Goal: Task Accomplishment & Management: Complete application form

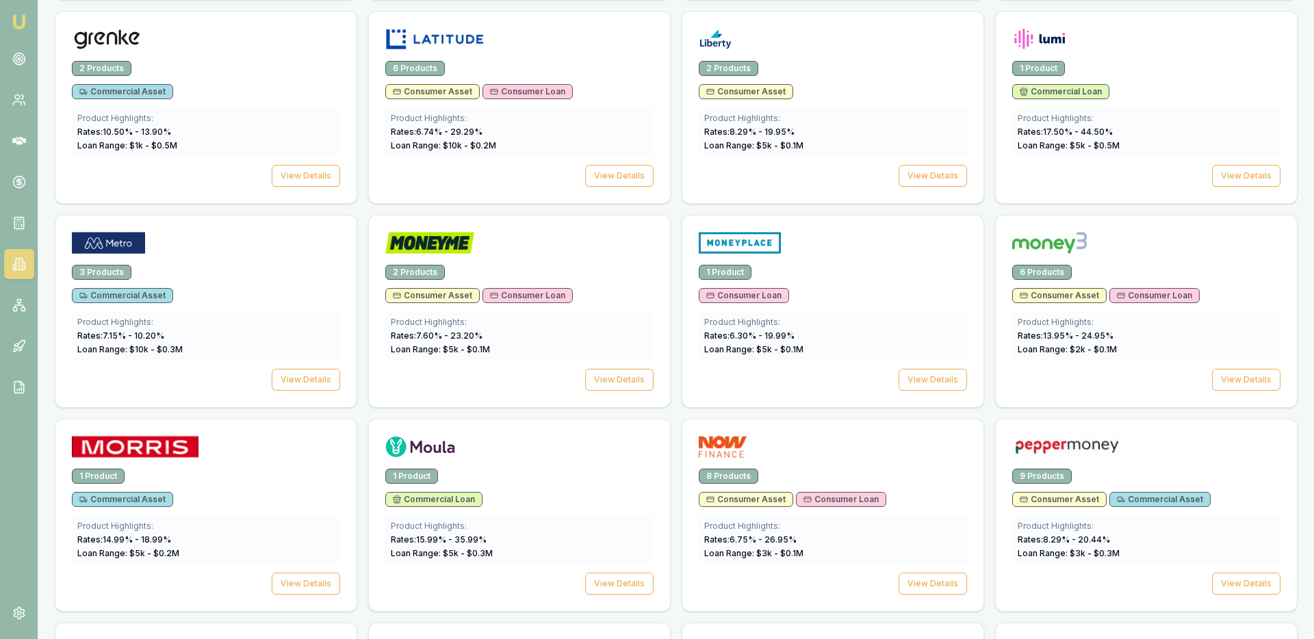
scroll to position [1324, 0]
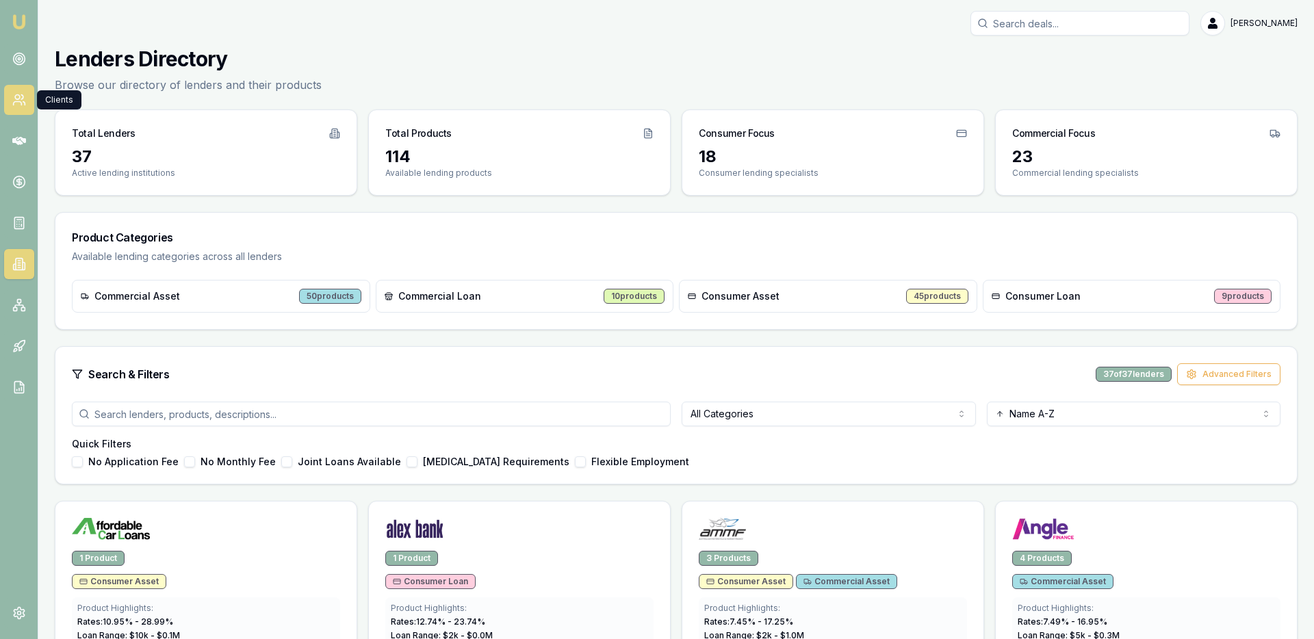
click at [16, 105] on icon at bounding box center [19, 100] width 14 height 14
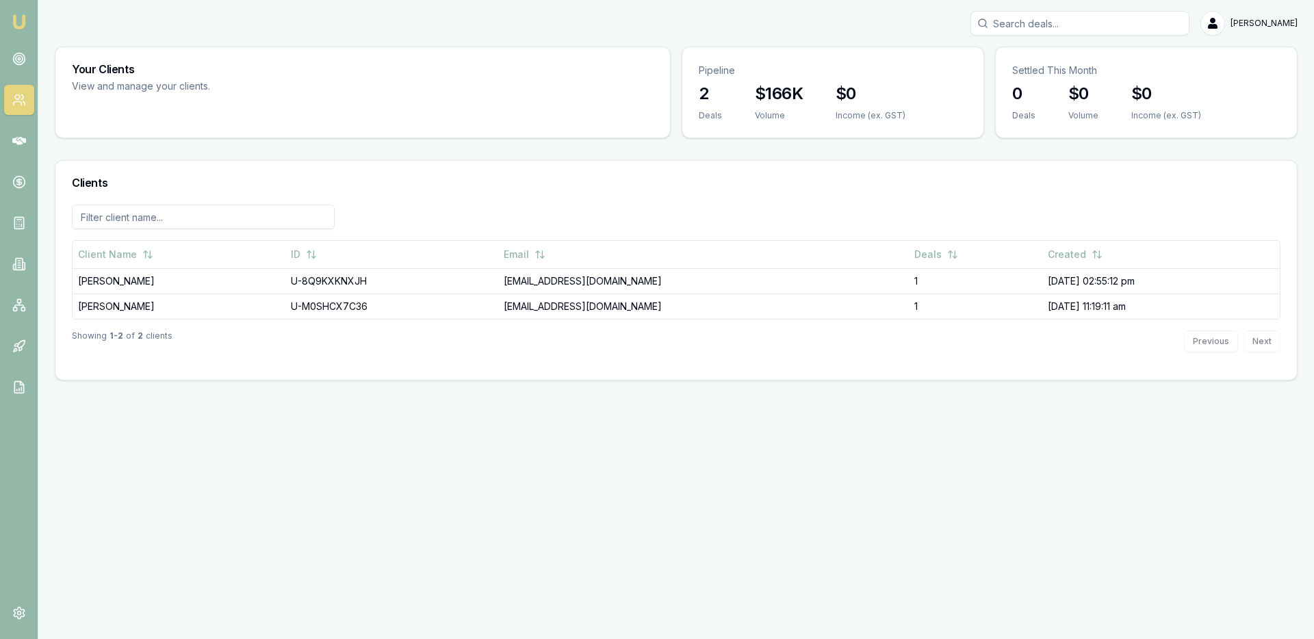
click at [12, 98] on icon at bounding box center [19, 100] width 14 height 14
click at [11, 54] on link at bounding box center [19, 59] width 30 height 30
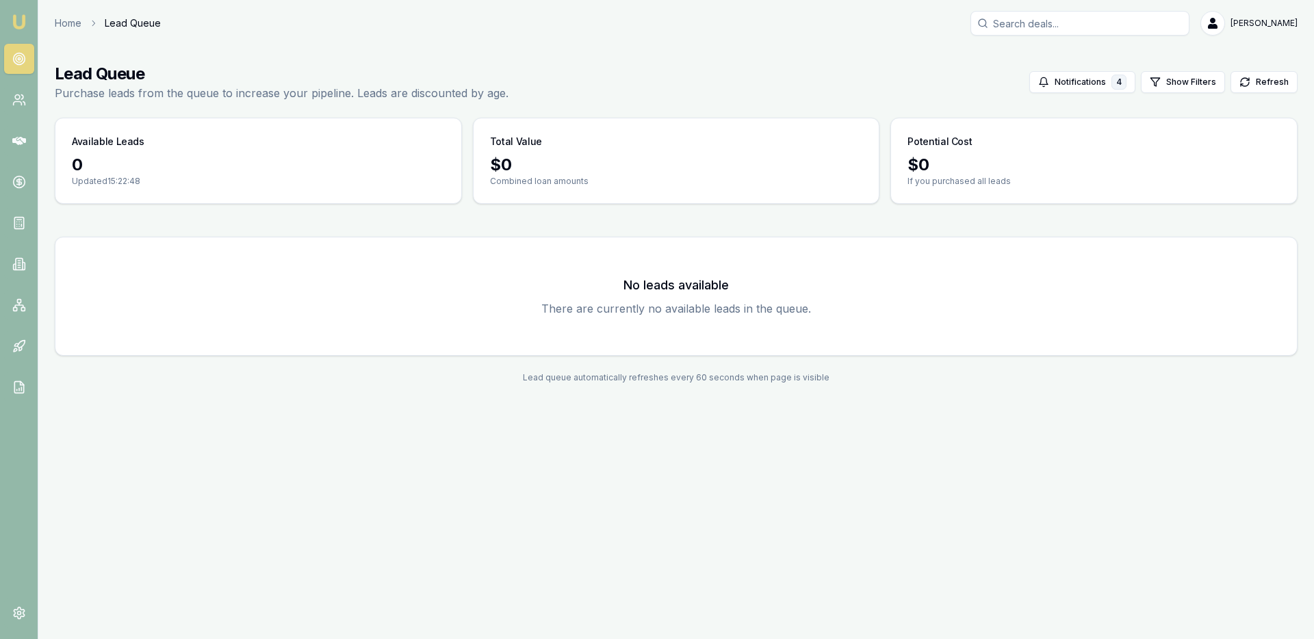
click at [18, 116] on nav "Emu Broker" at bounding box center [19, 206] width 38 height 413
click at [24, 138] on icon at bounding box center [19, 141] width 14 height 14
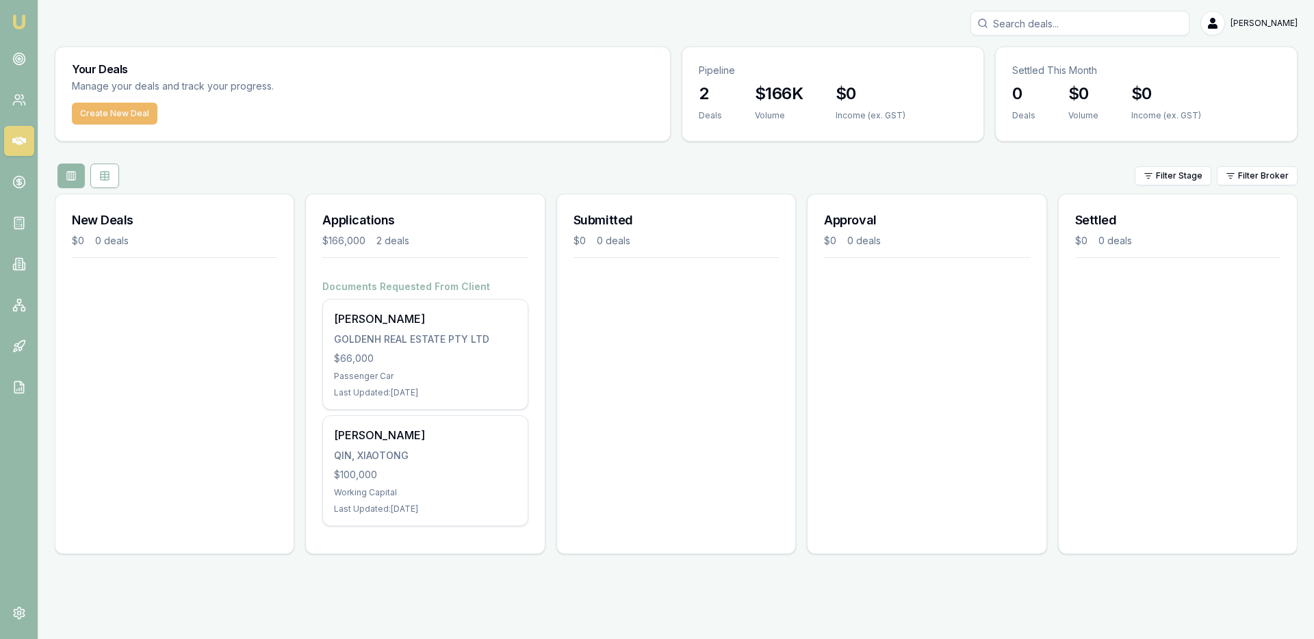
click at [127, 114] on button "Create New Deal" at bounding box center [115, 114] width 86 height 22
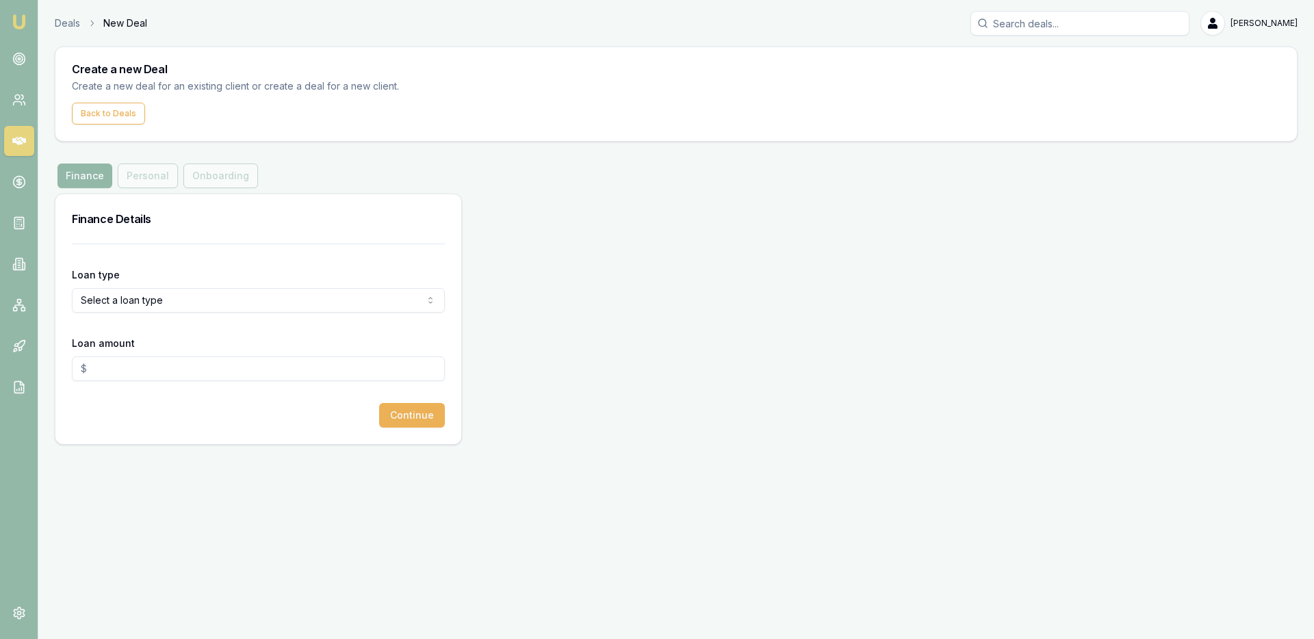
click at [154, 180] on div "Finance Personal Onboarding" at bounding box center [158, 176] width 206 height 25
click at [155, 305] on html "Emu Broker Deals New Deal Ray Guan Toggle Menu Create a new Deal Create a new d…" at bounding box center [657, 319] width 1314 height 639
select select "COMMERCIAL_ASSET"
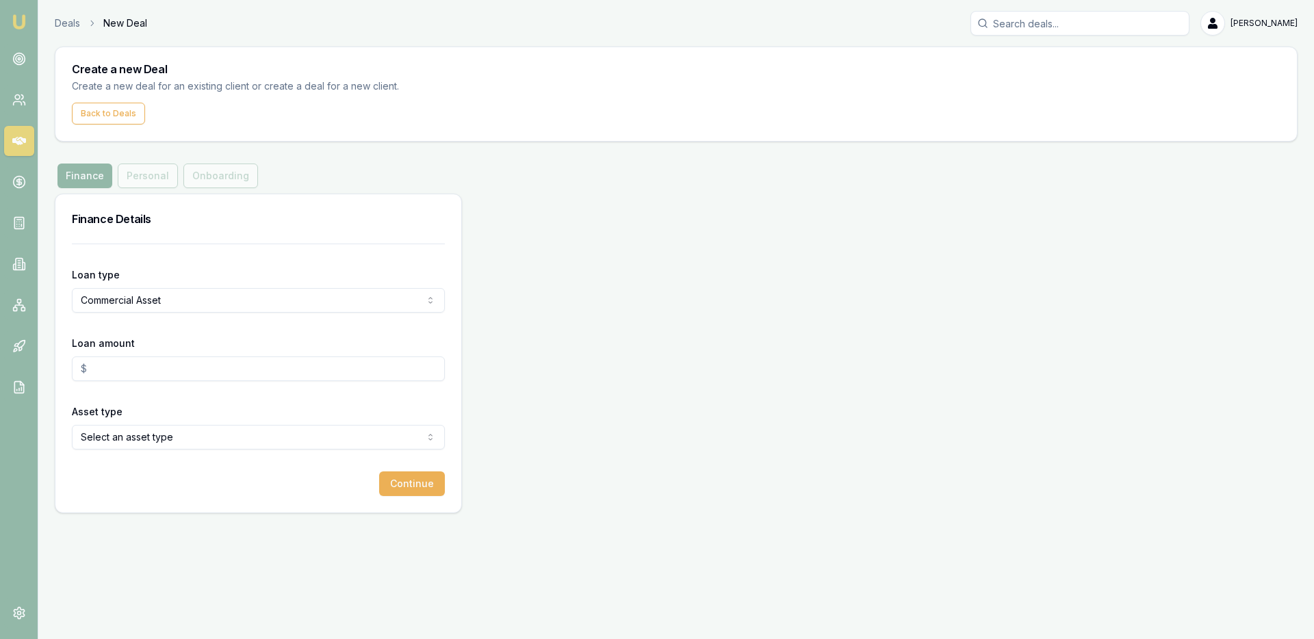
click at [142, 375] on input "Loan amount" at bounding box center [258, 369] width 373 height 25
drag, startPoint x: 120, startPoint y: 372, endPoint x: 3, endPoint y: 372, distance: 116.3
click at [11, 372] on div "Emu Broker Deals New Deal Ray Guan Toggle Menu Create a new Deal Create a new d…" at bounding box center [657, 319] width 1314 height 639
click at [80, 371] on input "51317" at bounding box center [258, 369] width 373 height 25
type input "$51,317.00"
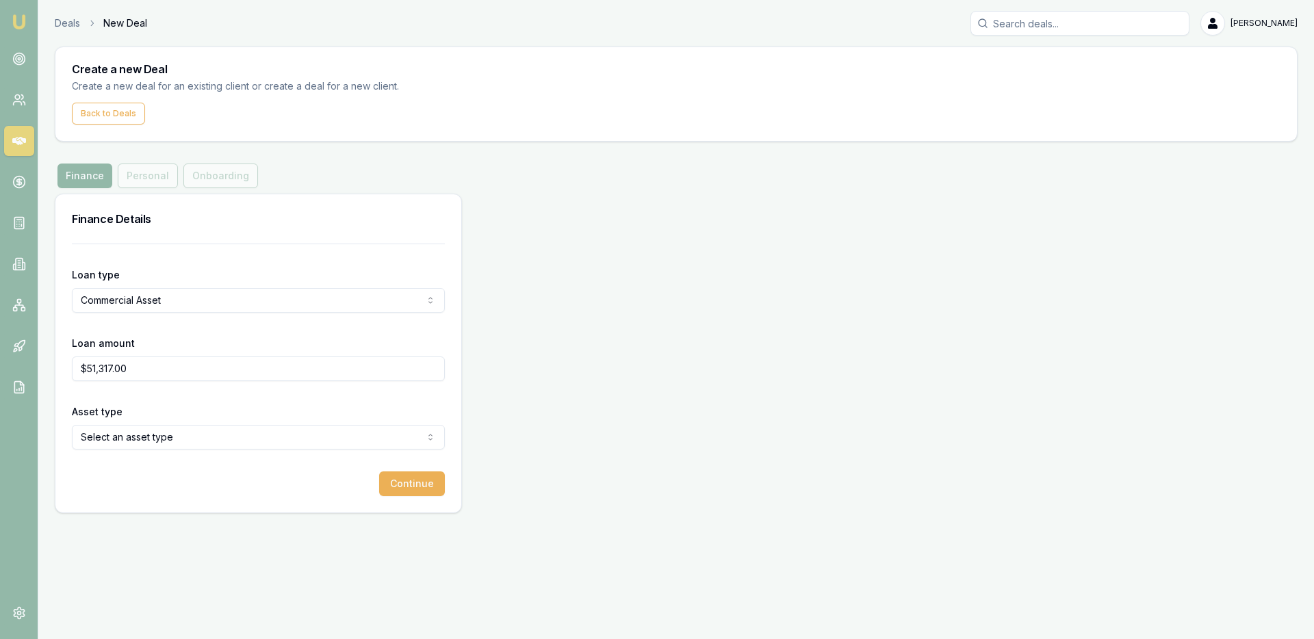
click at [302, 439] on html "Emu Broker Deals New Deal Ray Guan Toggle Menu Create a new Deal Create a new d…" at bounding box center [657, 319] width 1314 height 639
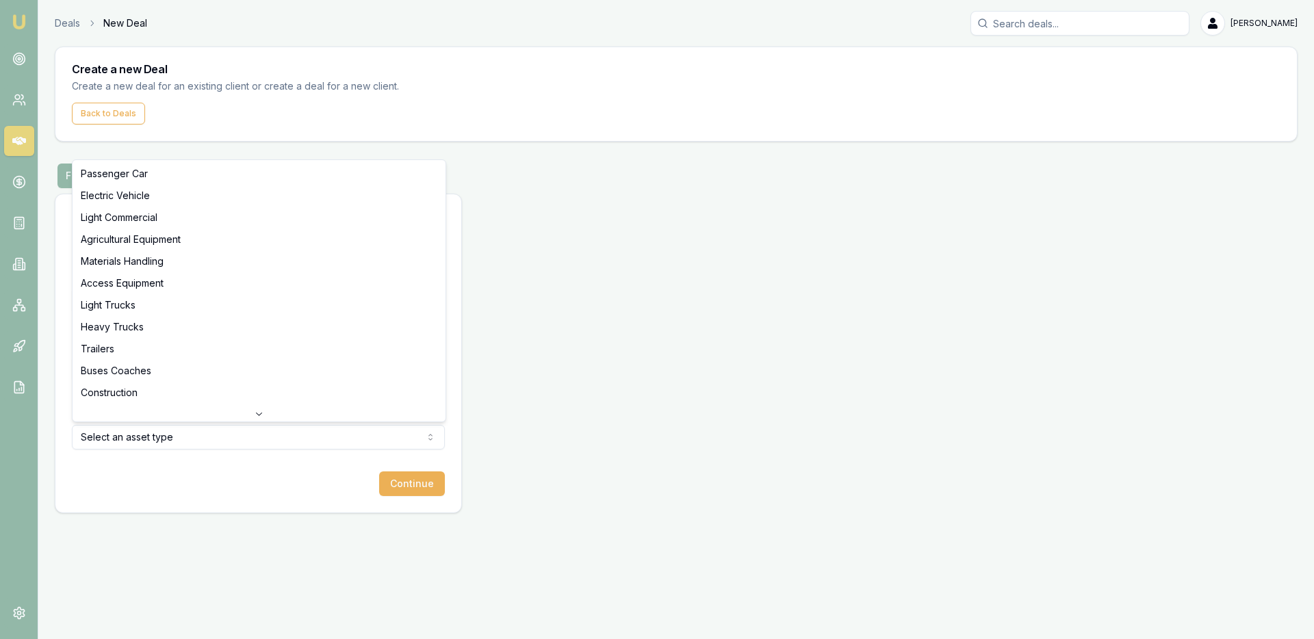
select select "LIGHT_COMMERCIAL"
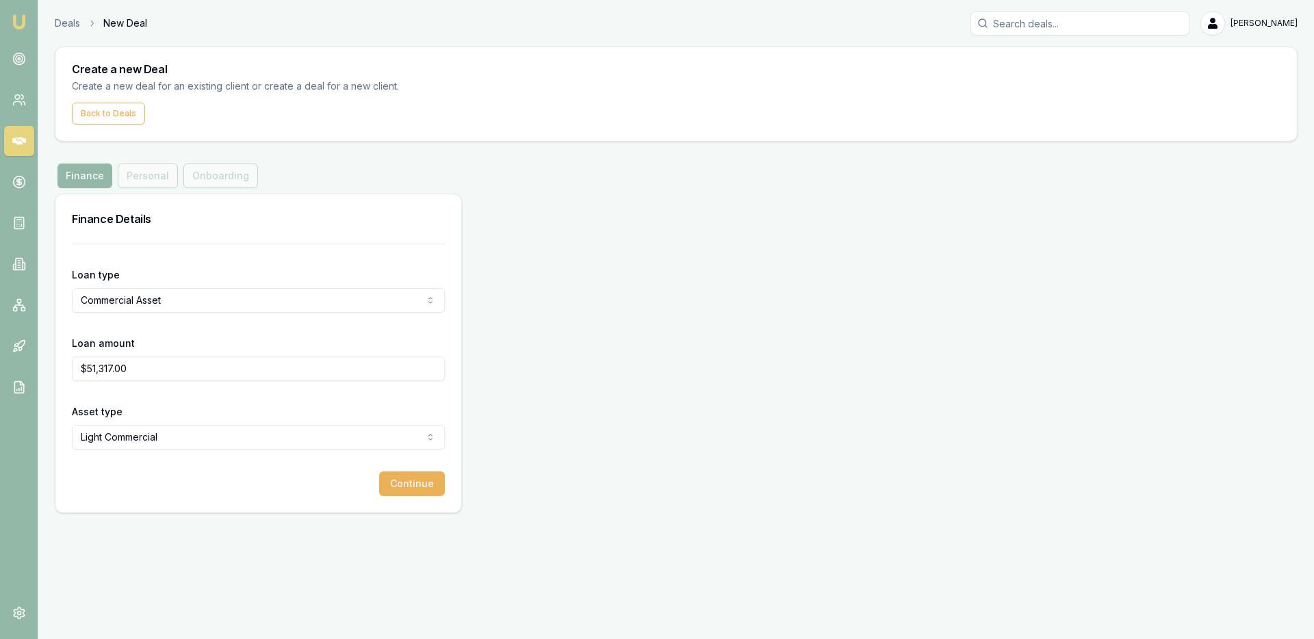
click at [255, 438] on html "Emu Broker Deals New Deal Ray Guan Toggle Menu Create a new Deal Create a new d…" at bounding box center [657, 319] width 1314 height 639
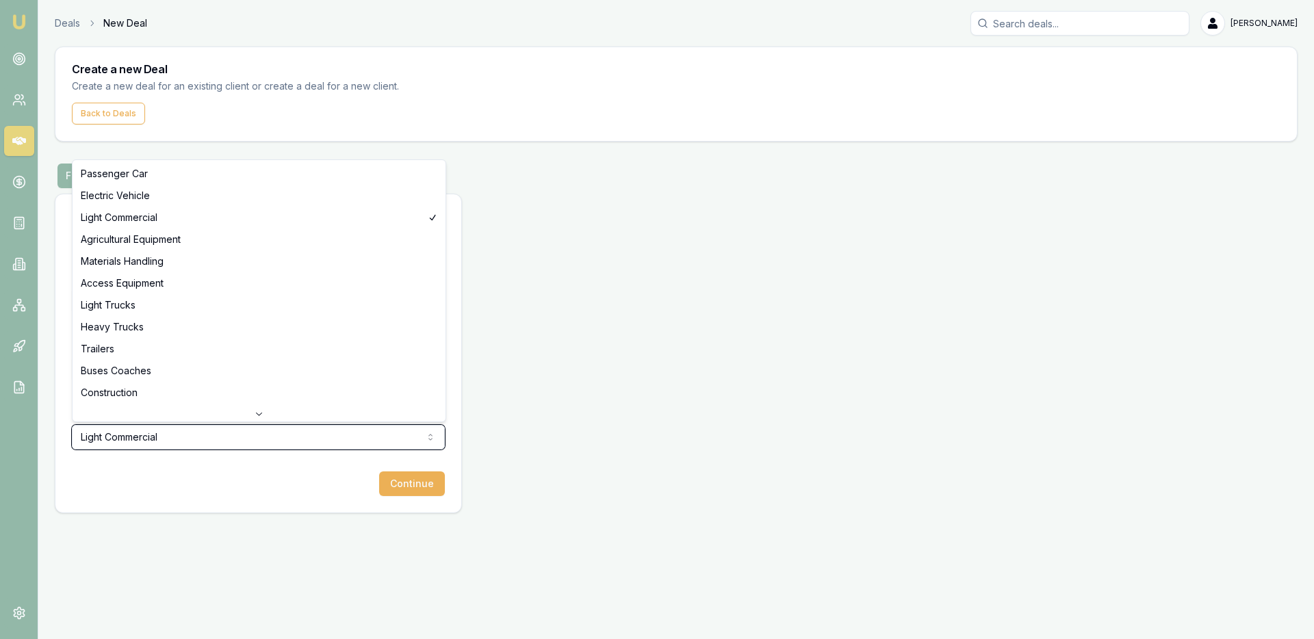
click at [255, 439] on html "Emu Broker Deals New Deal Ray Guan Toggle Menu Create a new Deal Create a new d…" at bounding box center [657, 319] width 1314 height 639
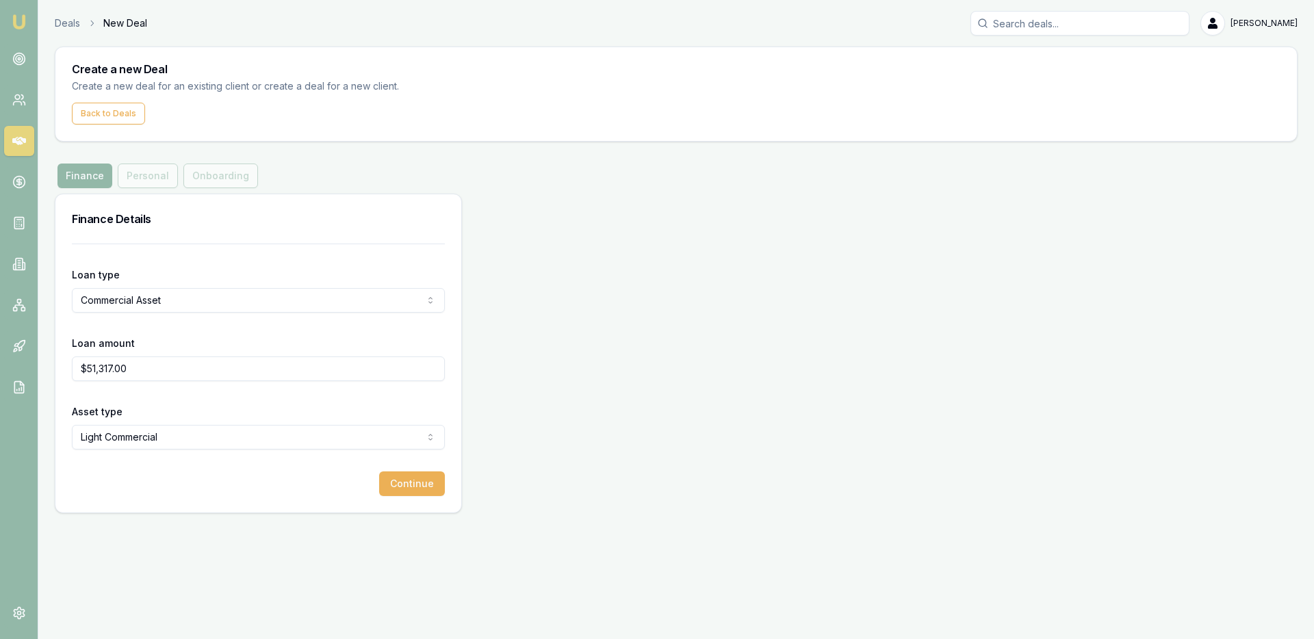
click at [406, 471] on button "Continue" at bounding box center [412, 483] width 66 height 25
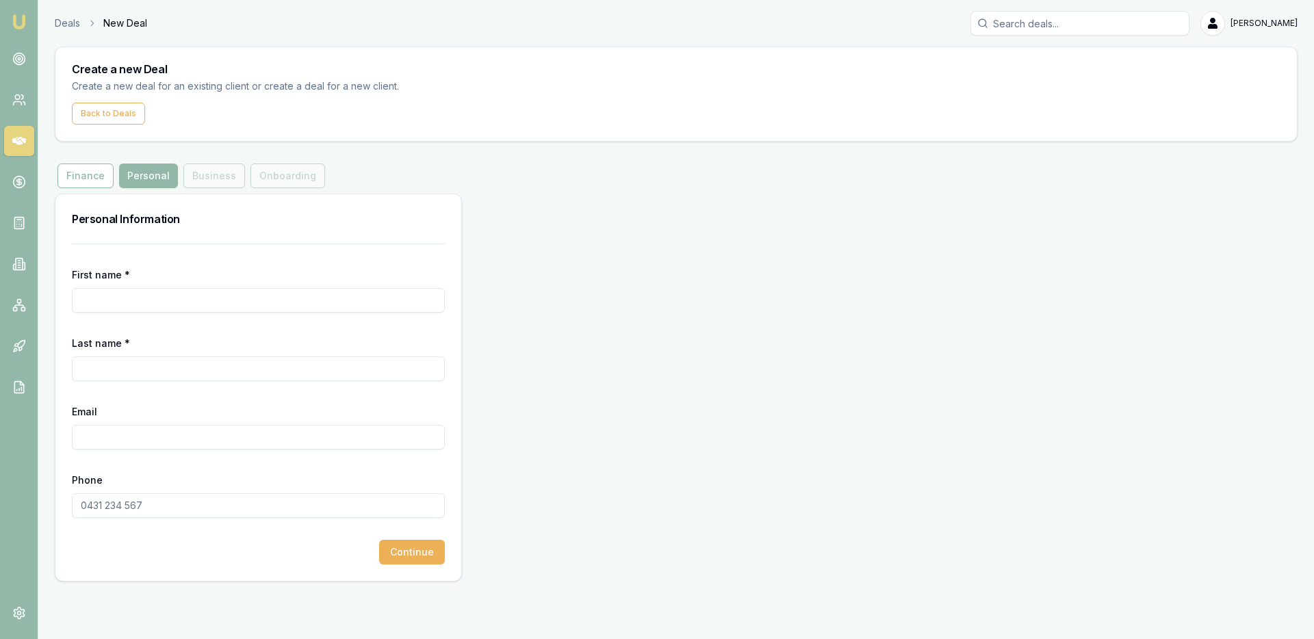
click at [205, 172] on div "Finance Personal Business Onboarding" at bounding box center [191, 176] width 273 height 25
click at [278, 303] on input "First name *" at bounding box center [258, 300] width 373 height 25
paste input "Qinchuan"
type input "Qinchuan"
click at [238, 374] on input "Last name *" at bounding box center [258, 369] width 373 height 25
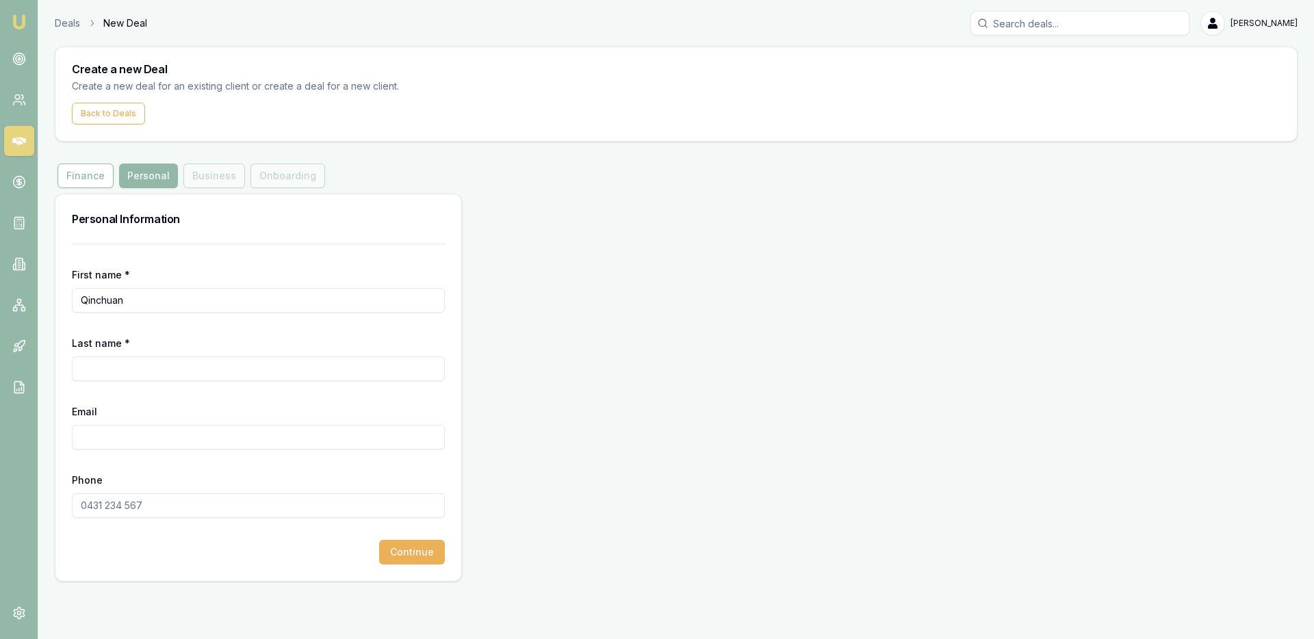
click at [247, 374] on input "Last name *" at bounding box center [258, 369] width 373 height 25
paste input "Luo"
type input "Luo"
click at [226, 440] on input "Email" at bounding box center [258, 437] width 373 height 25
click at [135, 446] on input "Email" at bounding box center [258, 437] width 373 height 25
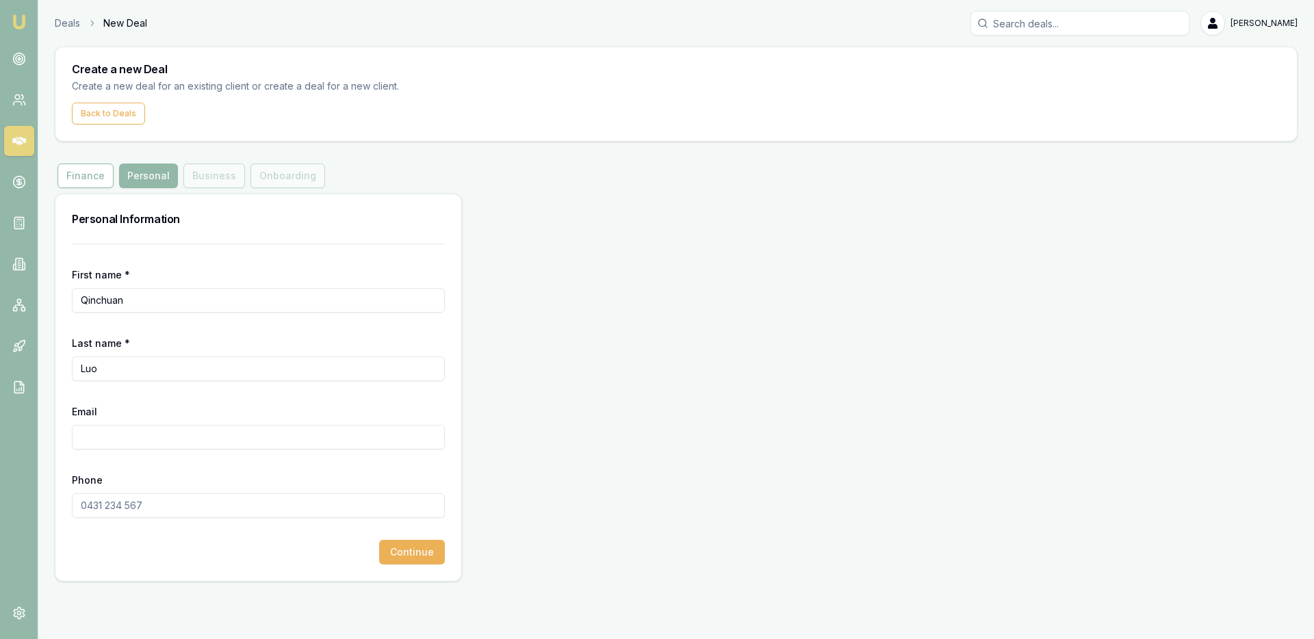
paste input "[EMAIL_ADDRESS][DOMAIN_NAME]"
type input "[EMAIL_ADDRESS][DOMAIN_NAME]"
click at [125, 504] on input "Phone" at bounding box center [258, 505] width 373 height 25
click at [209, 517] on input "Phone" at bounding box center [258, 505] width 373 height 25
click at [189, 506] on input "Phone" at bounding box center [258, 505] width 373 height 25
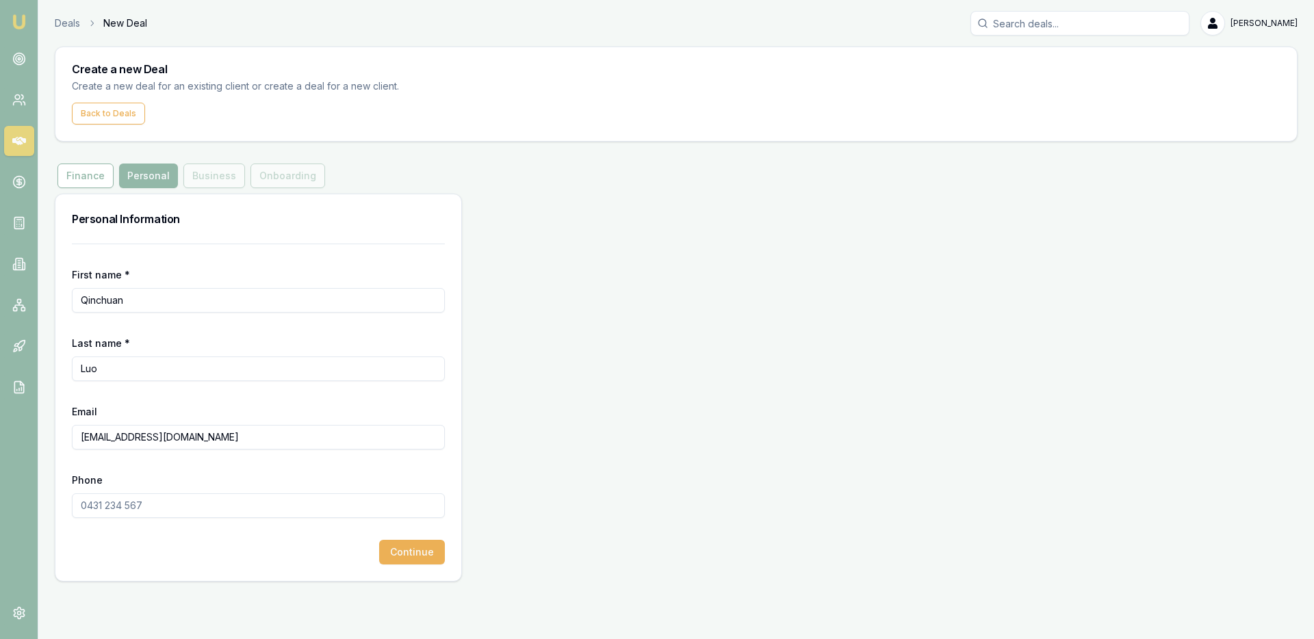
paste input "0468 943 586"
type input "0468 943 586"
click at [412, 553] on button "Continue" at bounding box center [412, 552] width 66 height 25
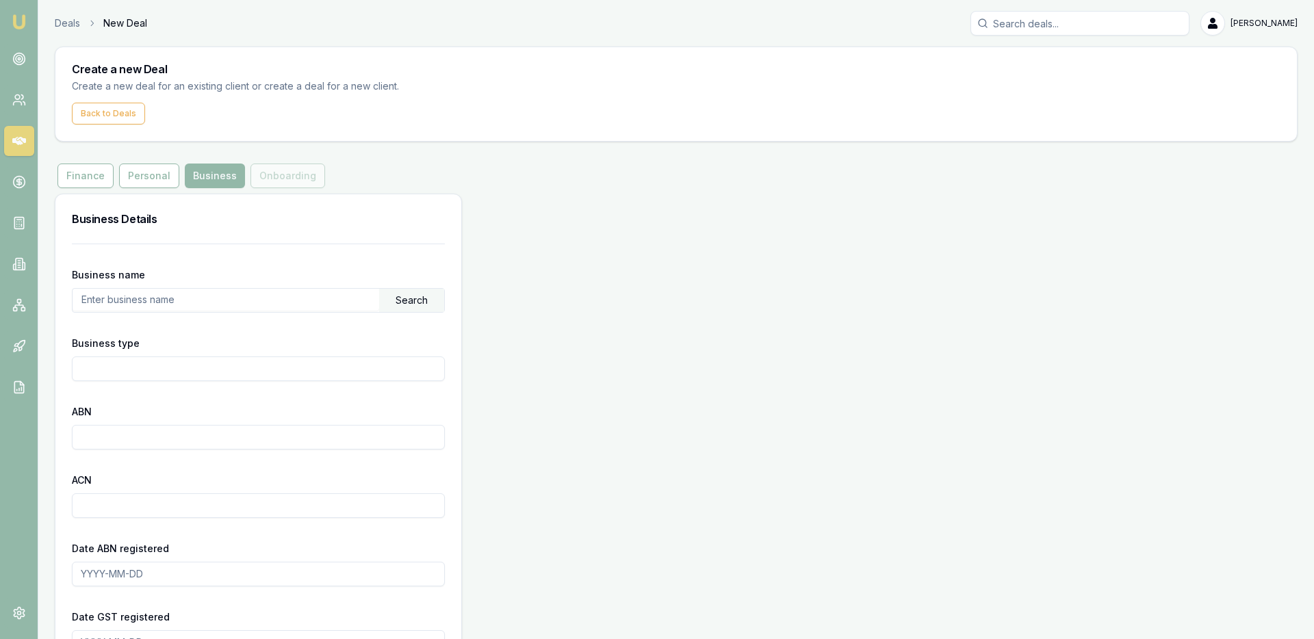
click at [144, 305] on input "text" at bounding box center [226, 300] width 307 height 22
paste input "MARVEL TYRES & AUTOPARTS PTY LTD"
type input "MARVEL TYRES & AUTOPARTS PTY LTD"
click at [387, 303] on div "Search" at bounding box center [411, 300] width 65 height 23
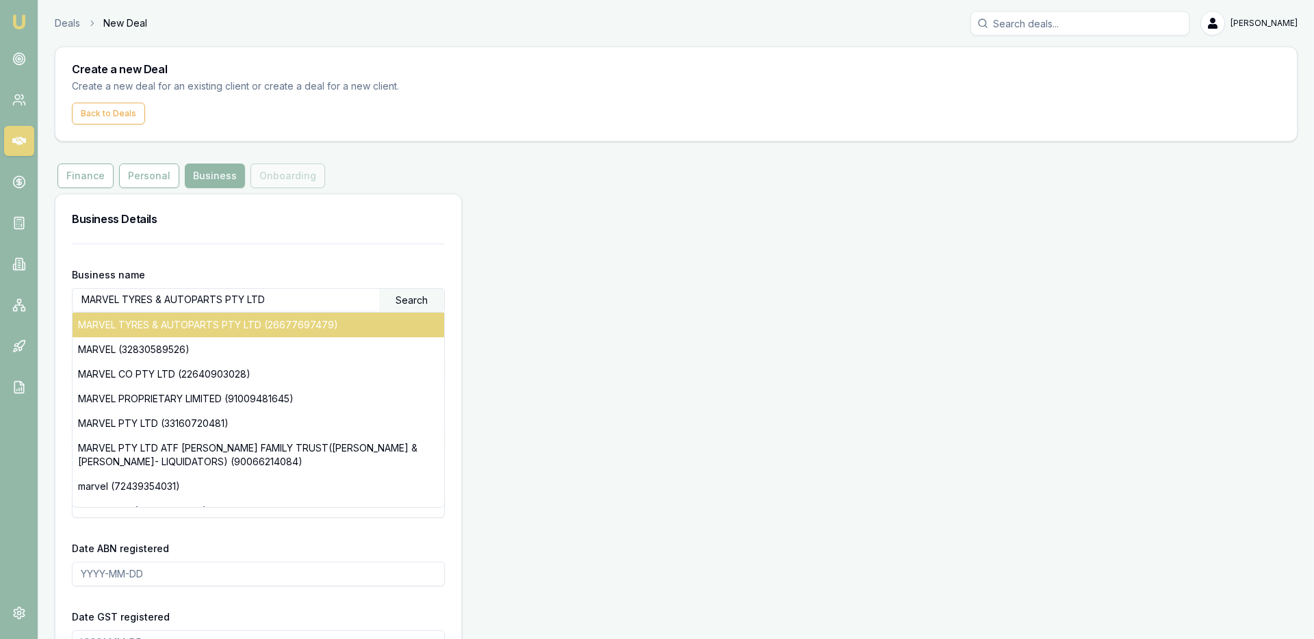
click at [370, 313] on div "MARVEL TYRES & AUTOPARTS PTY LTD (26677697479)" at bounding box center [259, 325] width 372 height 25
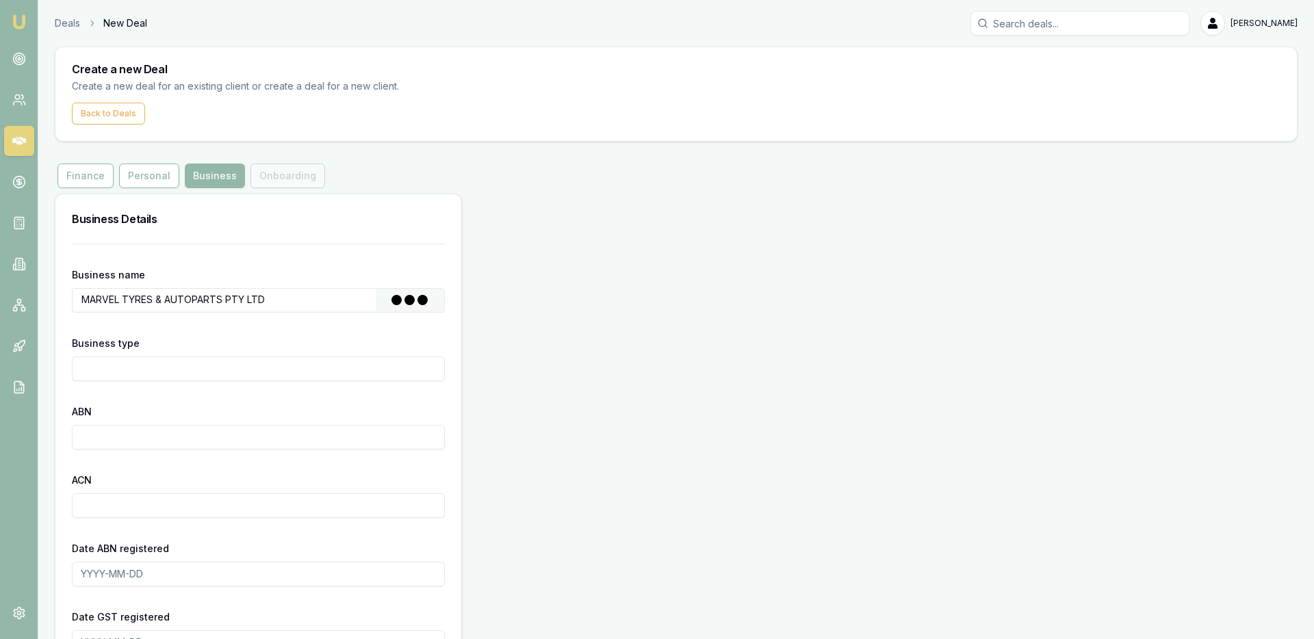
type input "Australian Private Company"
type input "26677697479"
type input "677697479"
type input "[DATE]"
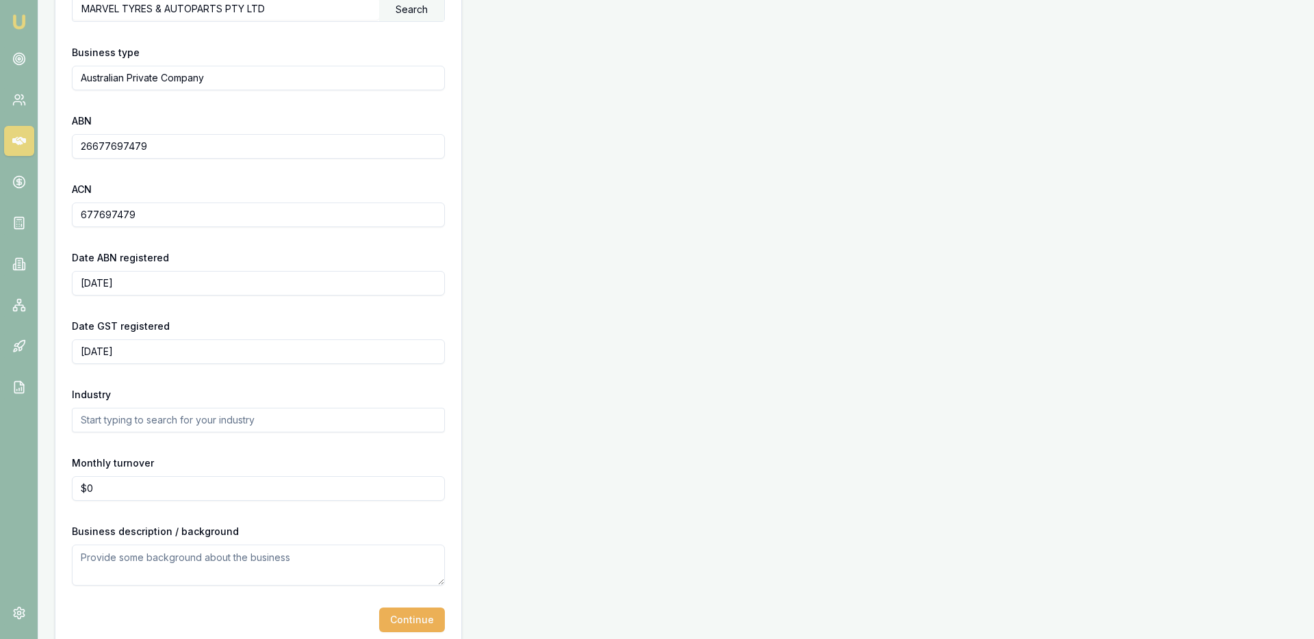
scroll to position [312, 0]
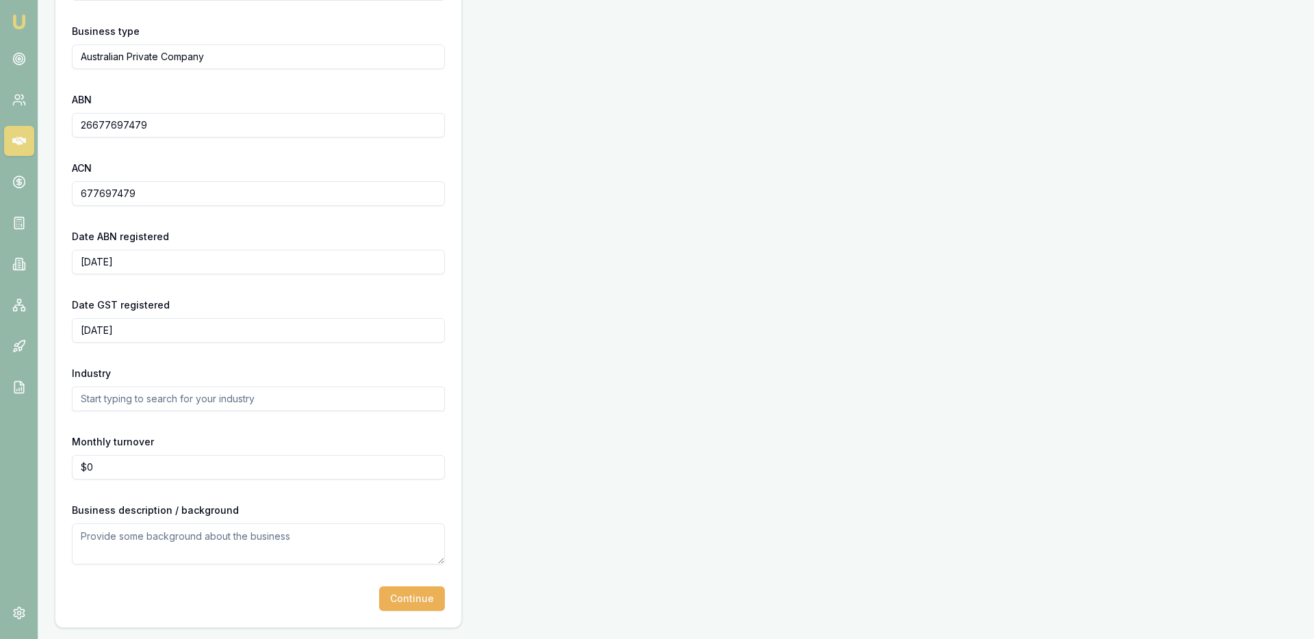
click at [226, 401] on input "text" at bounding box center [258, 399] width 373 height 25
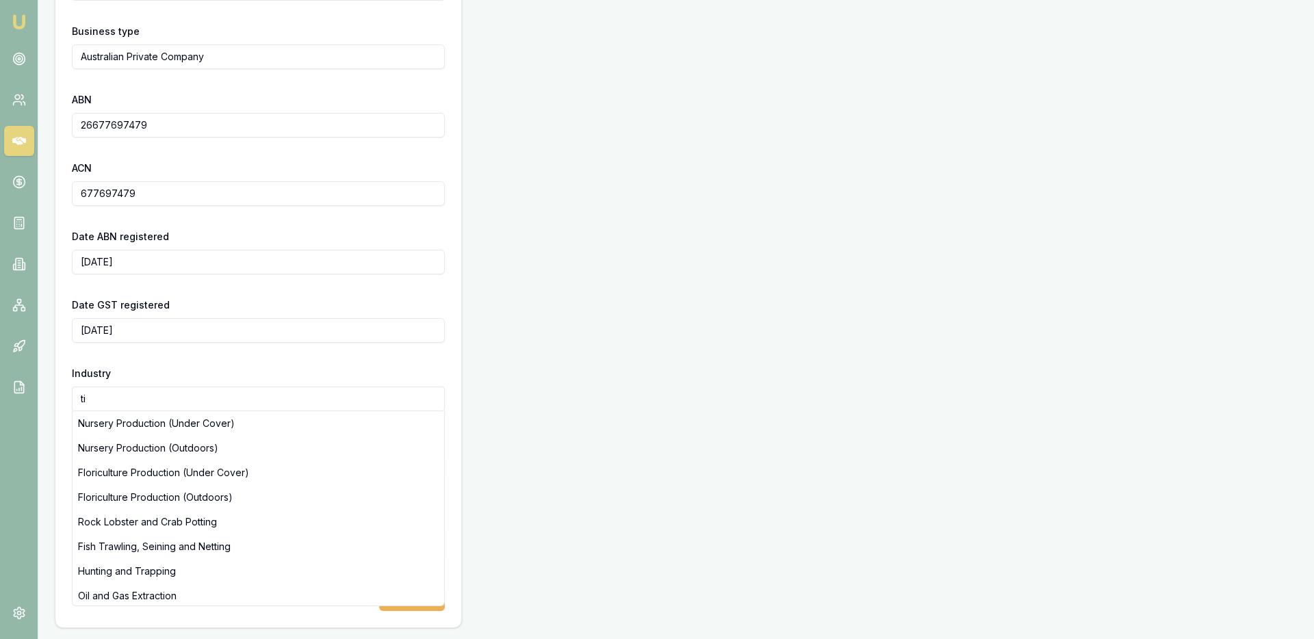
type input "t"
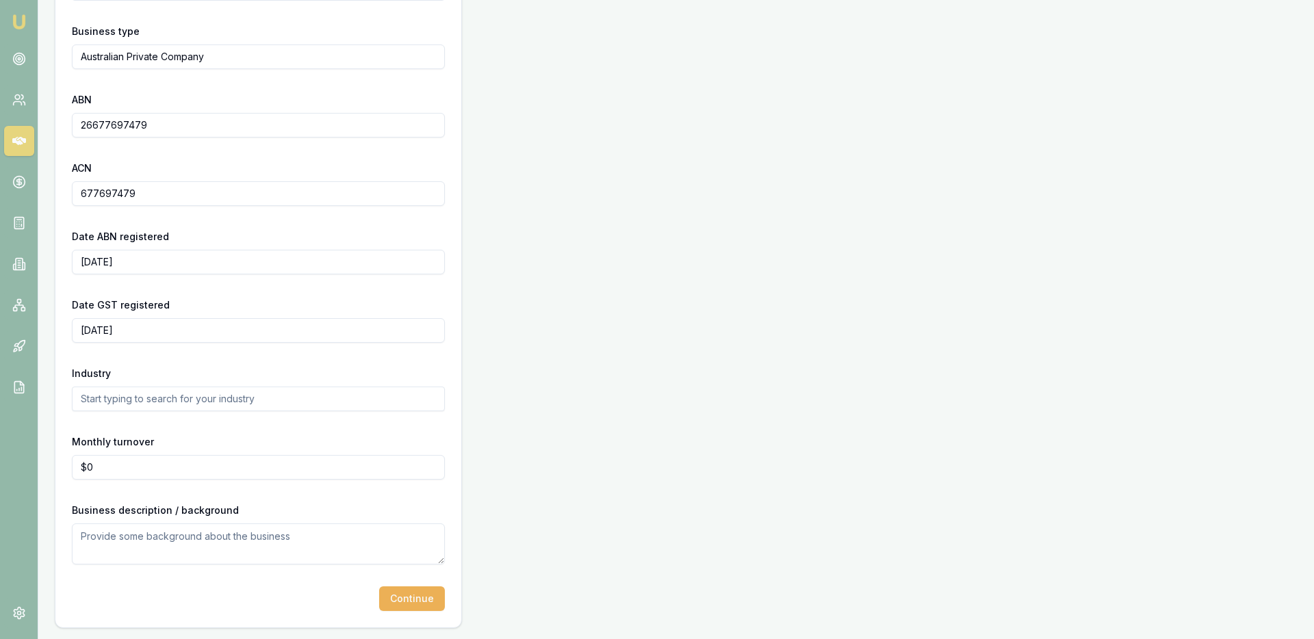
type input "r"
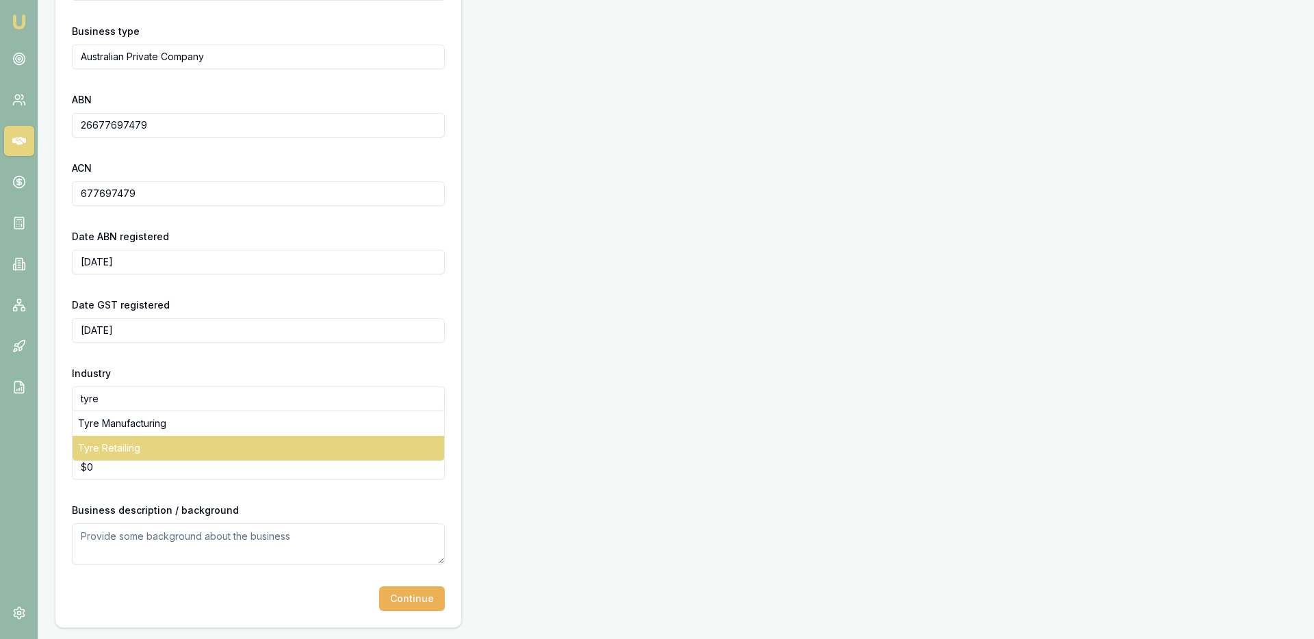
click at [206, 451] on div "Tyre Retailing" at bounding box center [259, 448] width 372 height 25
type input "Tyre Retailing"
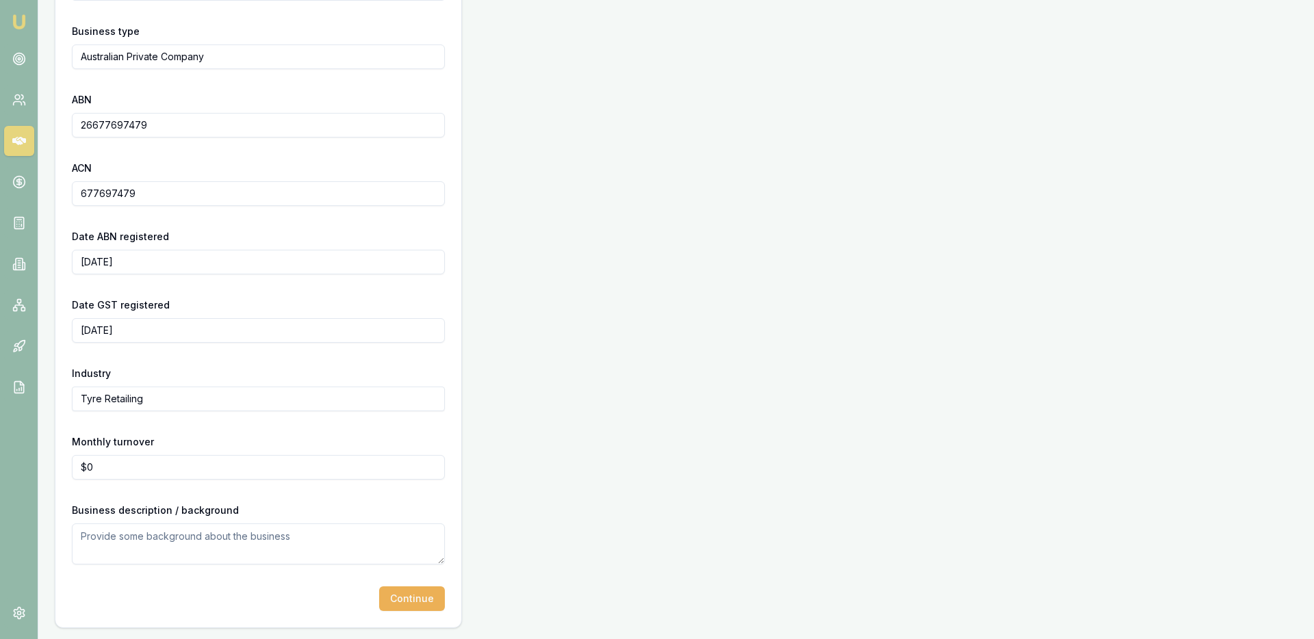
type input "0"
click at [171, 467] on input "0" at bounding box center [258, 467] width 373 height 25
type input "$200,000"
click at [133, 543] on textarea at bounding box center [258, 544] width 373 height 41
type textarea "Tyre Retailing"
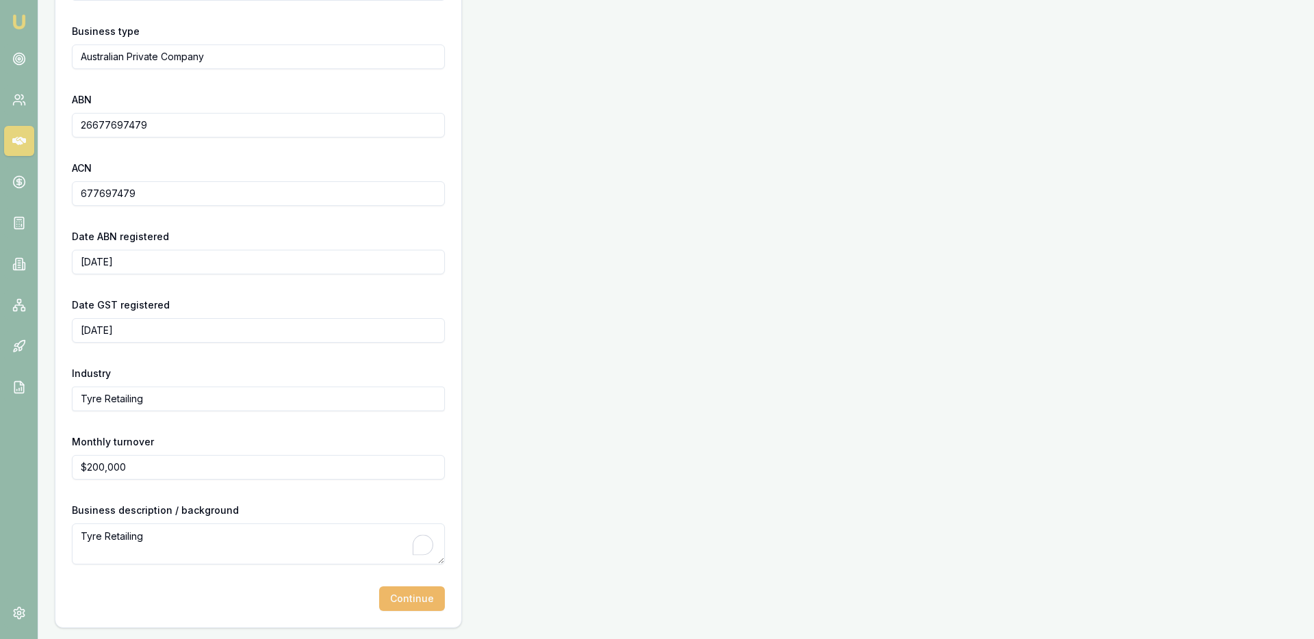
click at [430, 594] on button "Continue" at bounding box center [412, 598] width 66 height 25
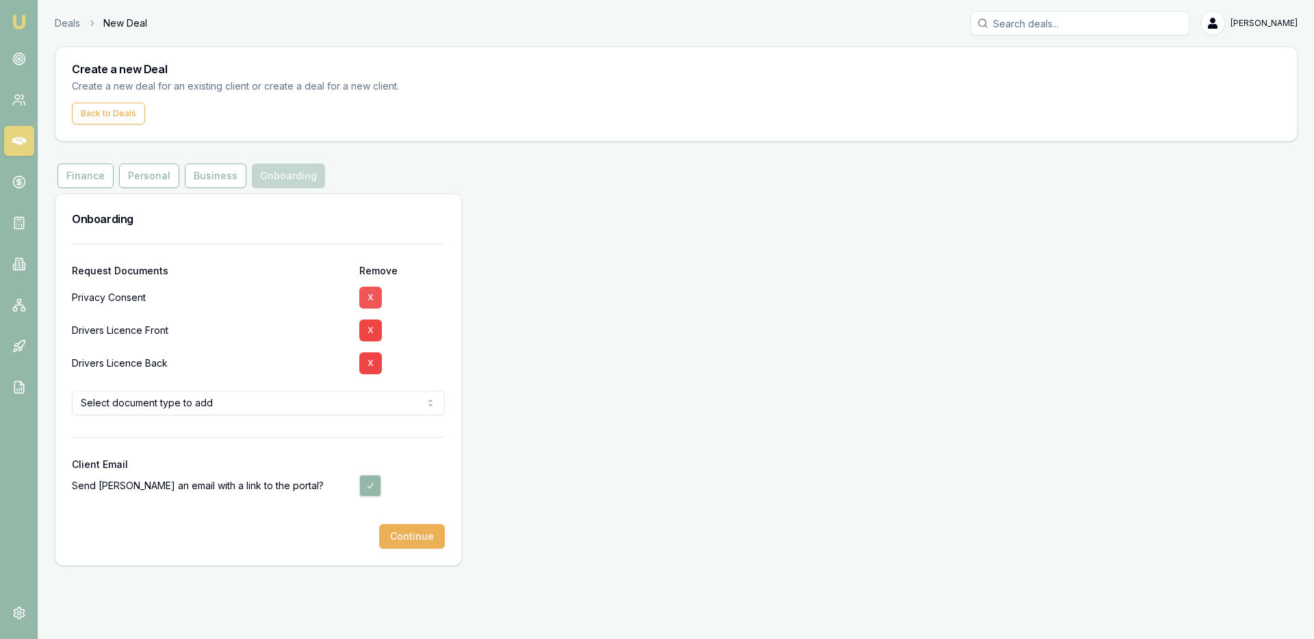
click at [368, 298] on button "X" at bounding box center [370, 298] width 23 height 22
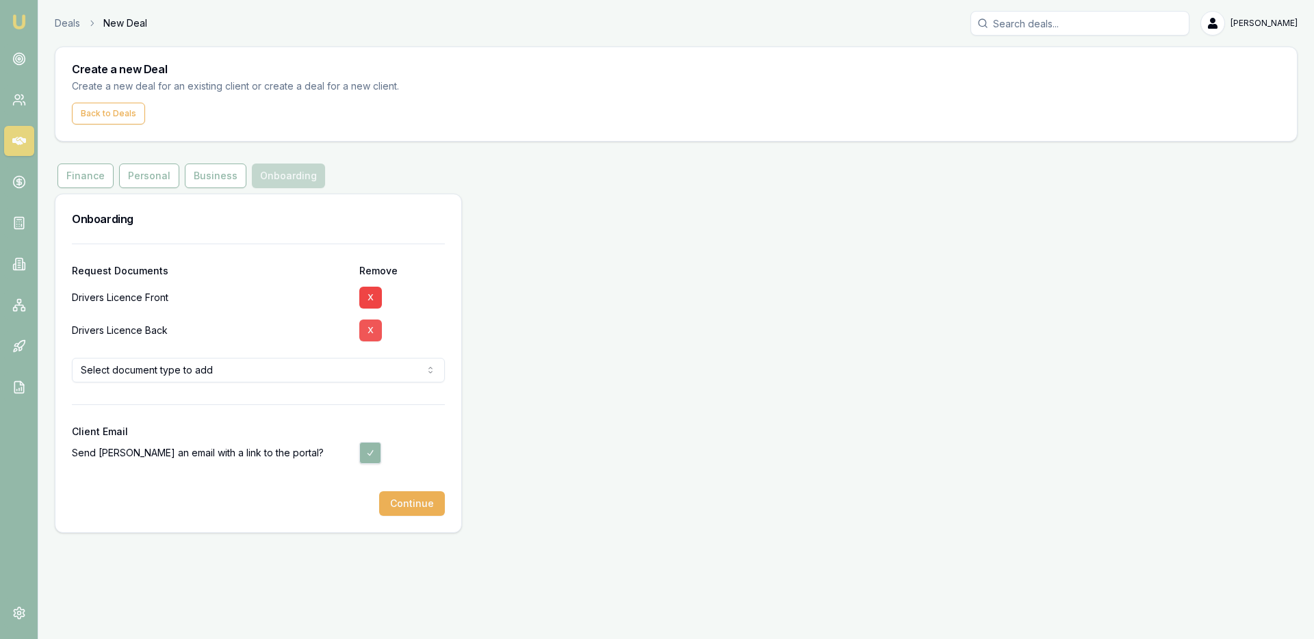
click at [372, 322] on button "X" at bounding box center [370, 331] width 23 height 22
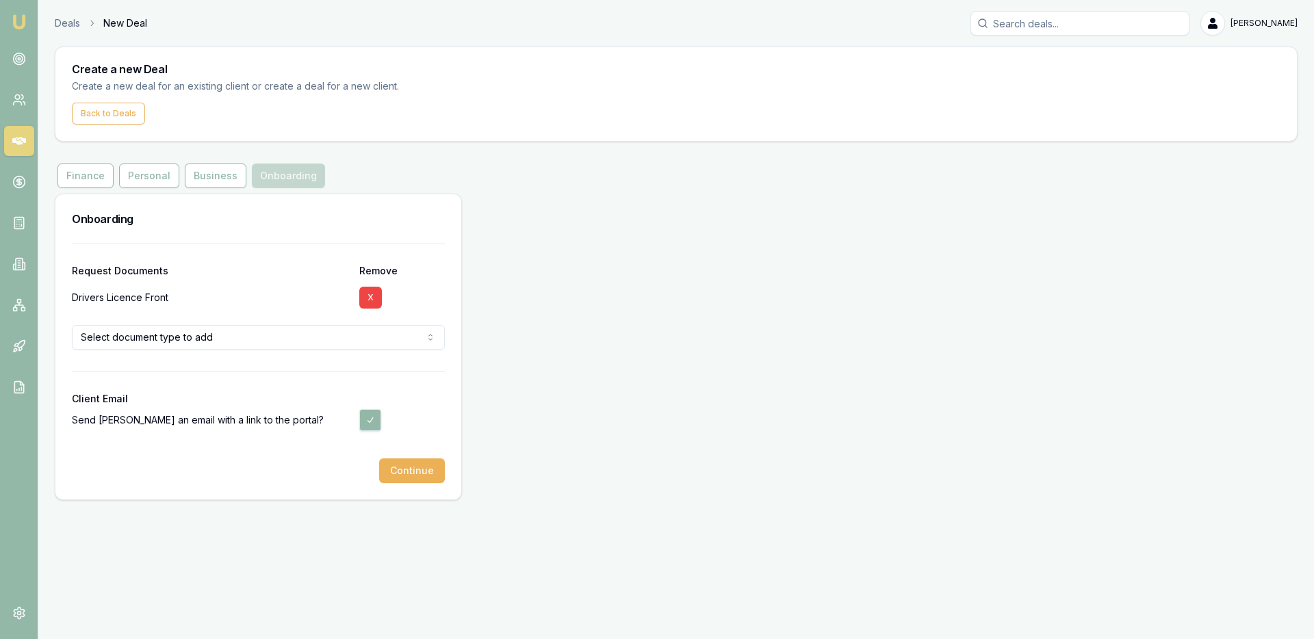
click at [371, 295] on button "X" at bounding box center [370, 298] width 23 height 22
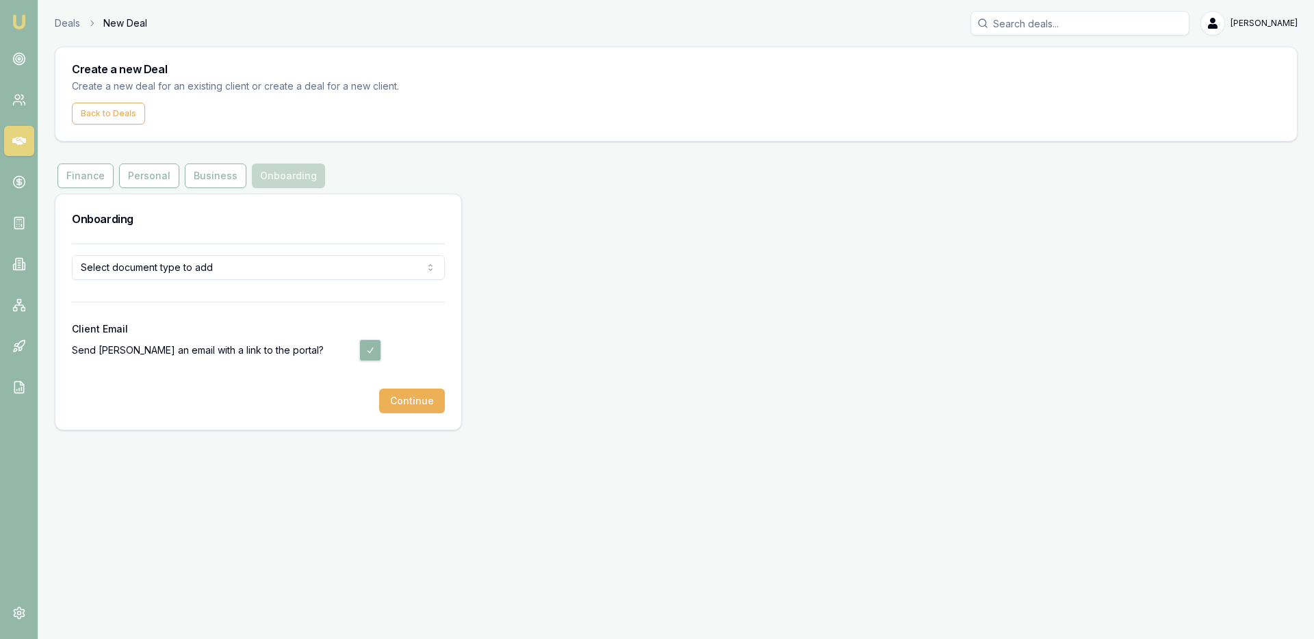
click at [369, 278] on html "Emu Broker Deals New Deal Ray Guan Toggle Menu Create a new Deal Create a new d…" at bounding box center [657, 319] width 1314 height 639
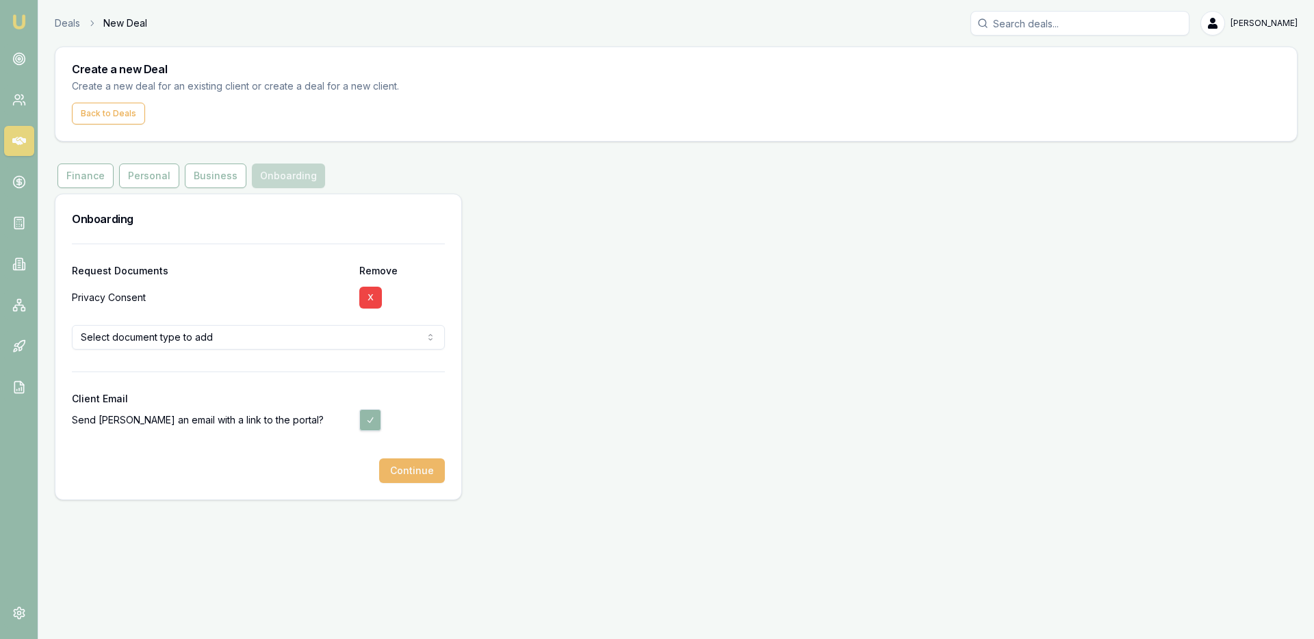
click at [403, 478] on button "Continue" at bounding box center [412, 470] width 66 height 25
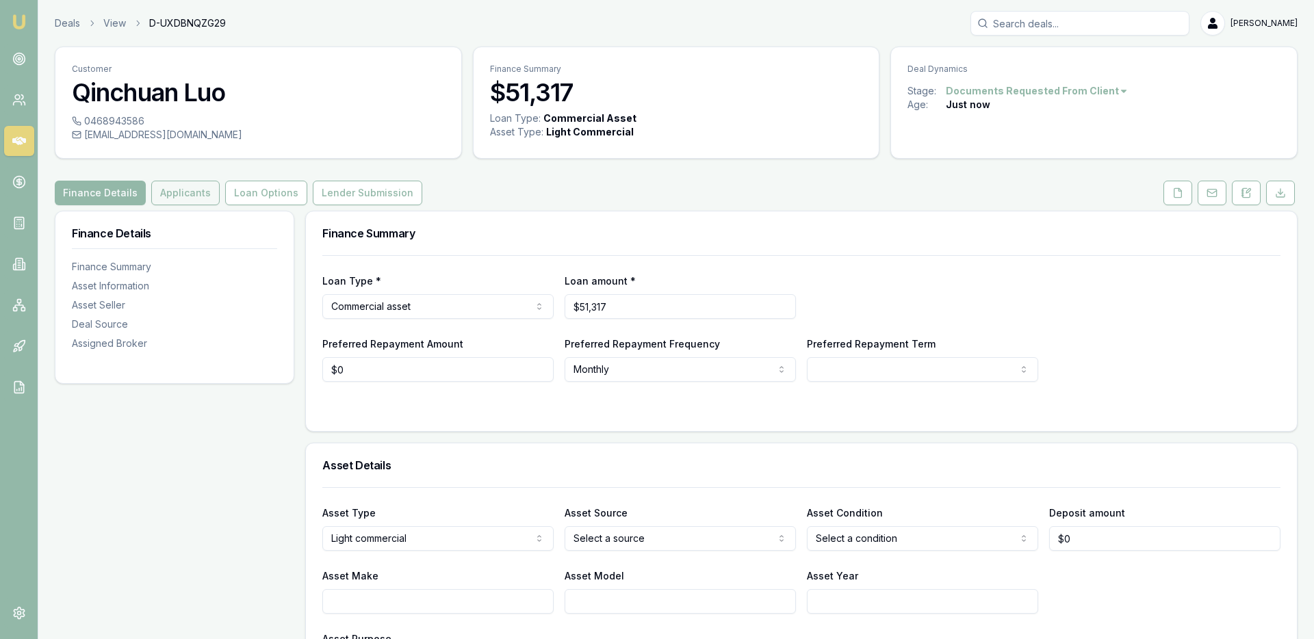
click at [198, 189] on button "Applicants" at bounding box center [185, 193] width 68 height 25
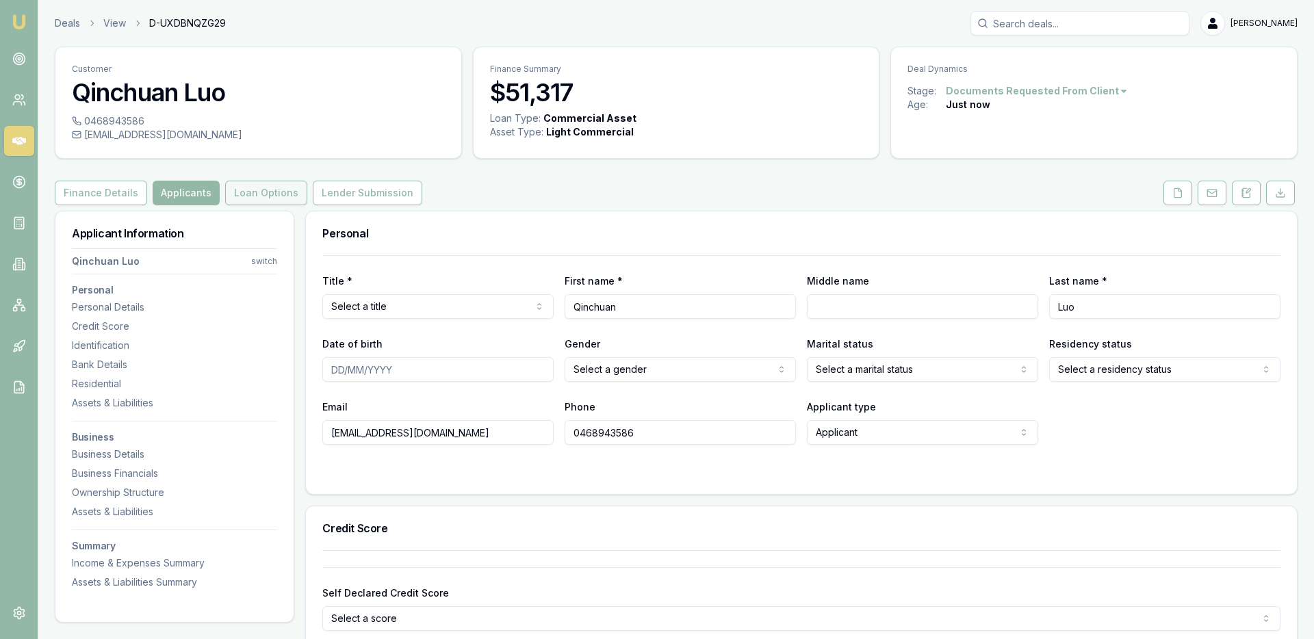
click at [274, 196] on button "Loan Options" at bounding box center [266, 193] width 82 height 25
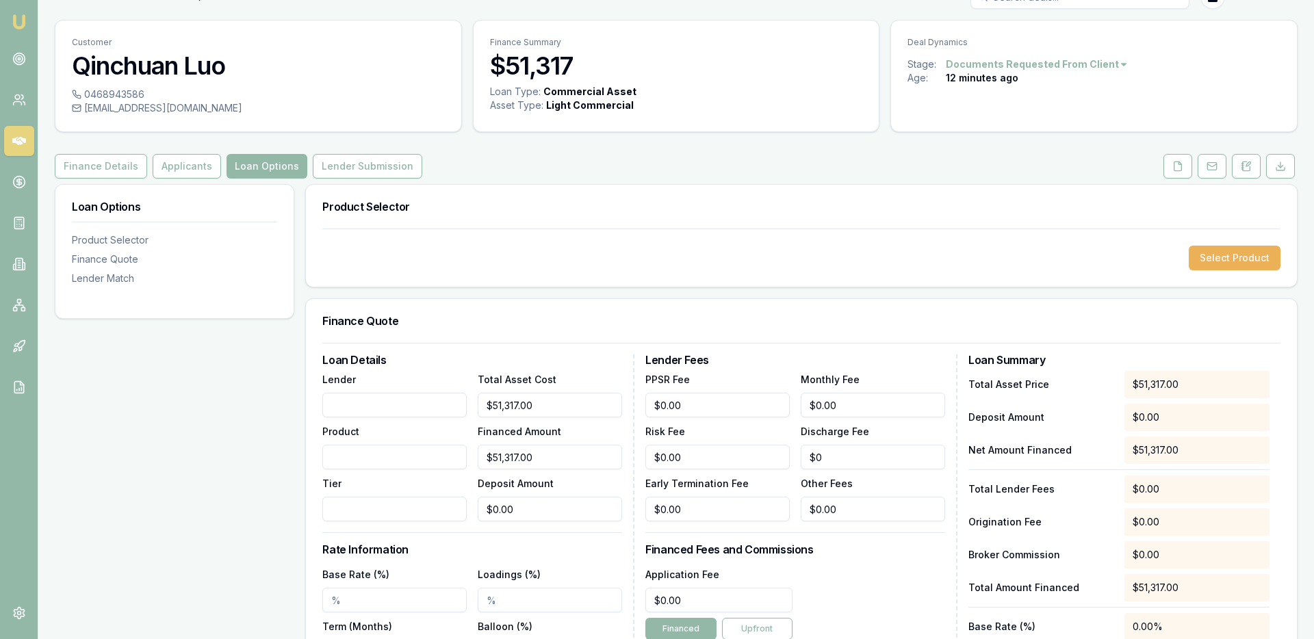
scroll to position [43, 0]
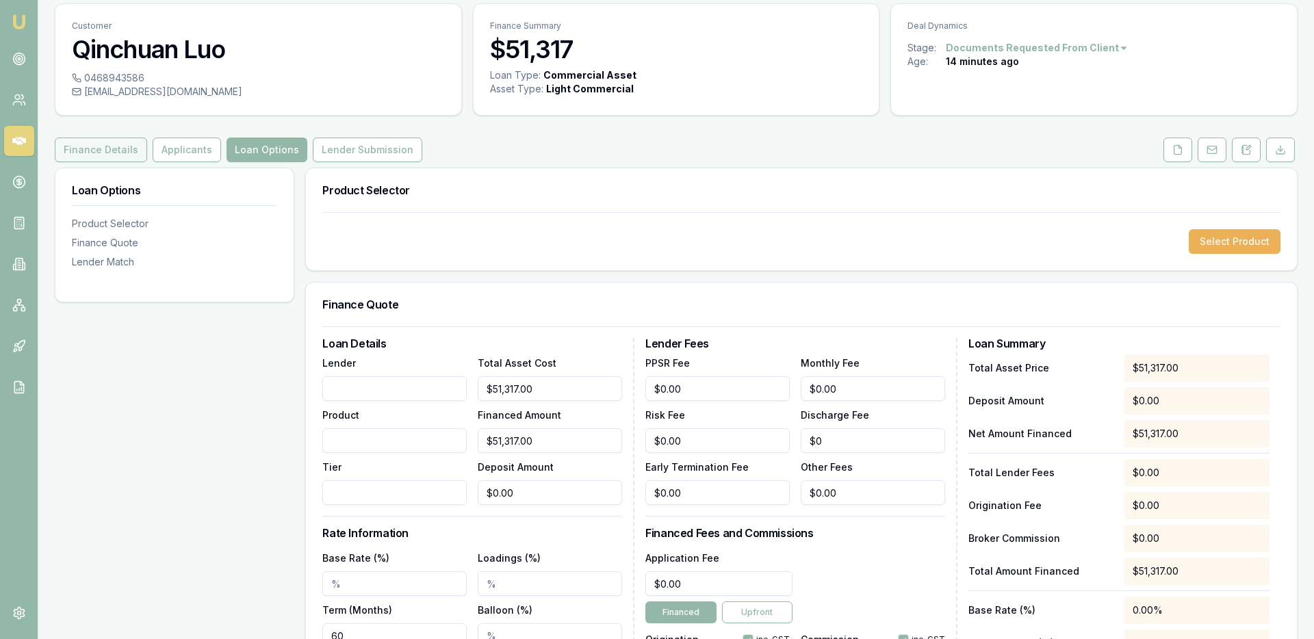
click at [118, 144] on button "Finance Details" at bounding box center [101, 150] width 92 height 25
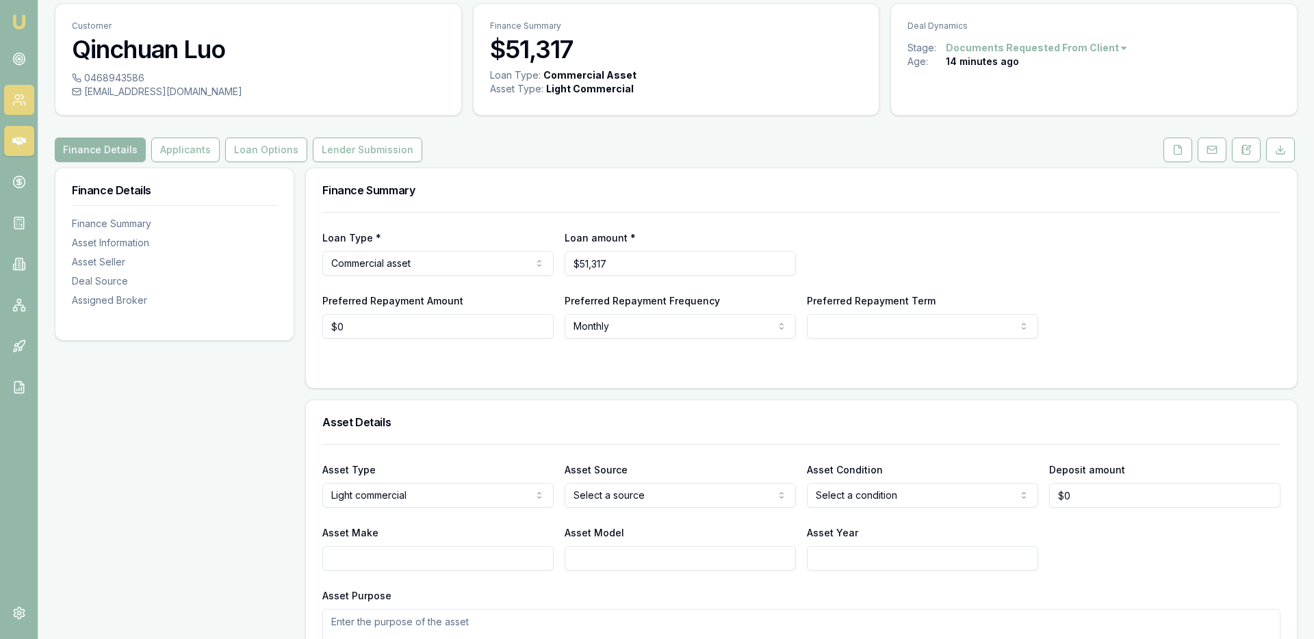
click at [18, 85] on link at bounding box center [19, 100] width 30 height 30
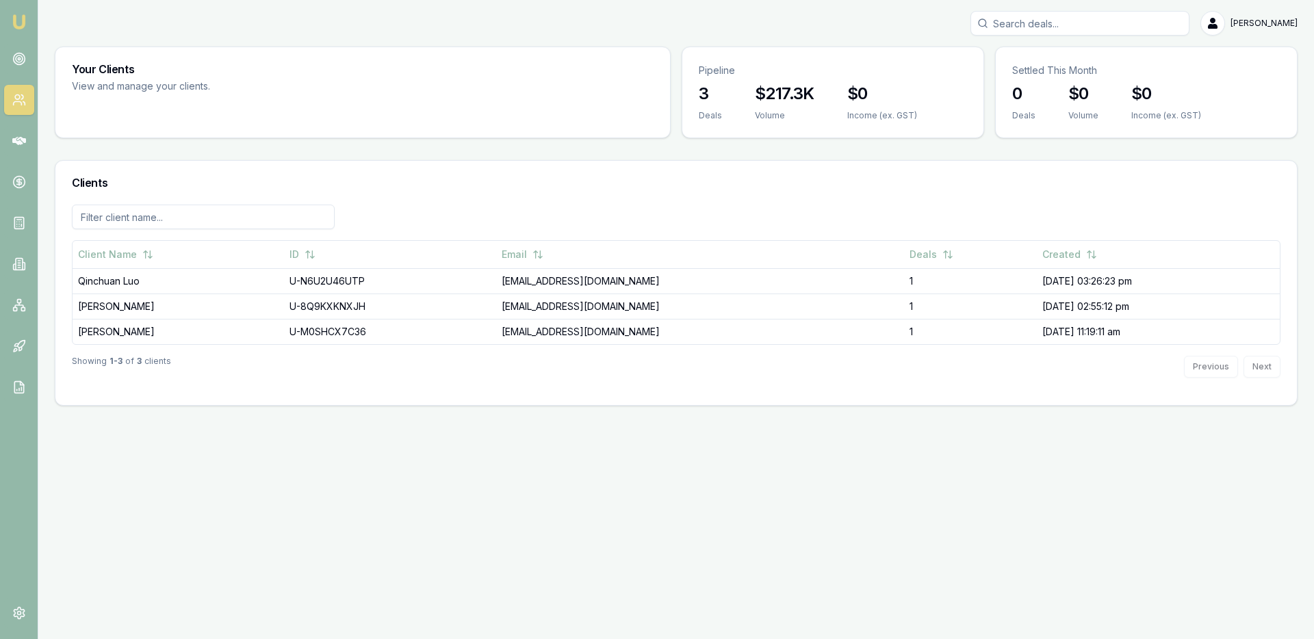
click at [18, 29] on img at bounding box center [19, 22] width 16 height 16
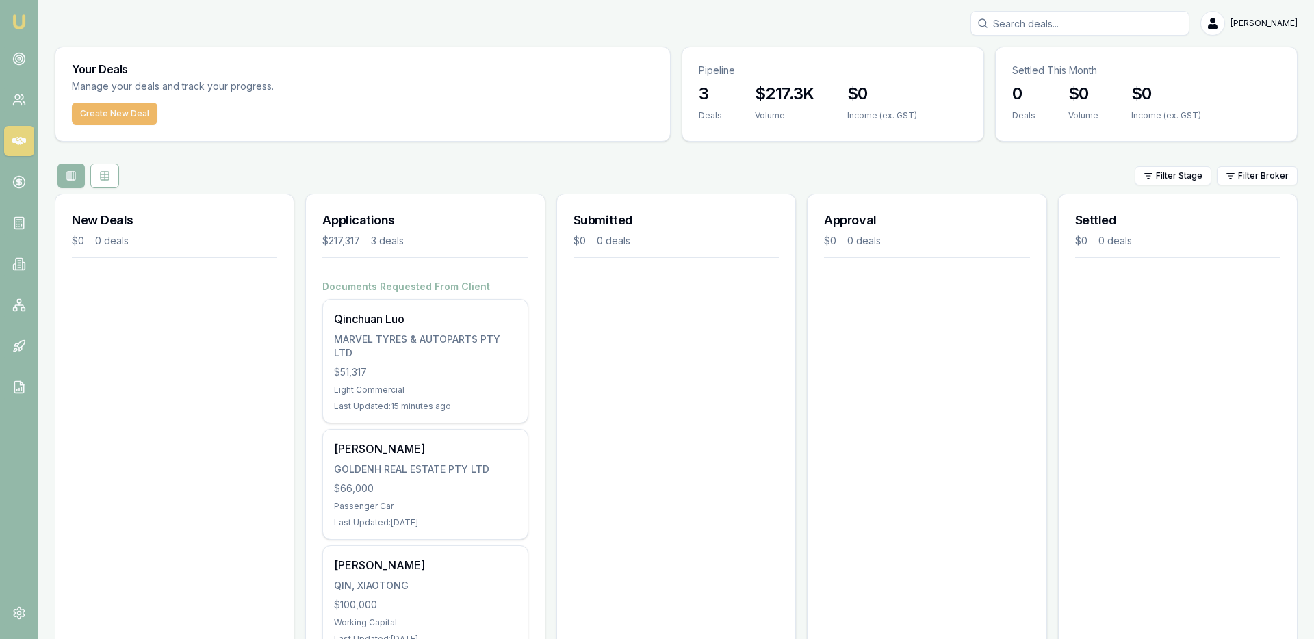
click at [130, 121] on button "Create New Deal" at bounding box center [115, 114] width 86 height 22
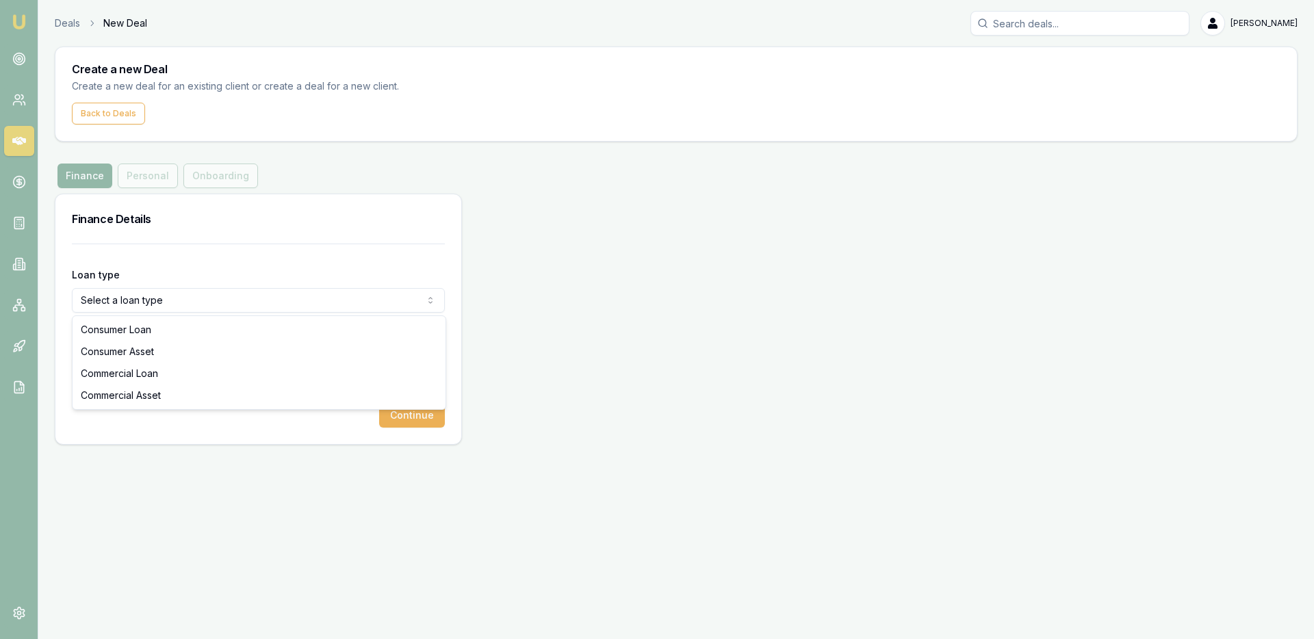
click at [142, 306] on html "Emu Broker Deals New Deal Ray Guan Toggle Menu Create a new Deal Create a new d…" at bounding box center [657, 319] width 1314 height 639
select select "COMMERCIAL_LOAN"
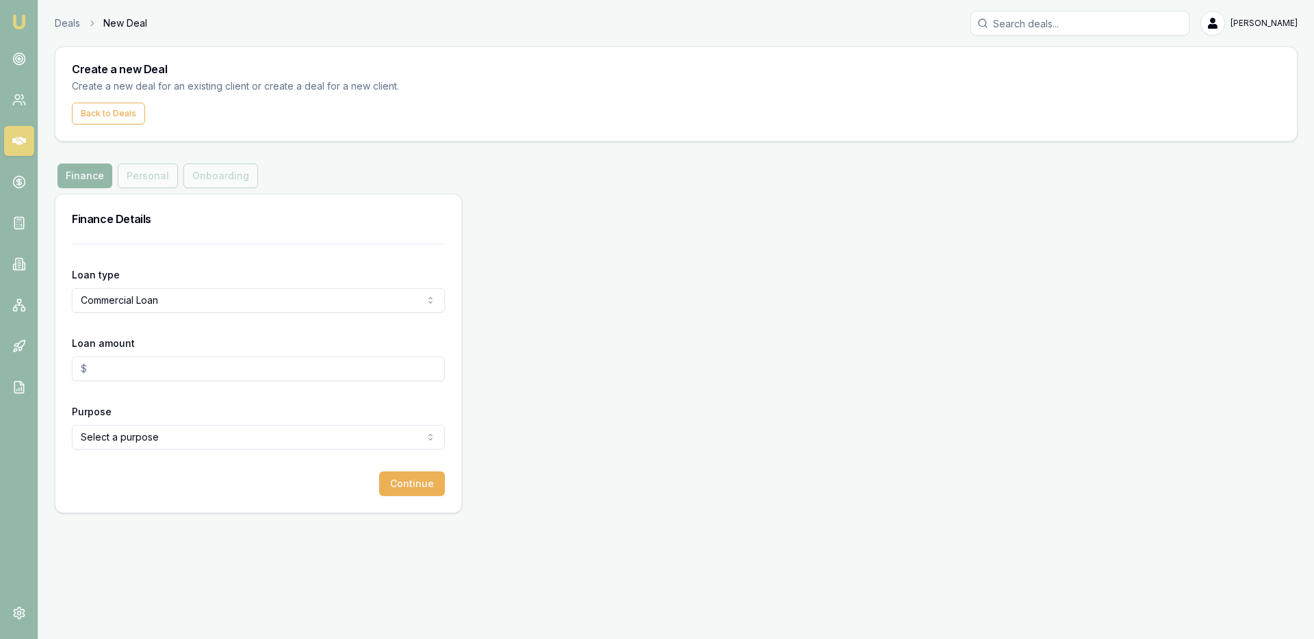
click at [135, 374] on input "Loan amount" at bounding box center [258, 369] width 373 height 25
click at [248, 374] on input "$0.00" at bounding box center [258, 369] width 373 height 25
type input "$"
type input "$51,317.00"
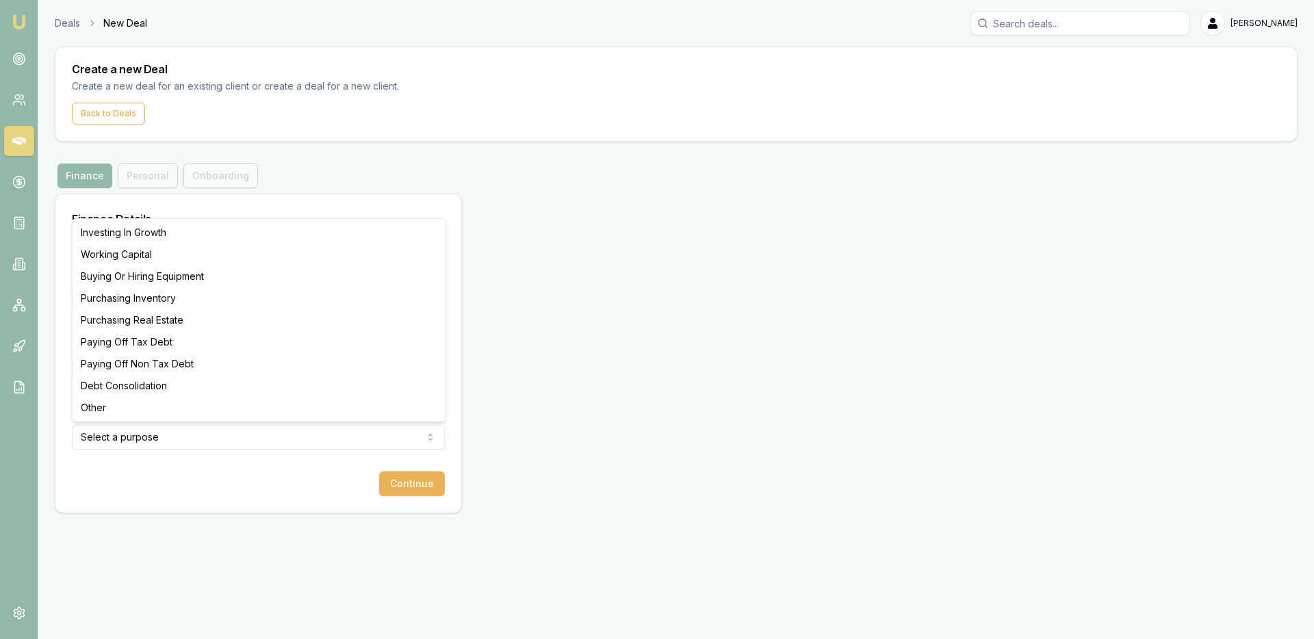
click at [118, 432] on html "Emu Broker Deals New Deal Ray Guan Toggle Menu Create a new Deal Create a new d…" at bounding box center [657, 319] width 1314 height 639
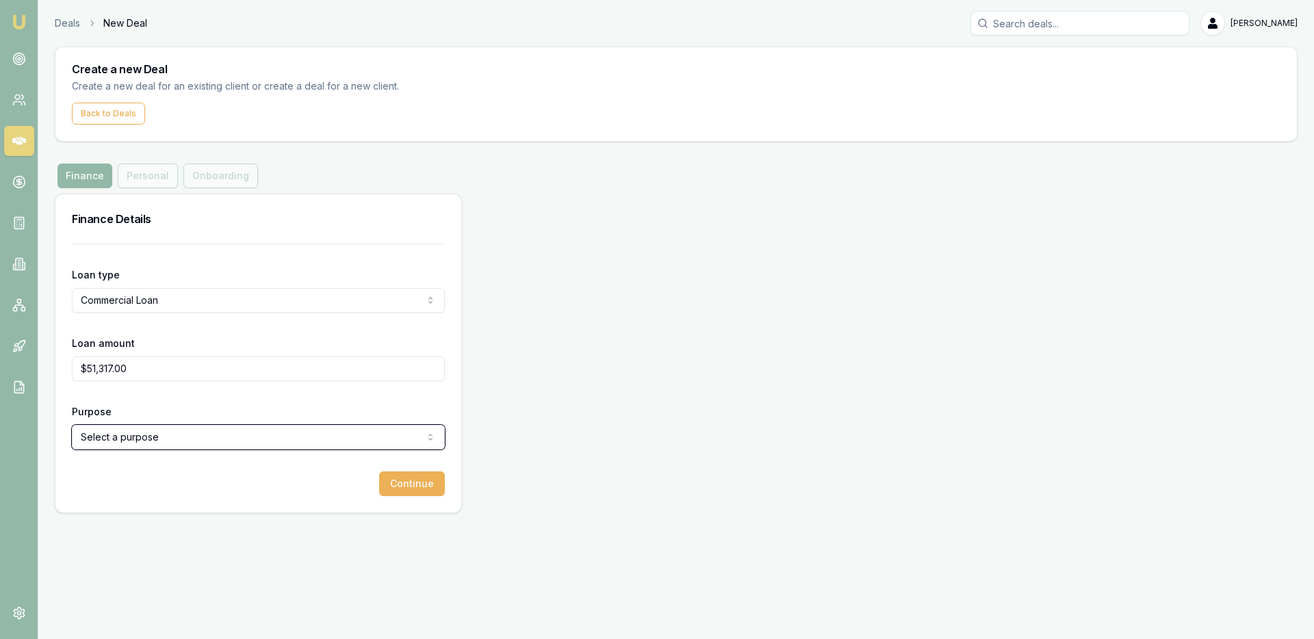
click at [133, 508] on html "Emu Broker Deals New Deal Ray Guan Toggle Menu Create a new Deal Create a new d…" at bounding box center [657, 319] width 1314 height 639
click at [134, 448] on html "Emu Broker Deals New Deal Ray Guan Toggle Menu Create a new Deal Create a new d…" at bounding box center [657, 319] width 1314 height 639
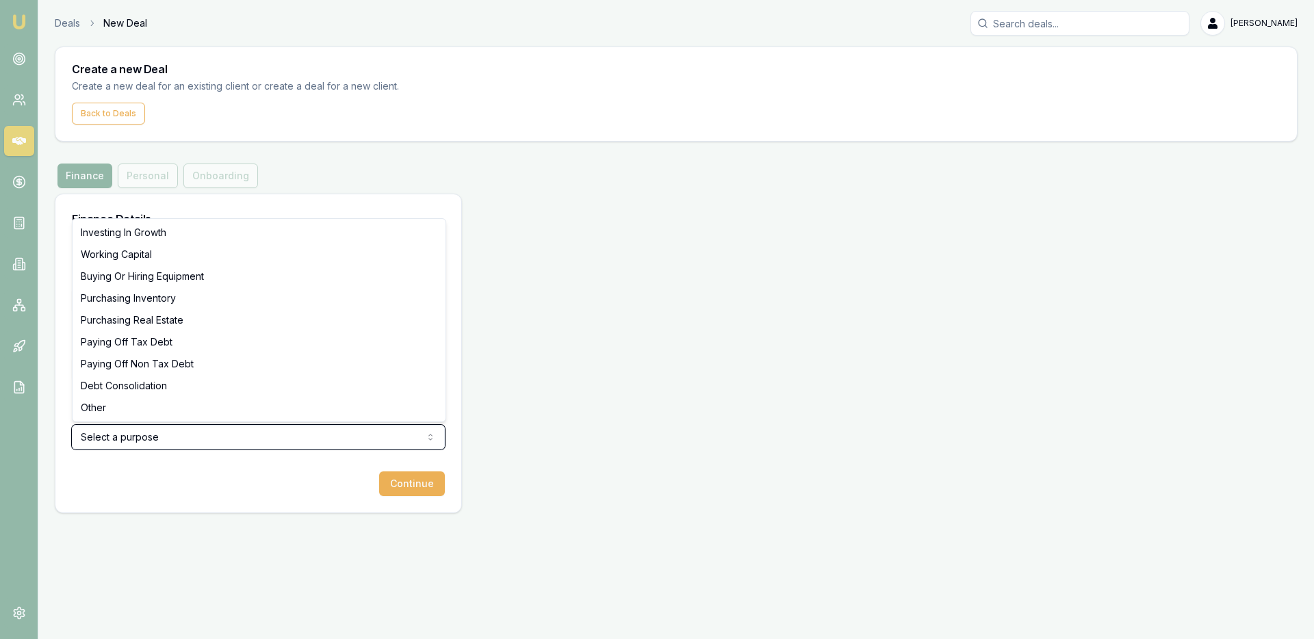
click at [363, 138] on html "Emu Broker Deals New Deal Ray Guan Toggle Menu Create a new Deal Create a new d…" at bounding box center [657, 319] width 1314 height 639
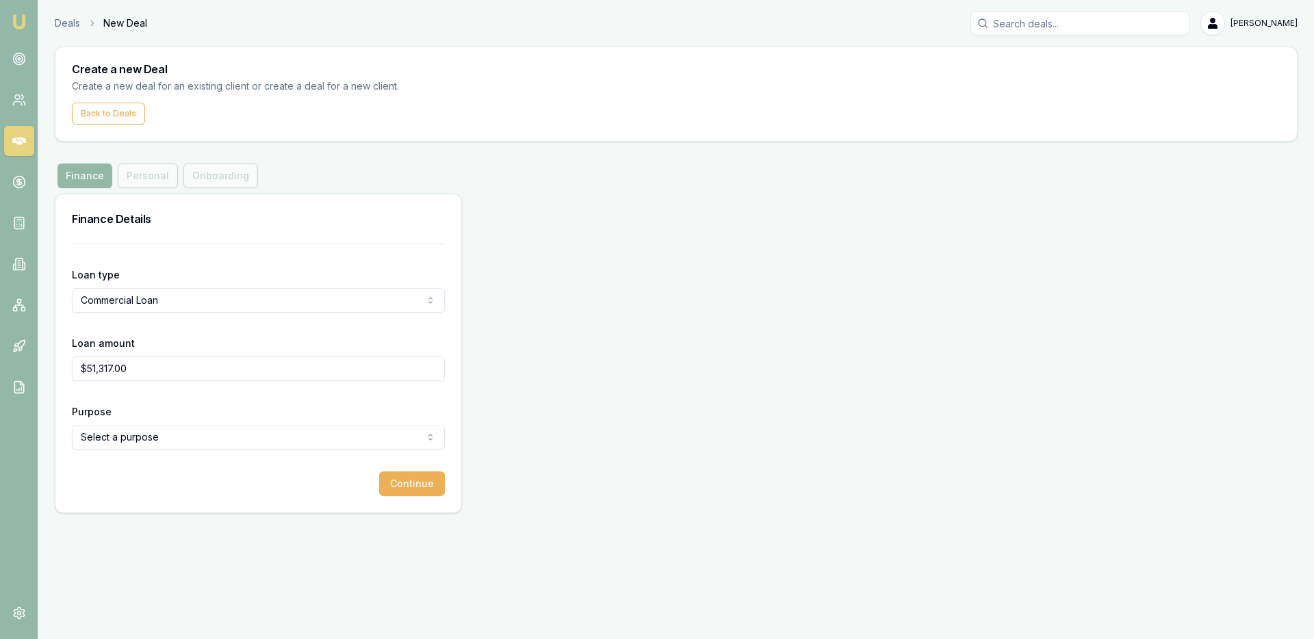
click at [261, 441] on html "Emu Broker Deals New Deal Ray Guan Toggle Menu Create a new Deal Create a new d…" at bounding box center [657, 319] width 1314 height 639
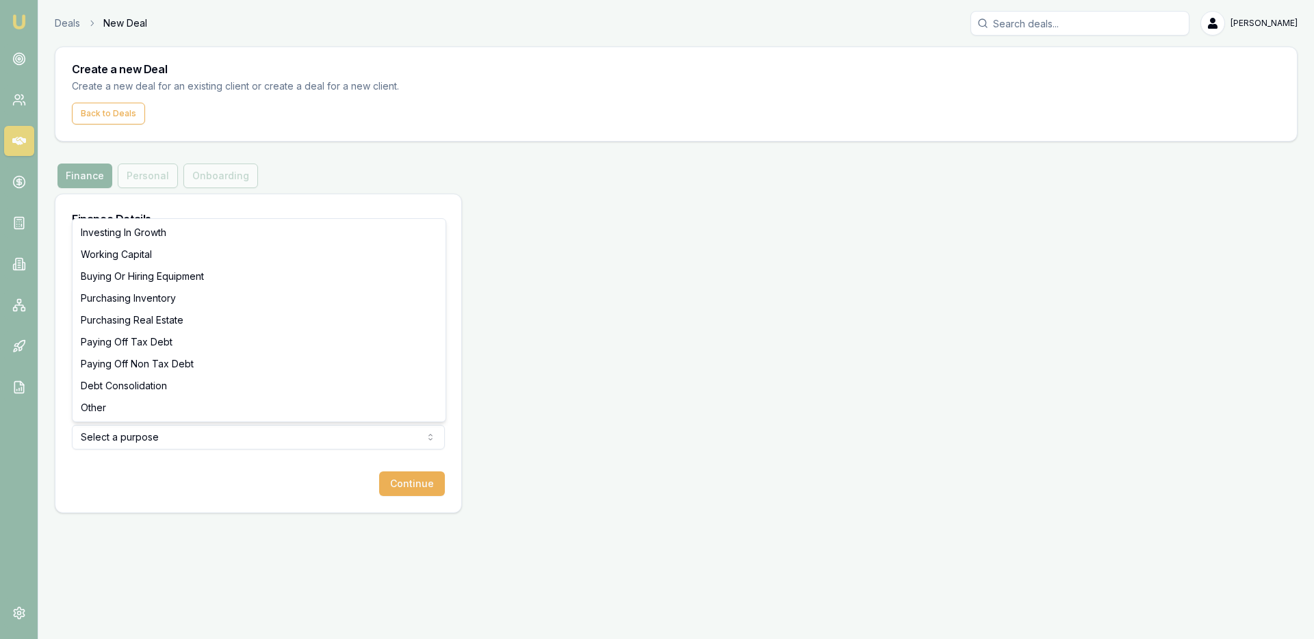
select select "WORKING_CAPITAL"
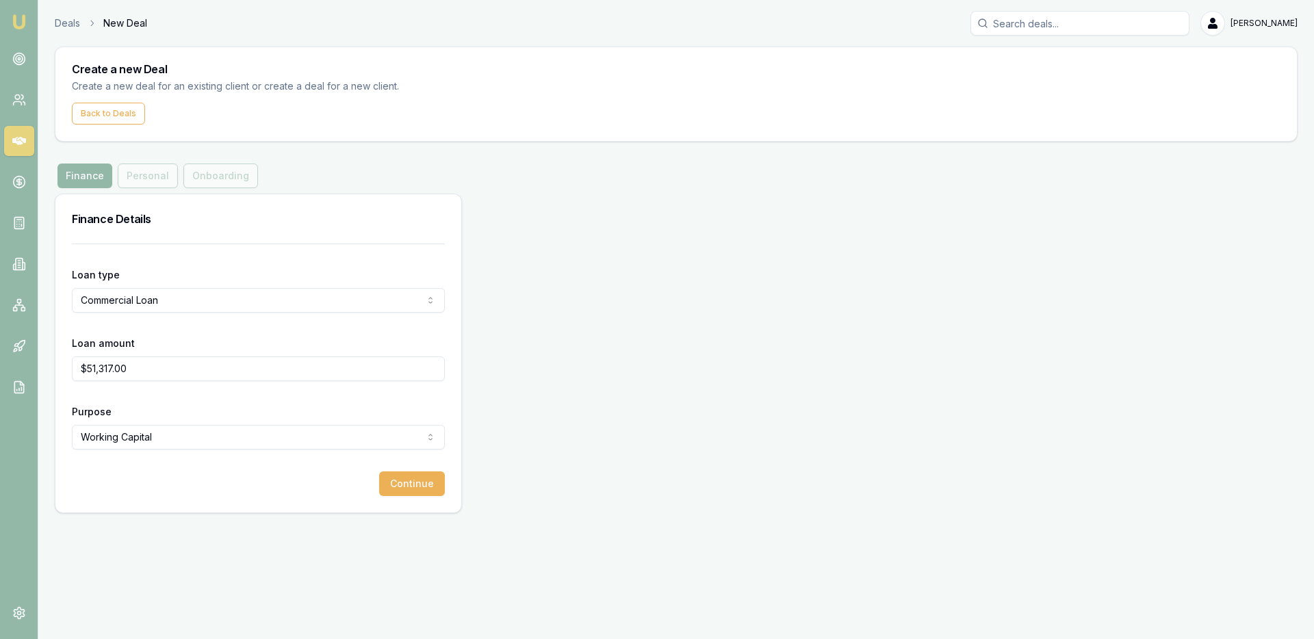
click at [160, 181] on div "Finance Personal Onboarding" at bounding box center [158, 176] width 206 height 25
click at [225, 179] on div "Finance Personal Onboarding" at bounding box center [158, 176] width 206 height 25
click at [27, 138] on link at bounding box center [19, 141] width 30 height 30
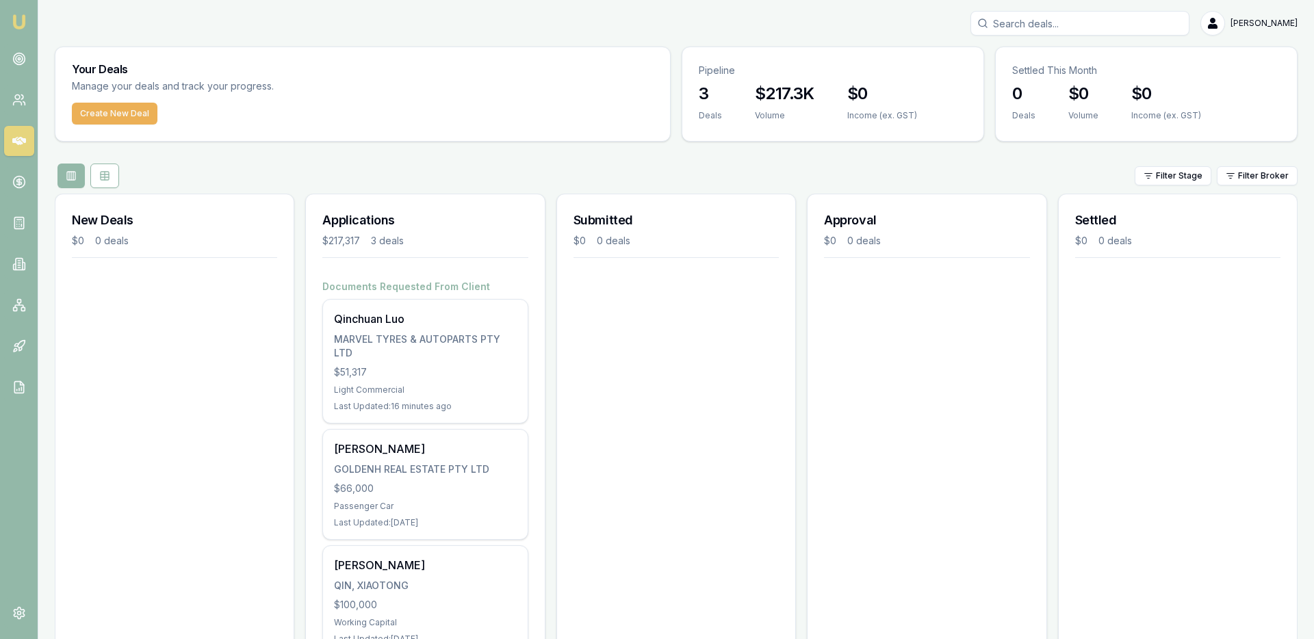
scroll to position [67, 0]
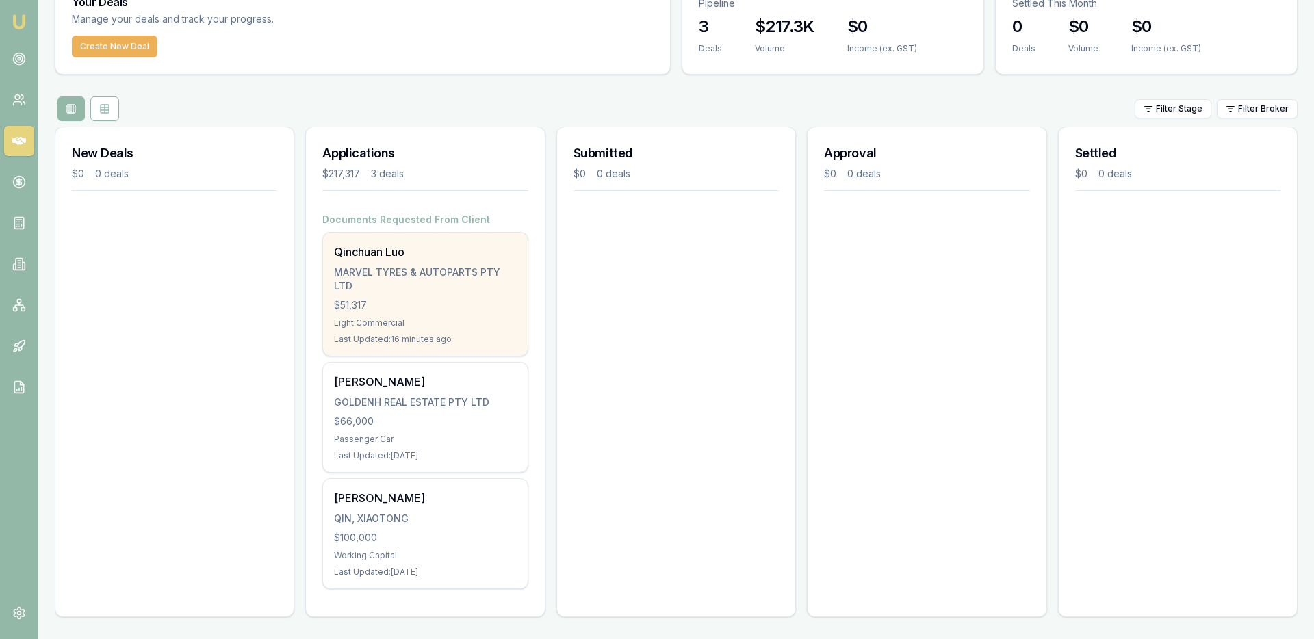
click at [430, 326] on div "Light Commercial" at bounding box center [425, 323] width 182 height 11
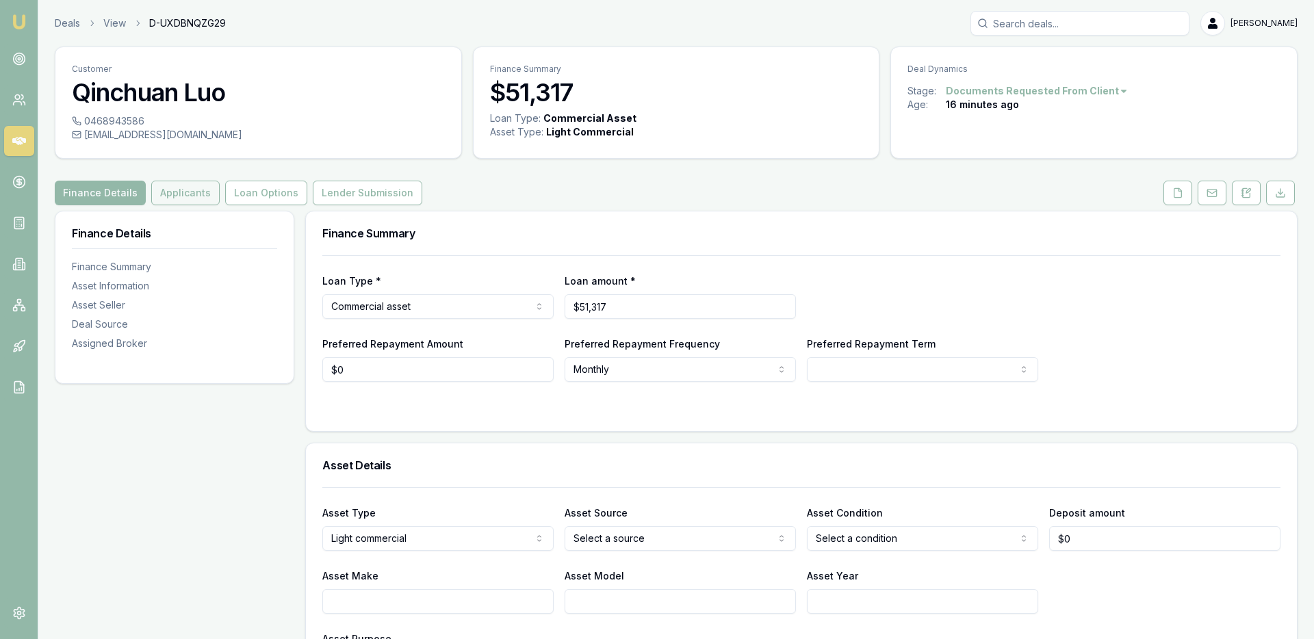
click at [177, 194] on button "Applicants" at bounding box center [185, 193] width 68 height 25
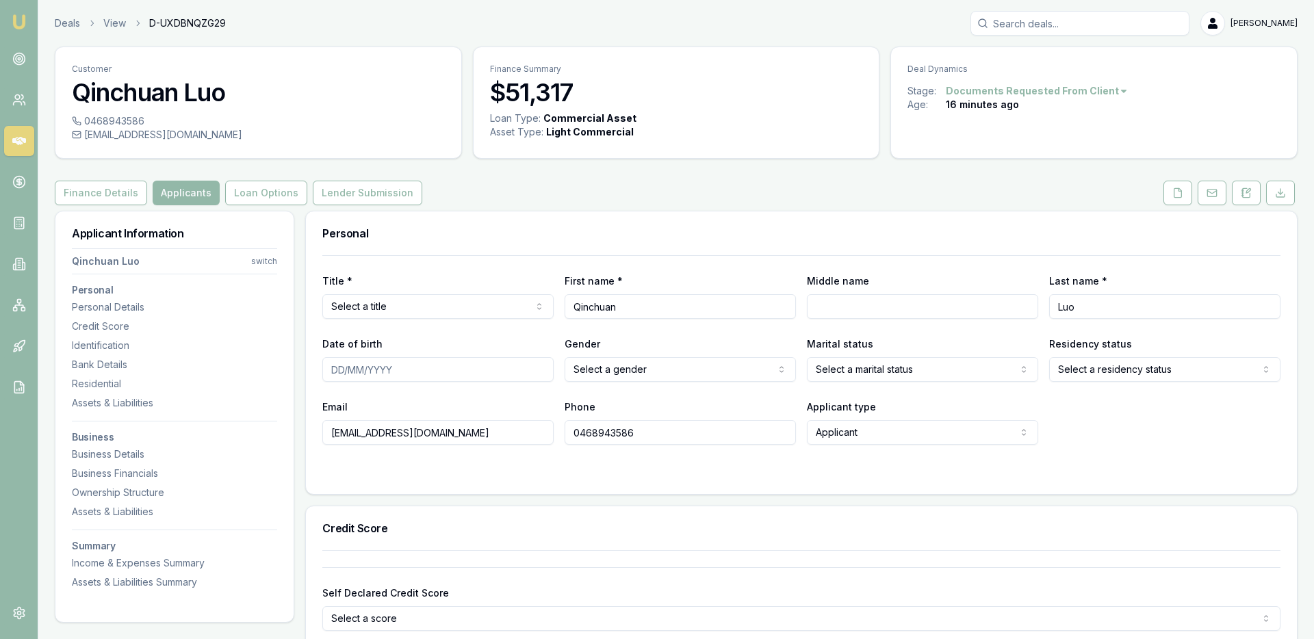
scroll to position [7, 0]
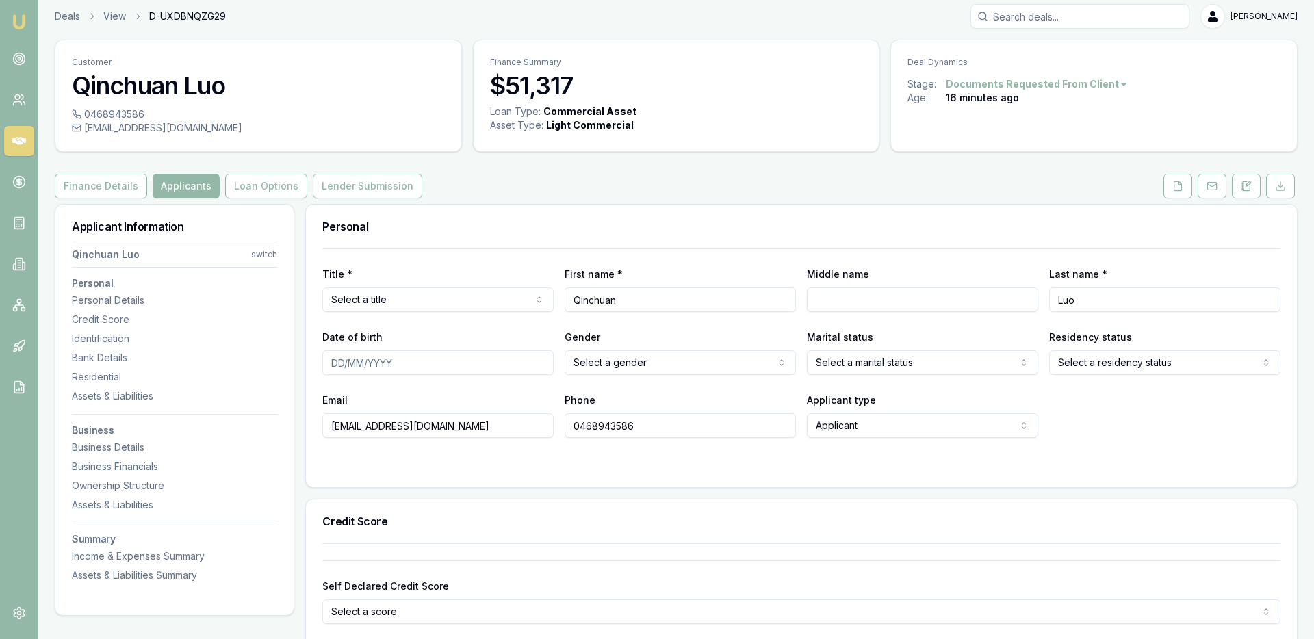
click at [501, 303] on html "Emu Broker Deals View D-UXDBNQZG29 Ray Guan Toggle Menu Customer Qinchuan Luo 0…" at bounding box center [657, 312] width 1314 height 639
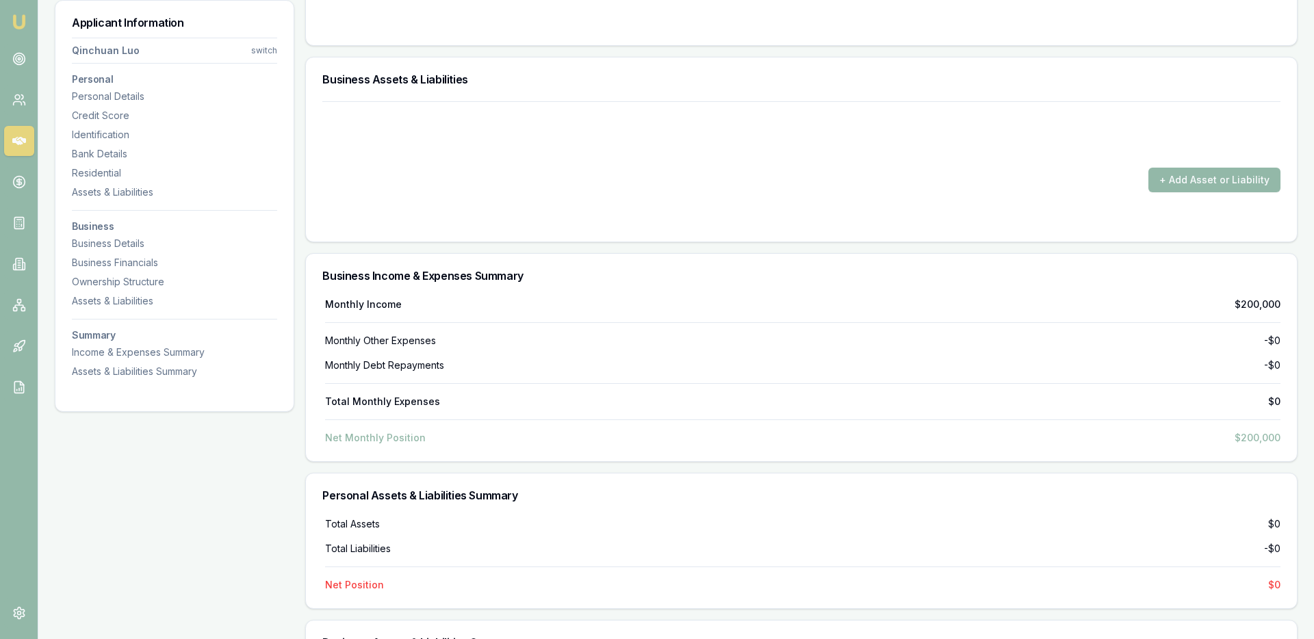
scroll to position [2405, 0]
click at [193, 125] on div "+ Add Applicant" at bounding box center [174, 131] width 146 height 22
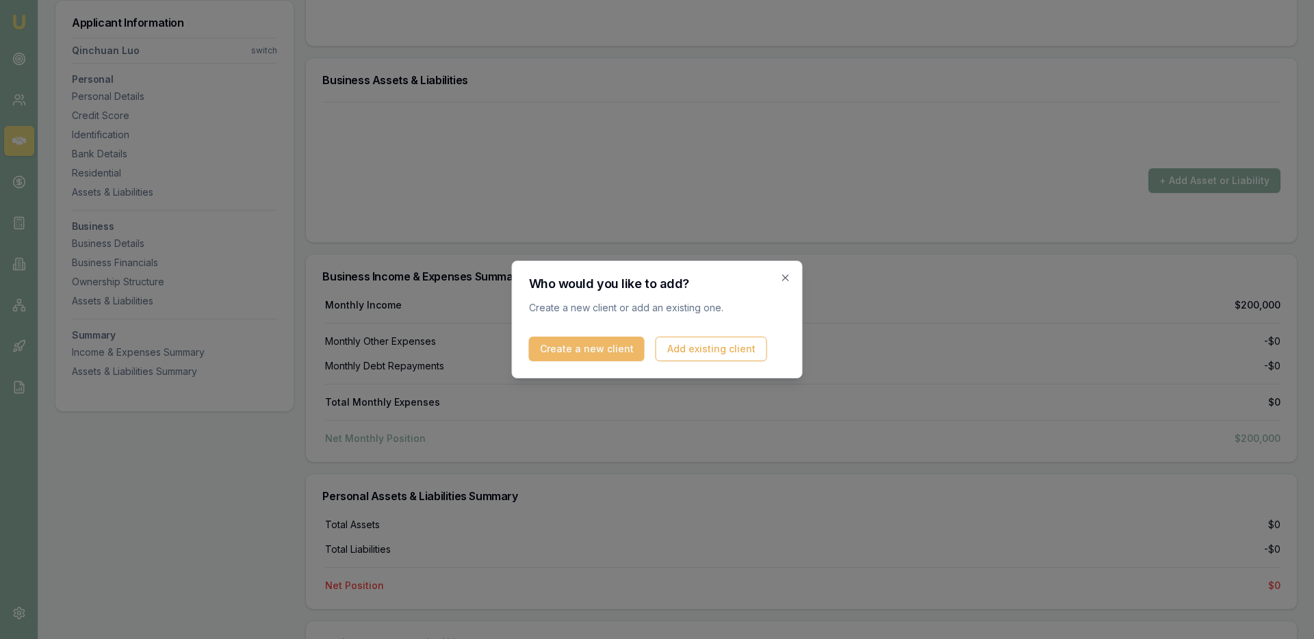
click at [602, 348] on button "Create a new client" at bounding box center [587, 349] width 116 height 25
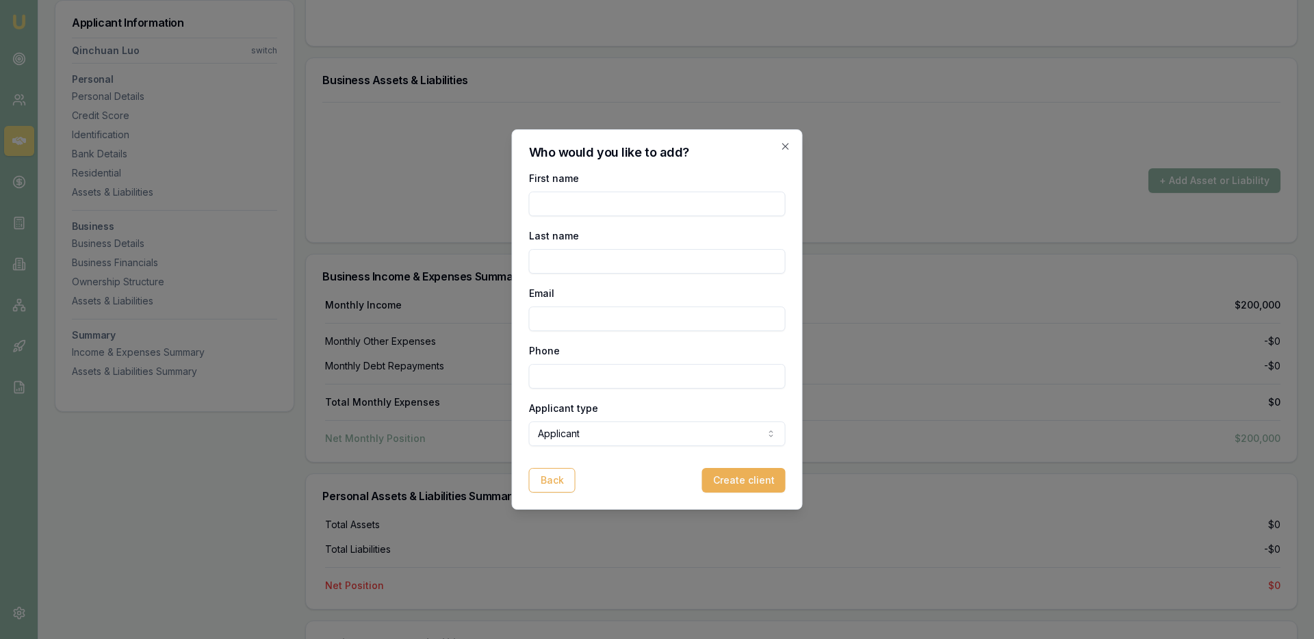
click at [587, 209] on input "First name" at bounding box center [657, 204] width 257 height 25
type input "Jian"
click at [573, 320] on input "Email" at bounding box center [657, 319] width 257 height 25
click at [559, 258] on input "Last name" at bounding box center [657, 261] width 257 height 25
type input "[PERSON_NAME]"
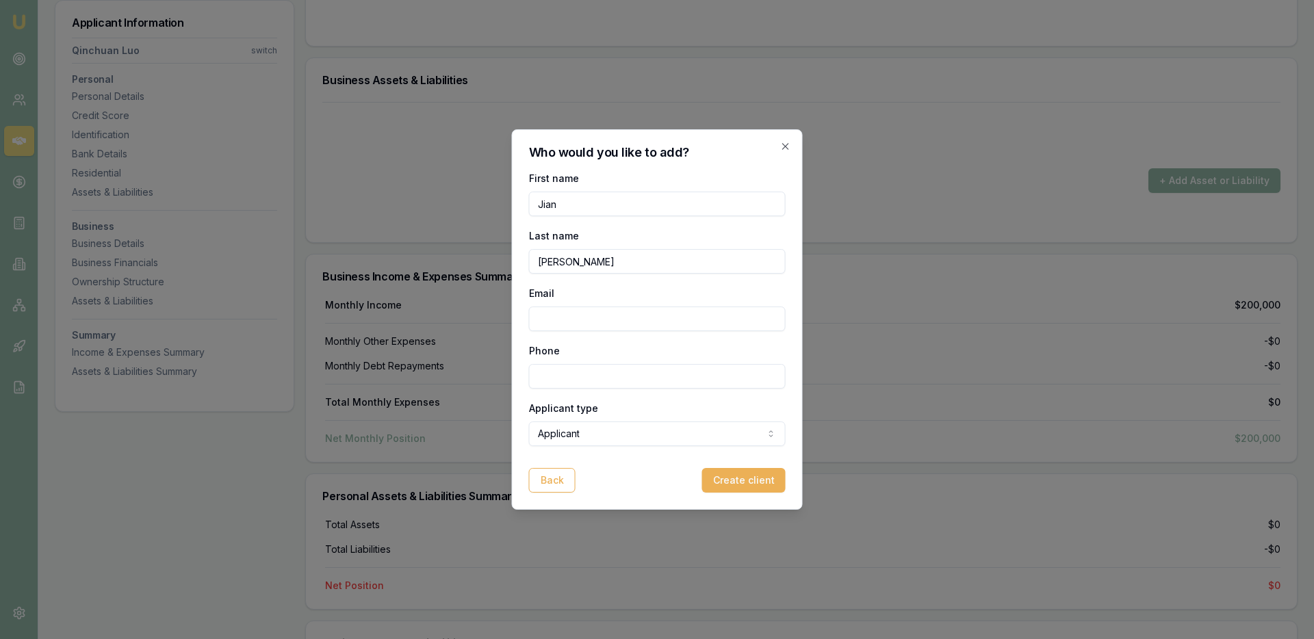
paste input "mouseliujian123@163.com"
type input "mouseliujian123@163.com"
click at [636, 379] on input "Phone" at bounding box center [657, 376] width 257 height 25
type input "0425 222 181"
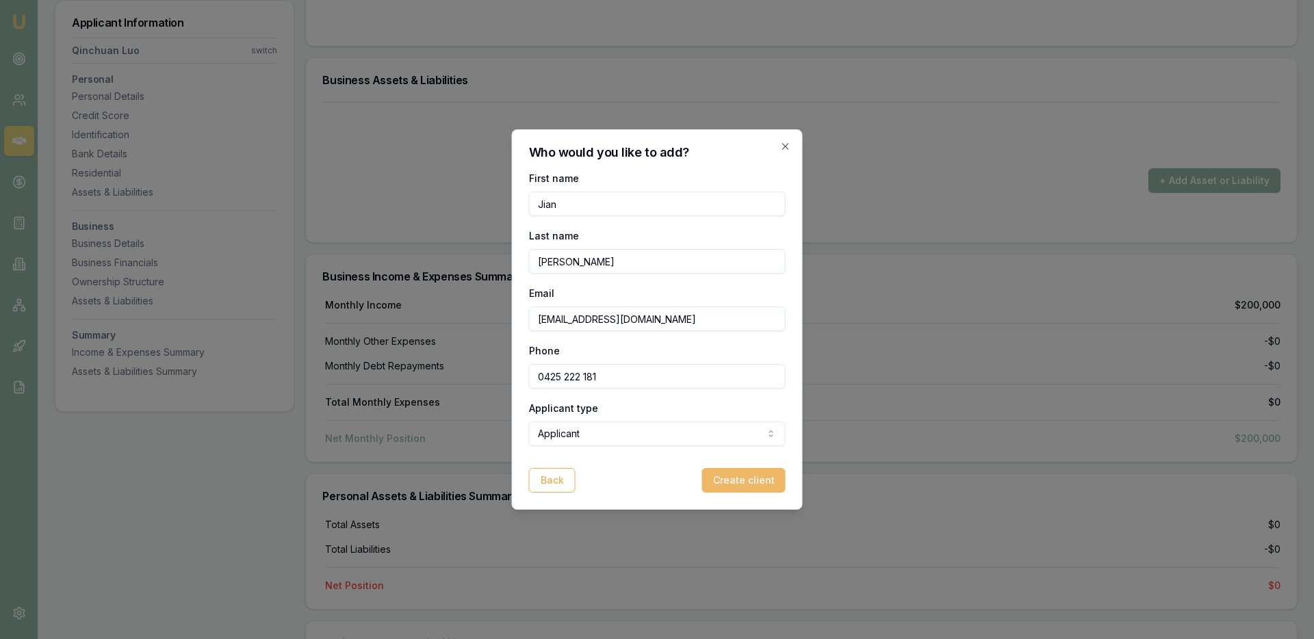
click at [757, 484] on button "Create client" at bounding box center [743, 480] width 83 height 25
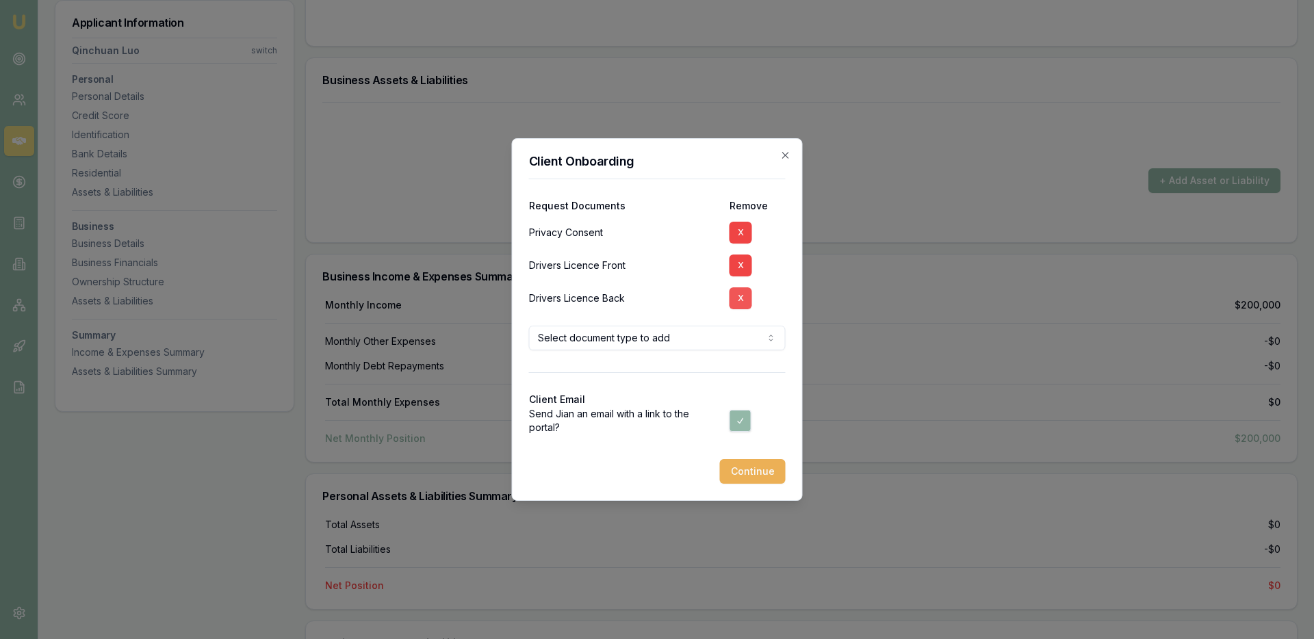
click at [737, 272] on button "X" at bounding box center [740, 266] width 23 height 22
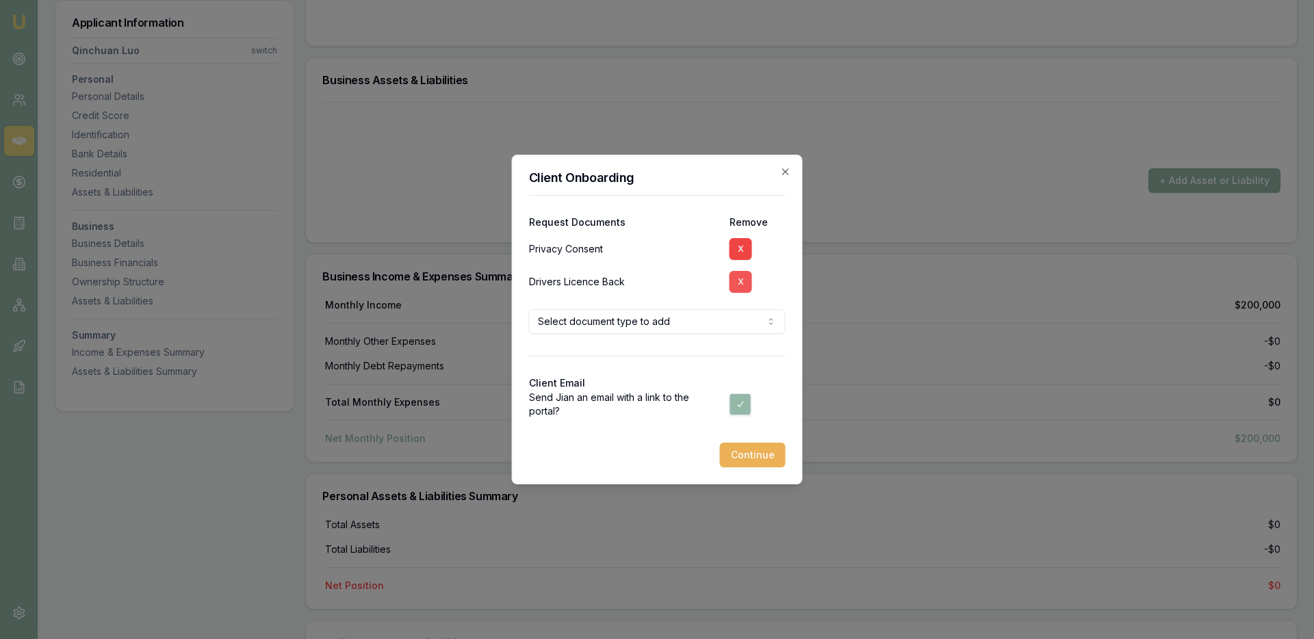
click at [737, 275] on button "X" at bounding box center [740, 282] width 23 height 22
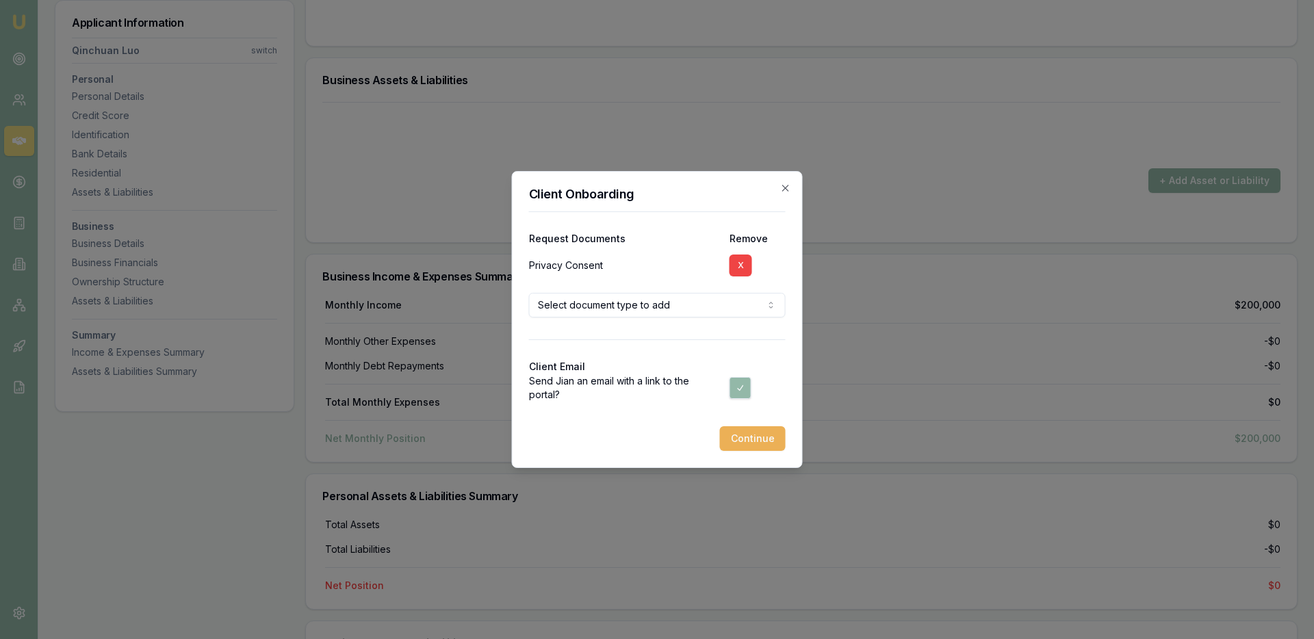
click at [742, 434] on button "Continue" at bounding box center [753, 438] width 66 height 25
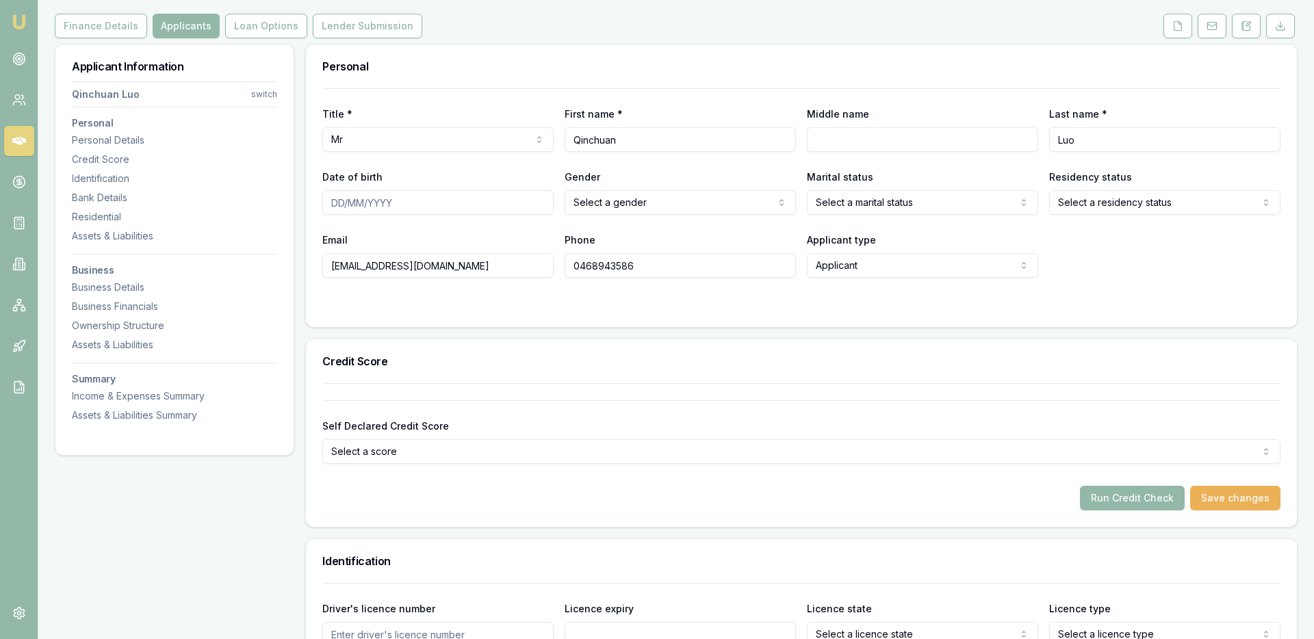
scroll to position [0, 0]
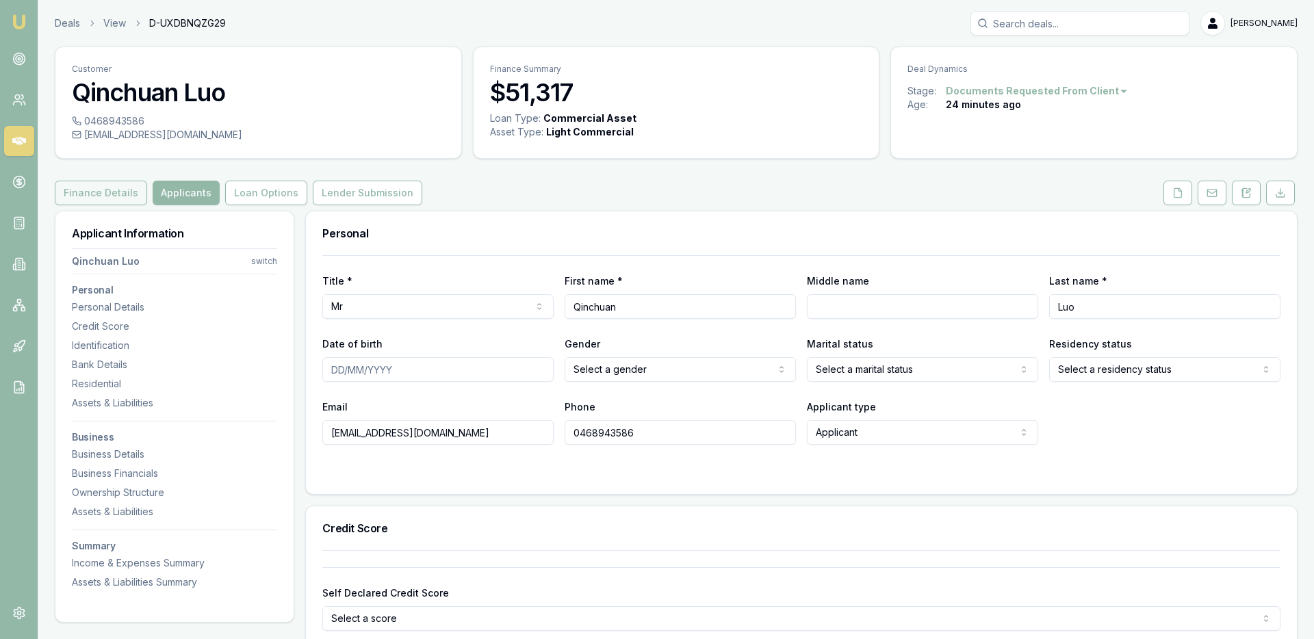
click at [113, 196] on button "Finance Details" at bounding box center [101, 193] width 92 height 25
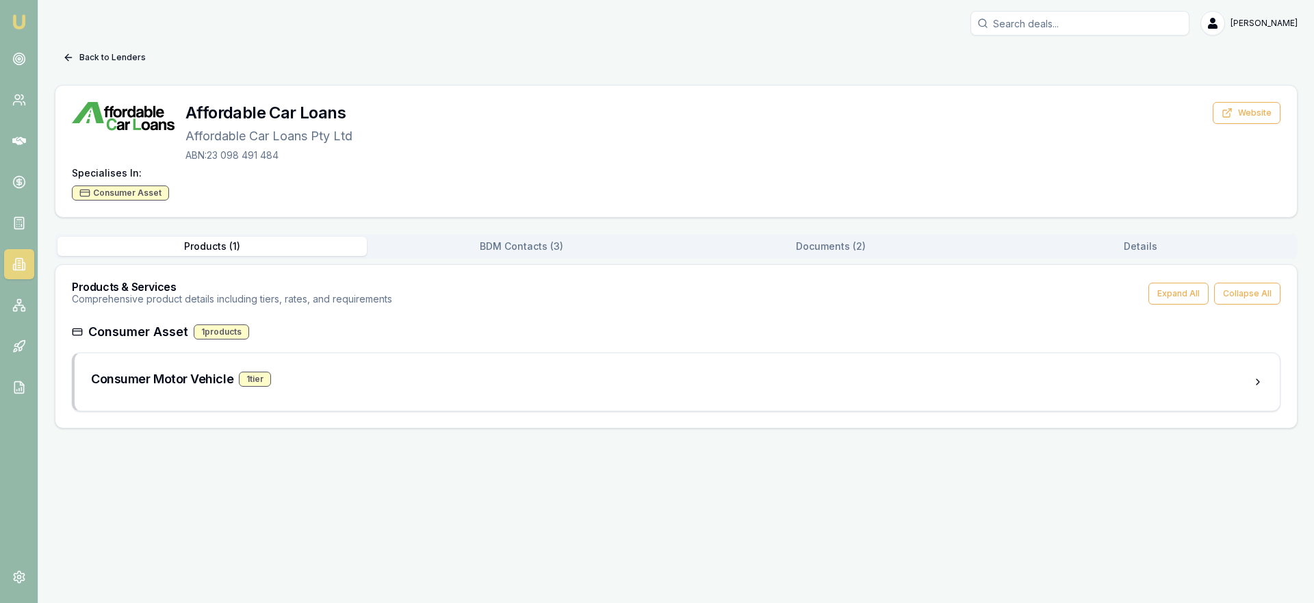
click at [65, 53] on icon at bounding box center [68, 57] width 11 height 11
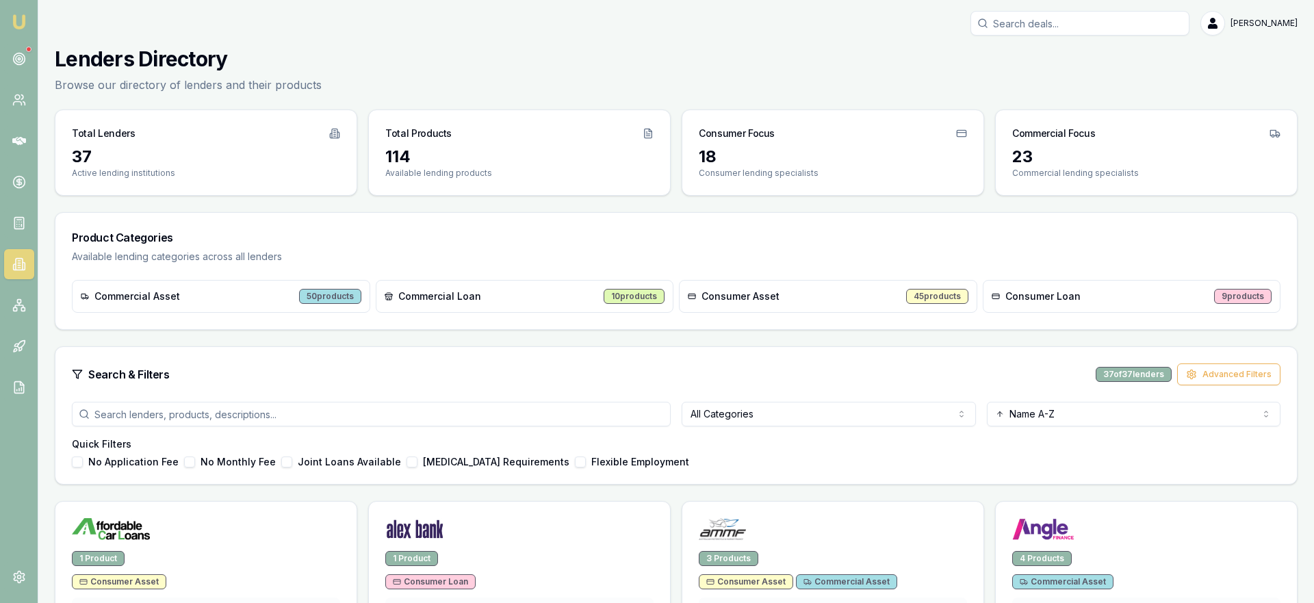
click at [296, 294] on div "Commercial Asset 50 products" at bounding box center [221, 296] width 298 height 33
click at [329, 296] on div "50 products" at bounding box center [330, 296] width 62 height 15
click at [134, 292] on span "Commercial Asset" at bounding box center [137, 296] width 86 height 14
click at [18, 103] on icon at bounding box center [19, 100] width 14 height 14
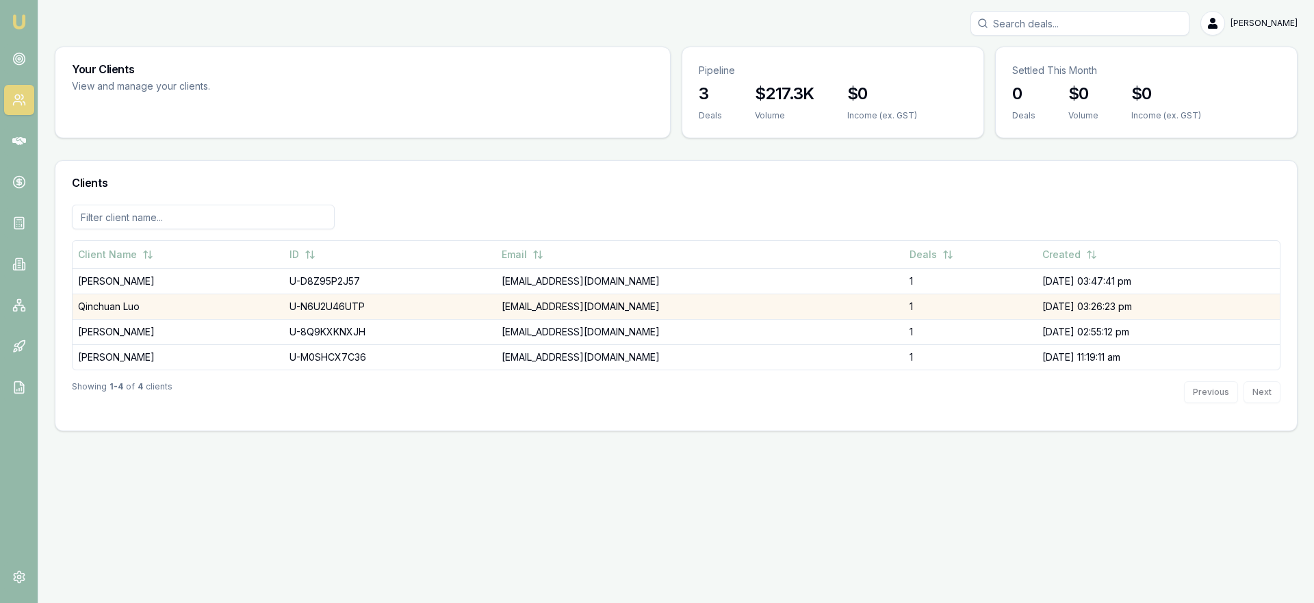
click at [128, 309] on td "Qinchuan Luo" at bounding box center [178, 306] width 211 height 25
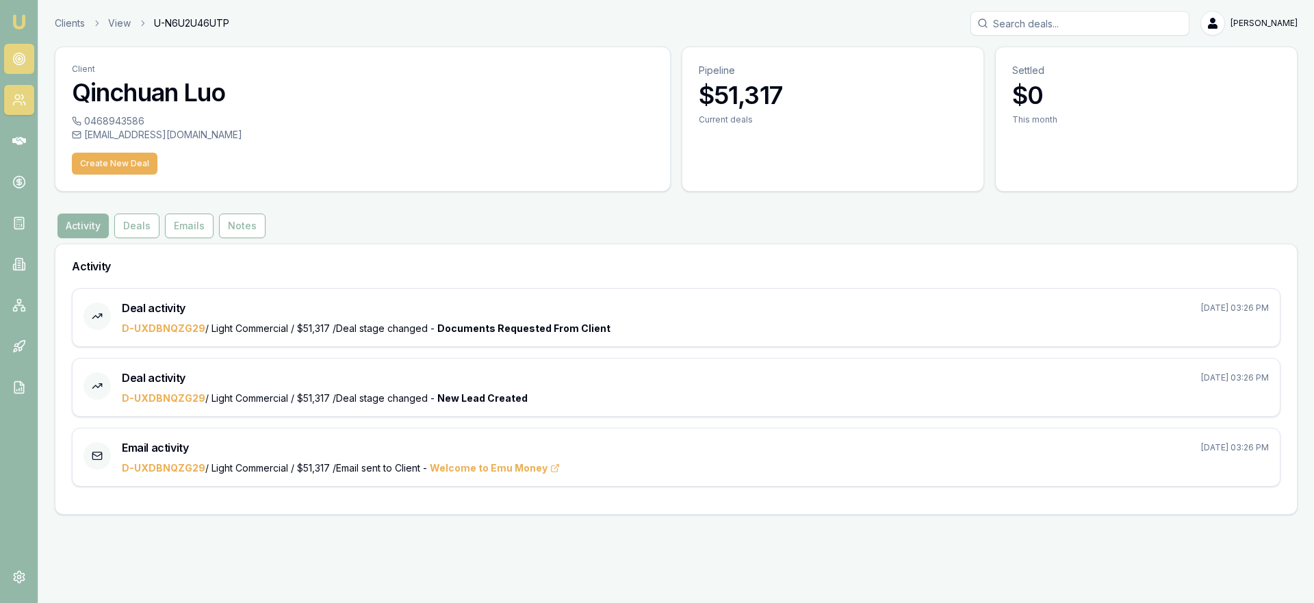
click at [14, 66] on link at bounding box center [19, 59] width 30 height 30
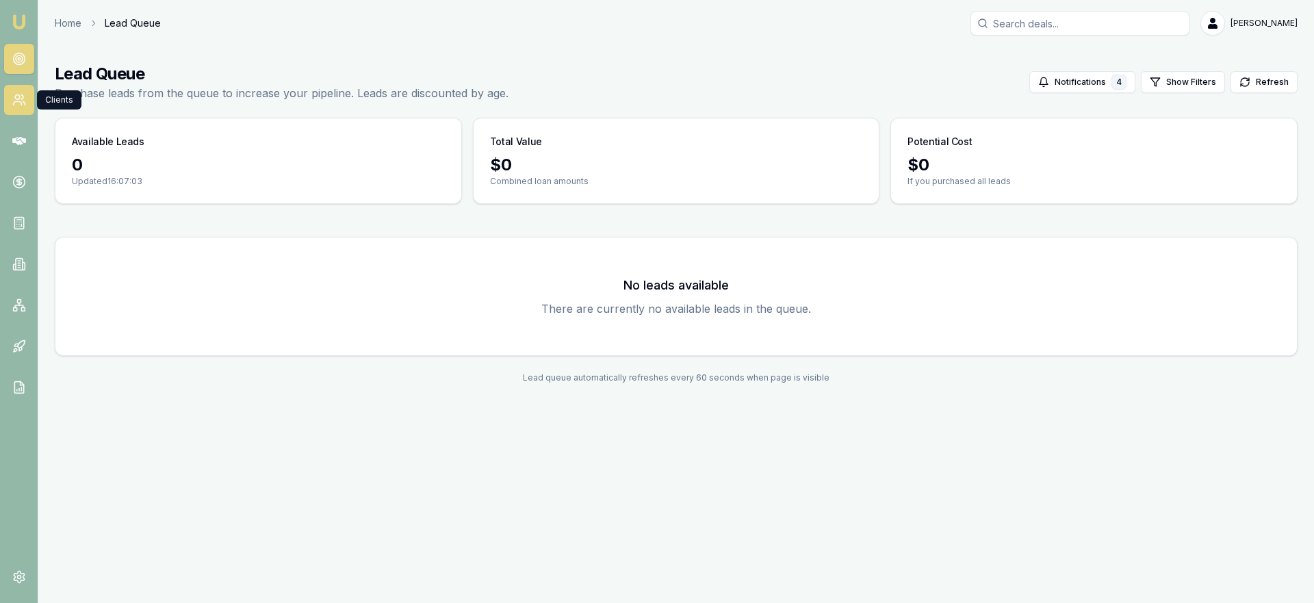
click at [14, 92] on link at bounding box center [19, 100] width 30 height 30
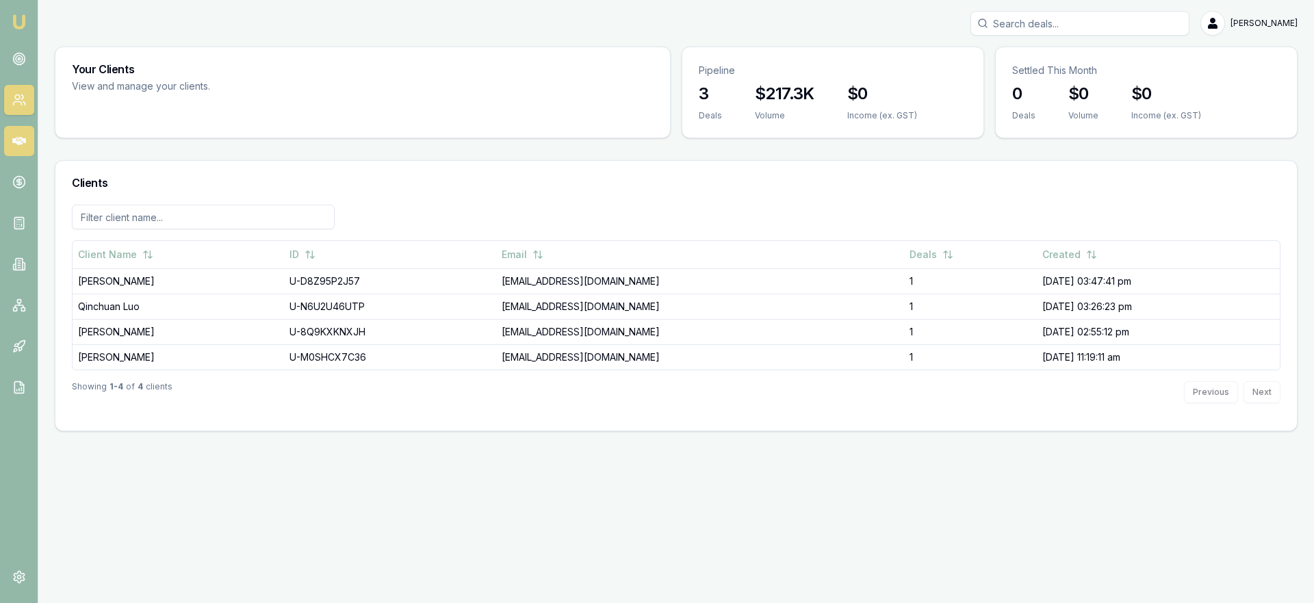
click at [25, 147] on link at bounding box center [19, 141] width 30 height 30
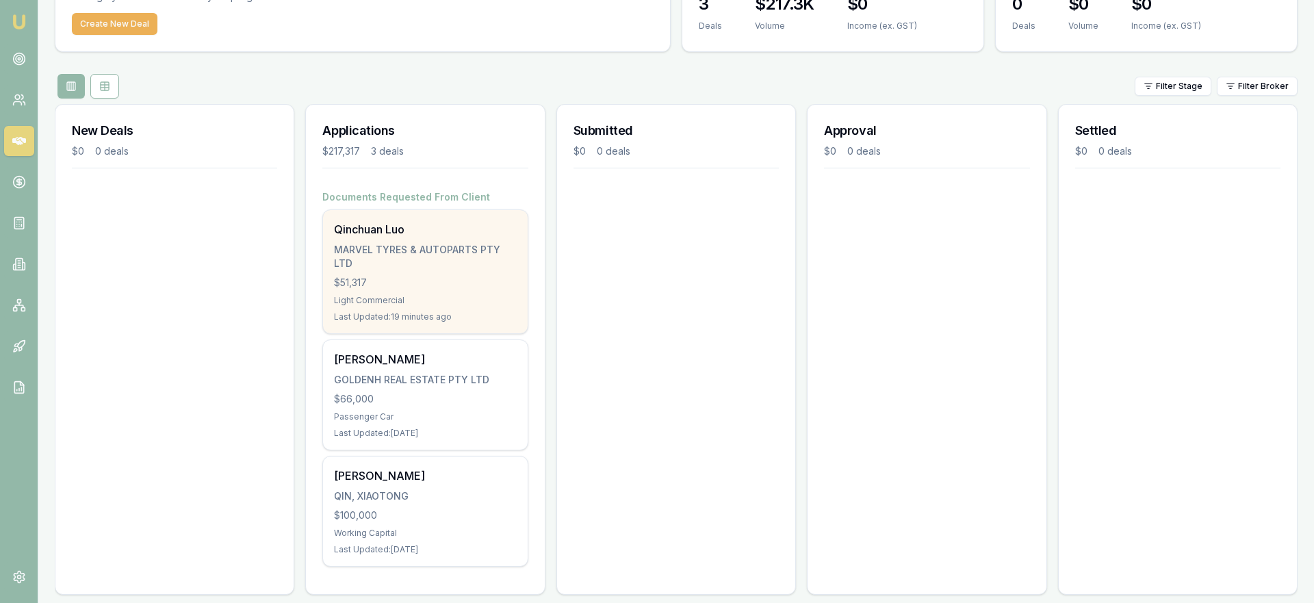
scroll to position [103, 0]
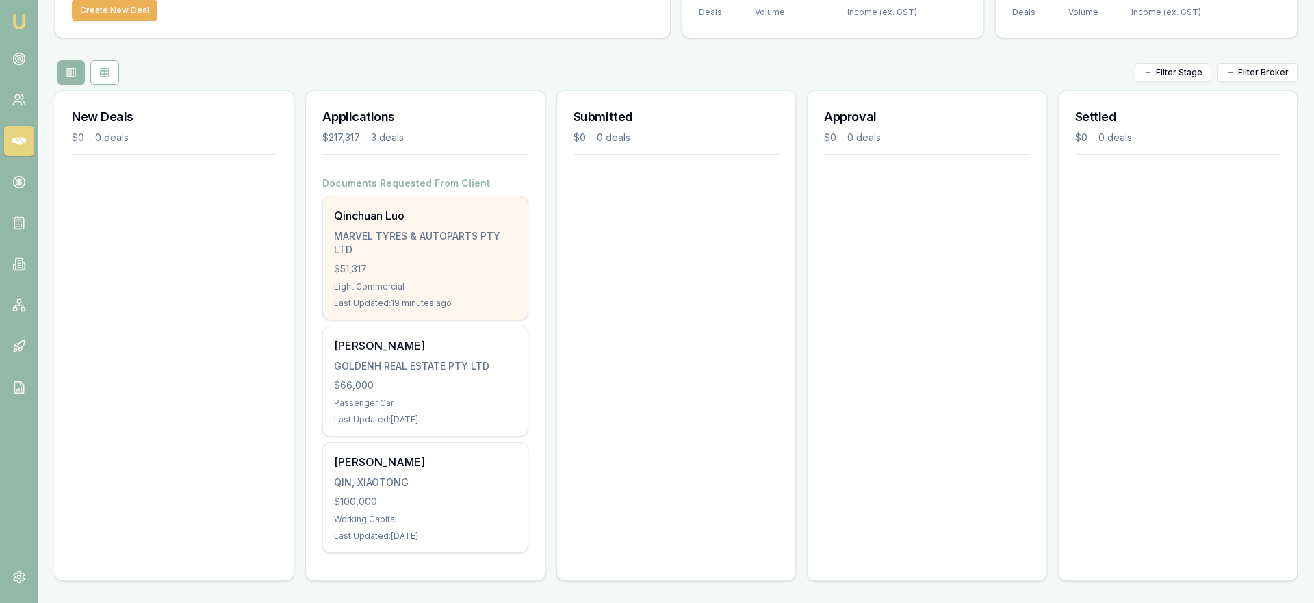
click at [443, 263] on div "$51,317" at bounding box center [425, 269] width 182 height 14
click at [410, 252] on div "MARVEL TYRES & AUTOPARTS PTY LTD" at bounding box center [425, 242] width 182 height 27
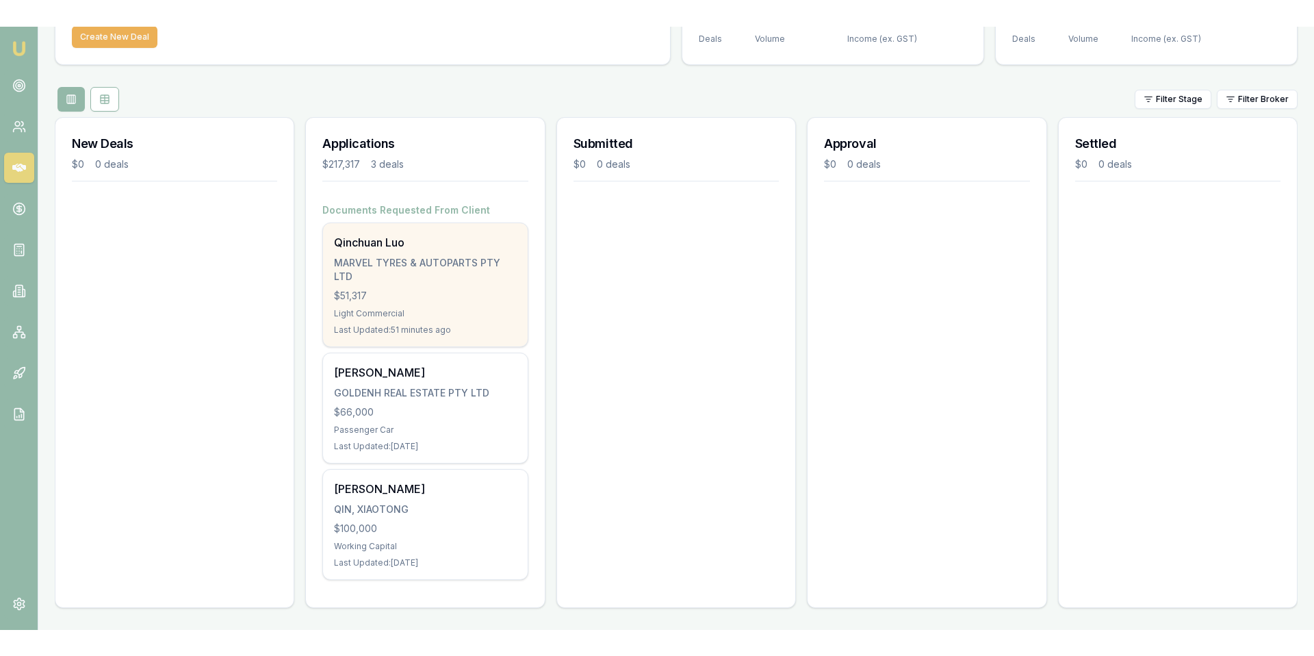
scroll to position [51, 0]
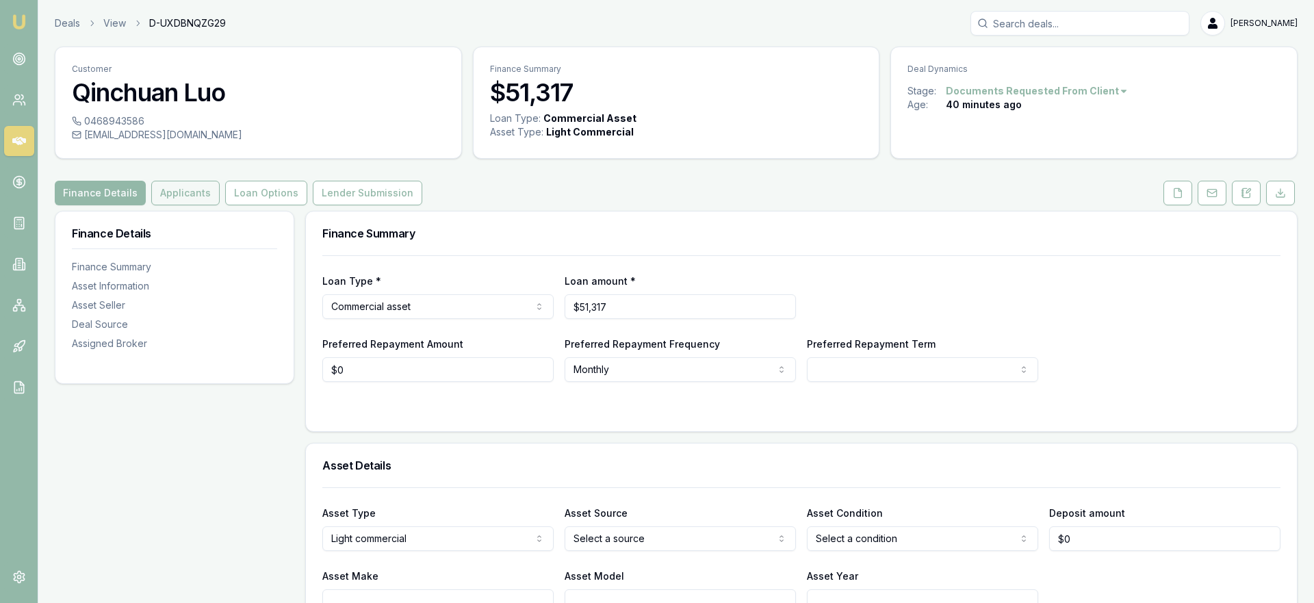
click at [185, 201] on button "Applicants" at bounding box center [185, 193] width 68 height 25
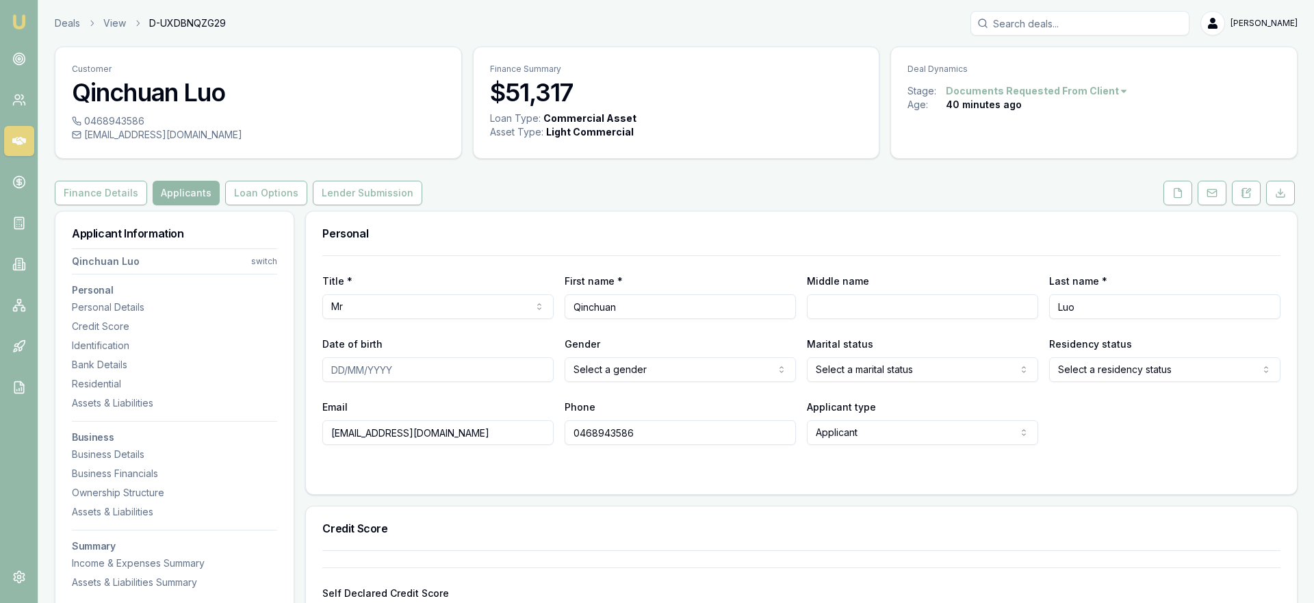
click at [267, 260] on html "Emu Broker Deals View D-UXDBNQZG29 [PERSON_NAME] Toggle Menu Customer Qinchuan …" at bounding box center [657, 301] width 1314 height 603
click at [263, 220] on html "Emu Broker Deals View D-UXDBNQZG29 [PERSON_NAME] Toggle Menu Customer Qinchuan …" at bounding box center [657, 301] width 1314 height 603
click at [262, 264] on html "Emu Broker Deals View D-UXDBNQZG29 [PERSON_NAME] Toggle Menu Customer Qinchuan …" at bounding box center [657, 301] width 1314 height 603
click at [196, 364] on div "+ Add Applicant" at bounding box center [174, 363] width 146 height 22
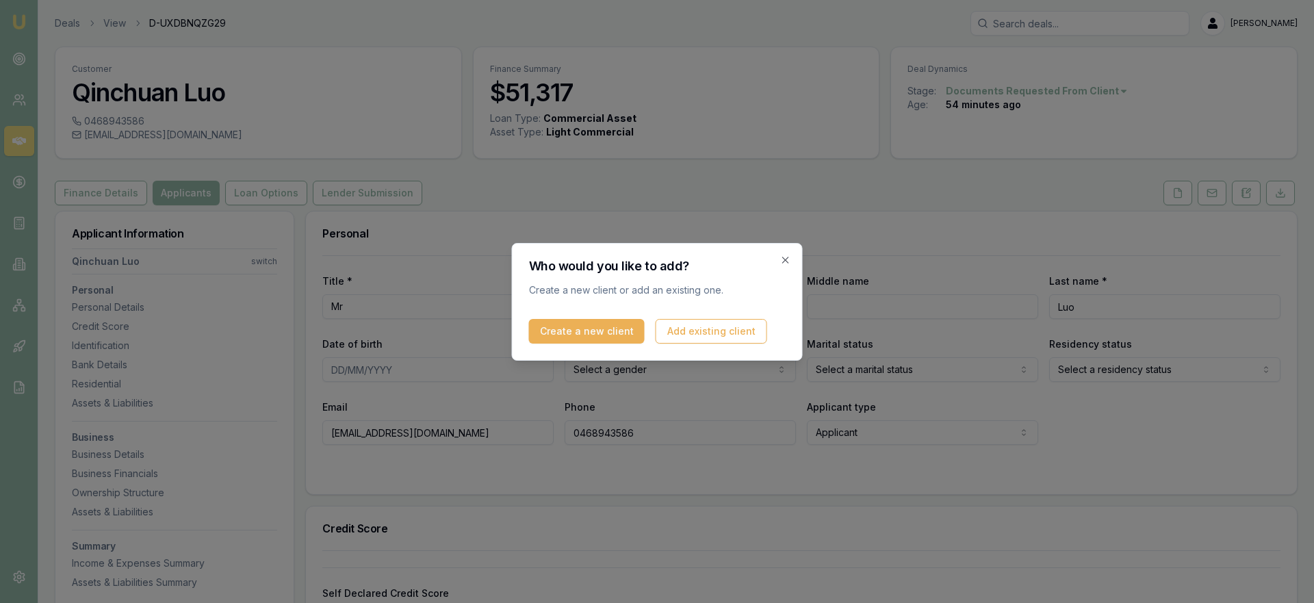
click at [586, 349] on div "Who would you like to add? Create a new client or add an existing one. Create a…" at bounding box center [657, 302] width 291 height 118
click at [583, 336] on button "Create a new client" at bounding box center [587, 331] width 116 height 25
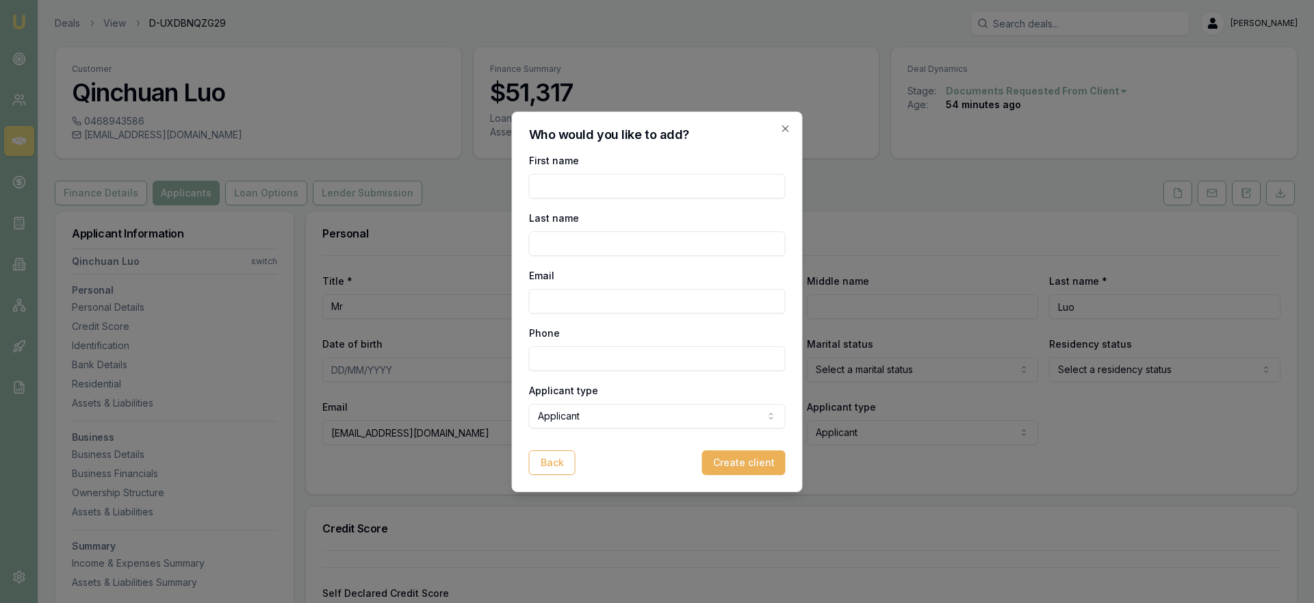
click at [552, 181] on input "First name" at bounding box center [657, 186] width 257 height 25
type input "He"
click at [565, 234] on input "Last name" at bounding box center [657, 243] width 257 height 25
type input "Li"
click at [612, 362] on input "Phone" at bounding box center [657, 358] width 257 height 25
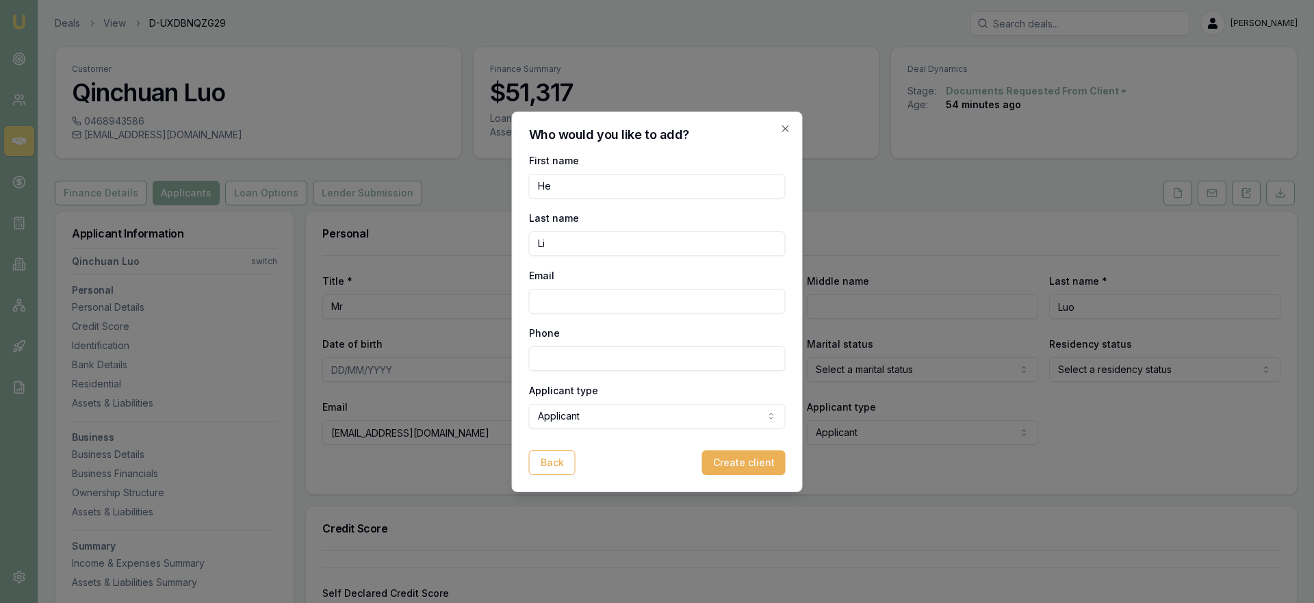
paste input "0433 890 560"
type input "0433 890 560"
click at [621, 304] on input "Email" at bounding box center [657, 301] width 257 height 25
paste input "Mac@marveltyres.com.au"
type input "Mac@marveltyres.com.au"
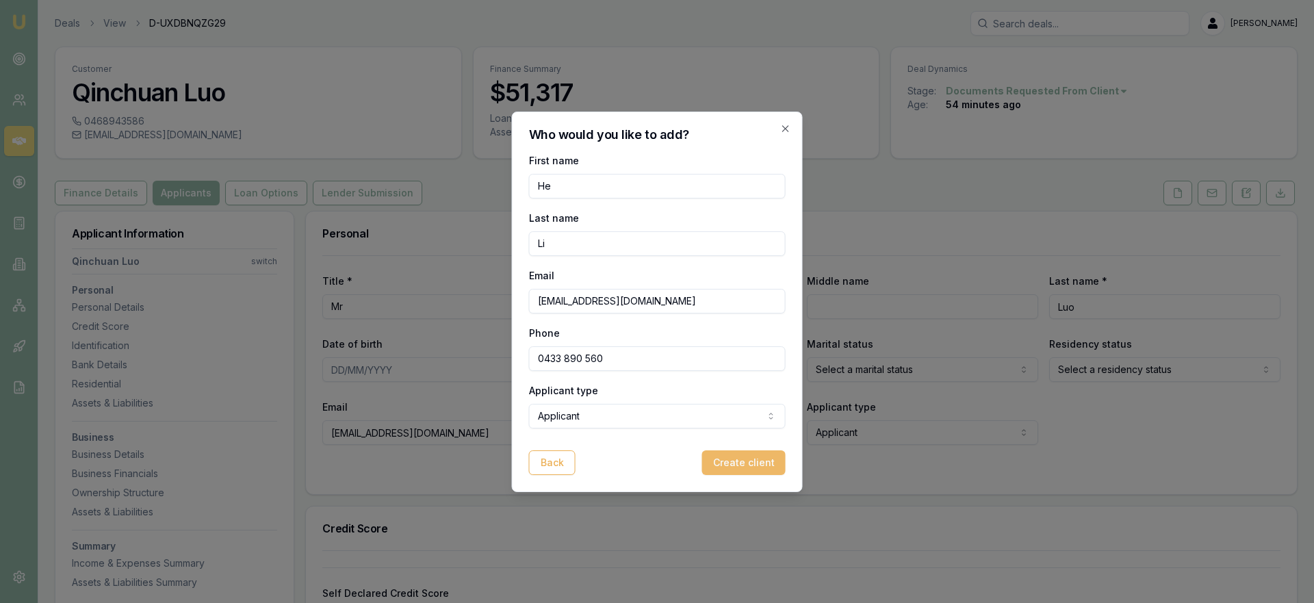
click at [753, 467] on button "Create client" at bounding box center [743, 462] width 83 height 25
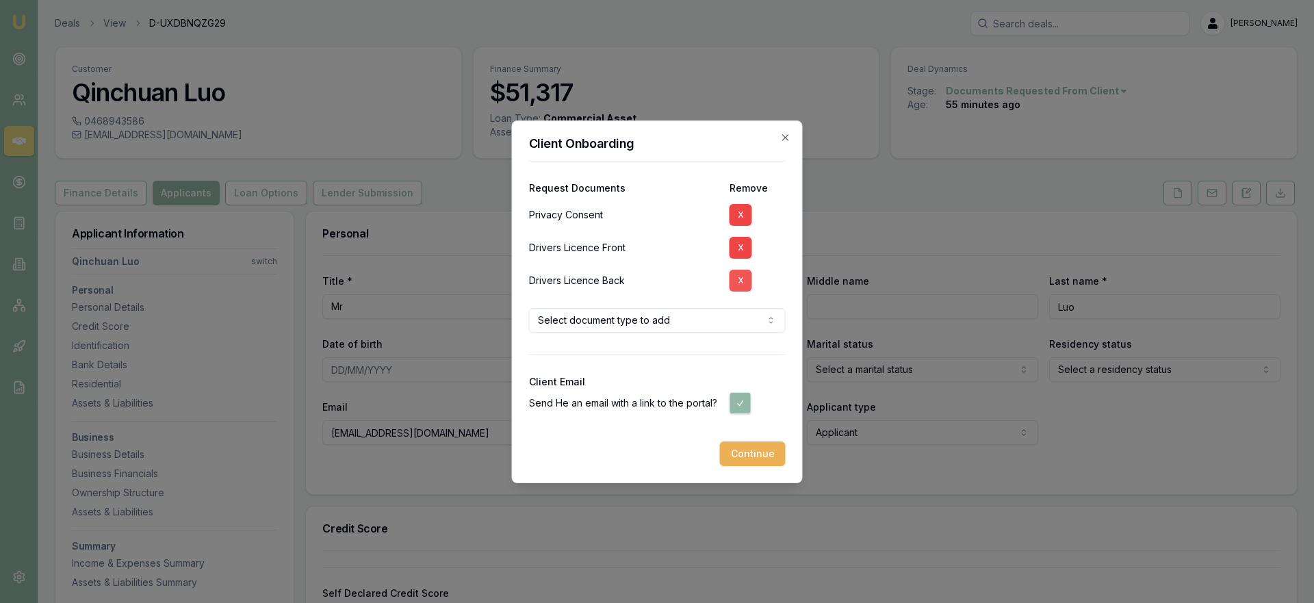
click at [734, 255] on button "X" at bounding box center [740, 248] width 23 height 22
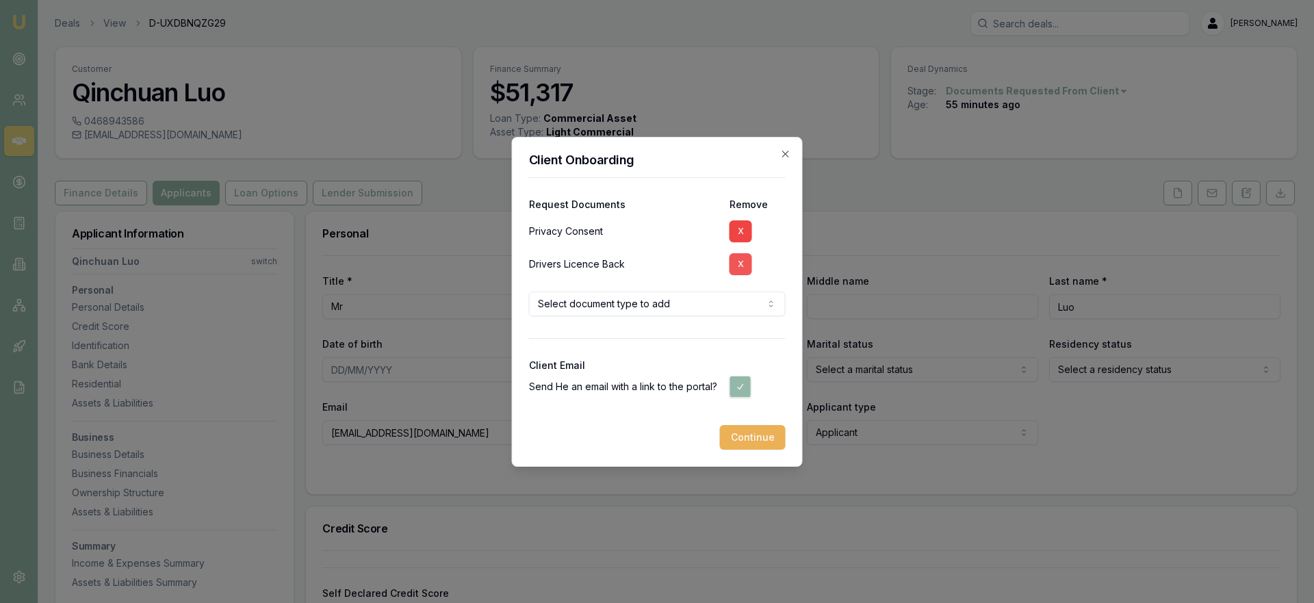
click at [736, 264] on button "X" at bounding box center [740, 264] width 23 height 22
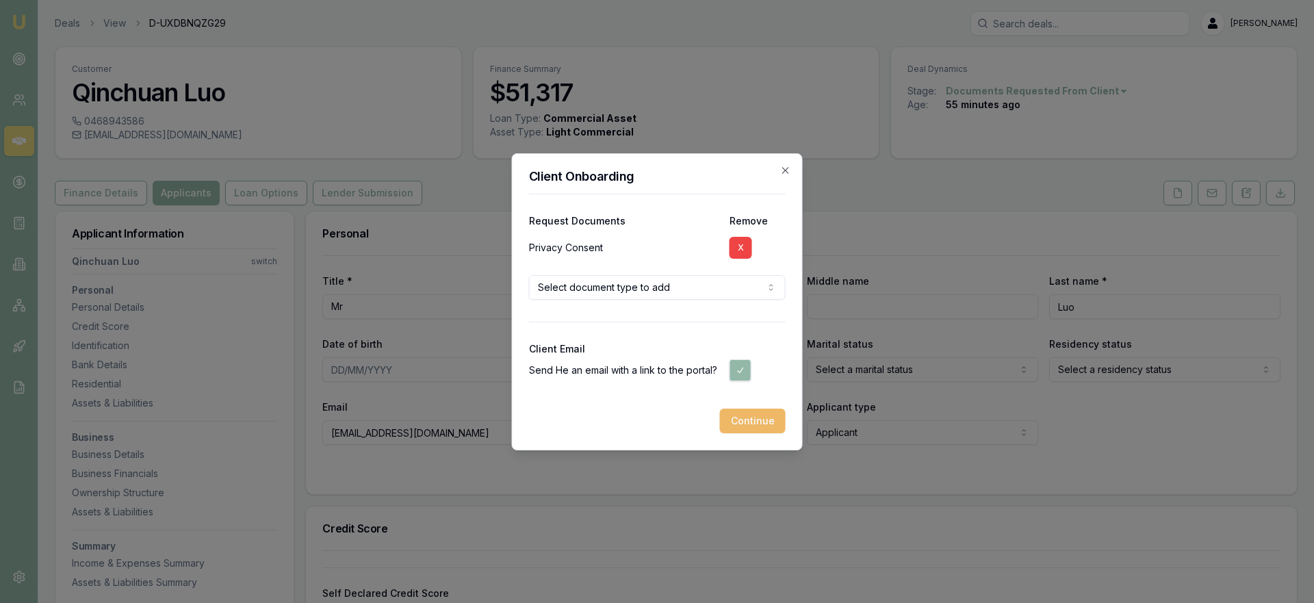
click at [760, 419] on button "Continue" at bounding box center [753, 421] width 66 height 25
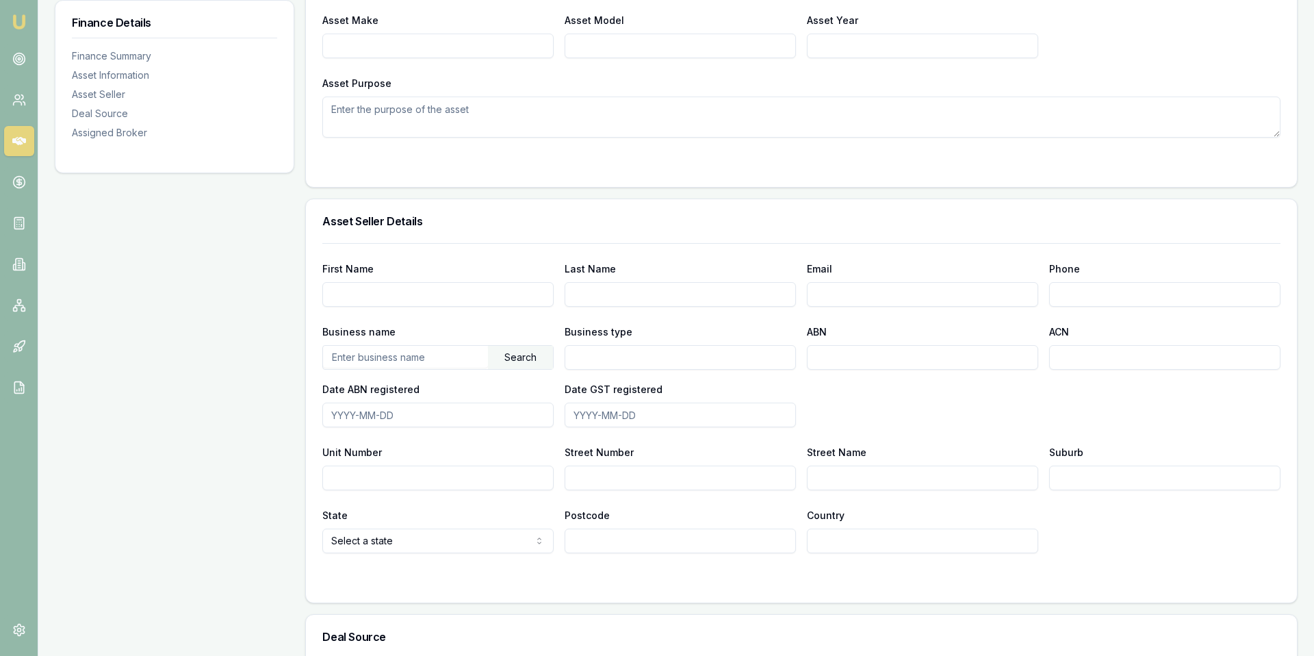
scroll to position [362, 0]
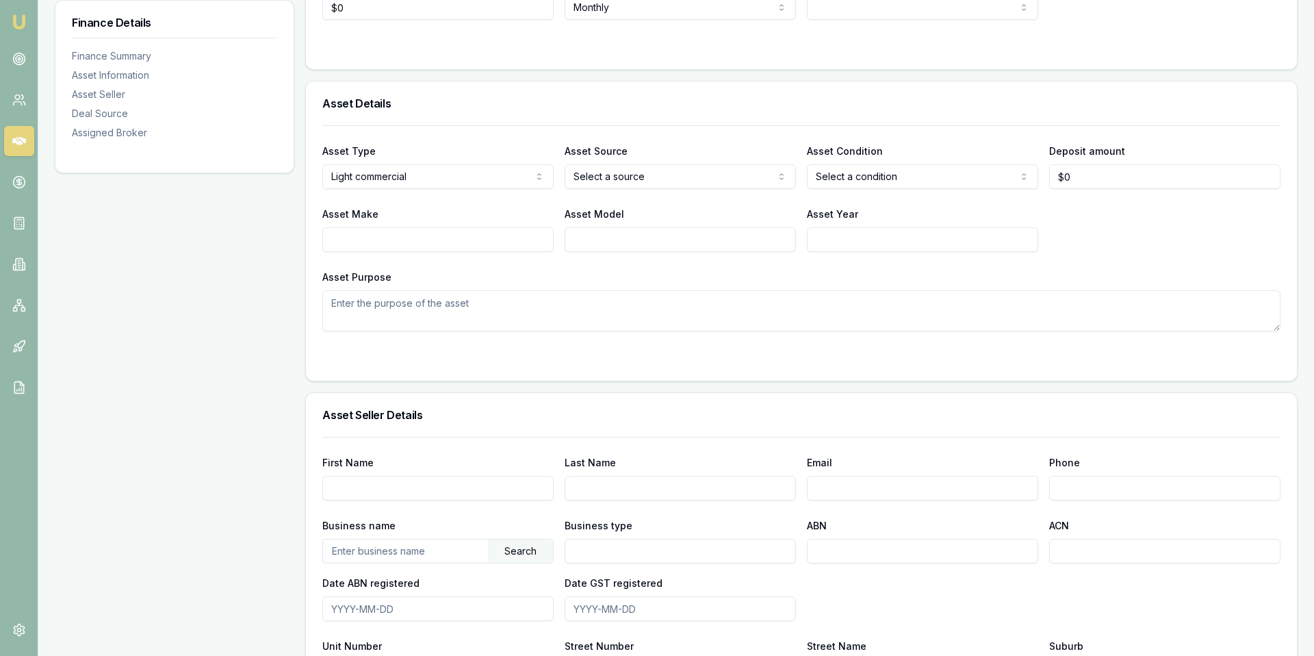
click at [22, 142] on icon at bounding box center [19, 141] width 14 height 14
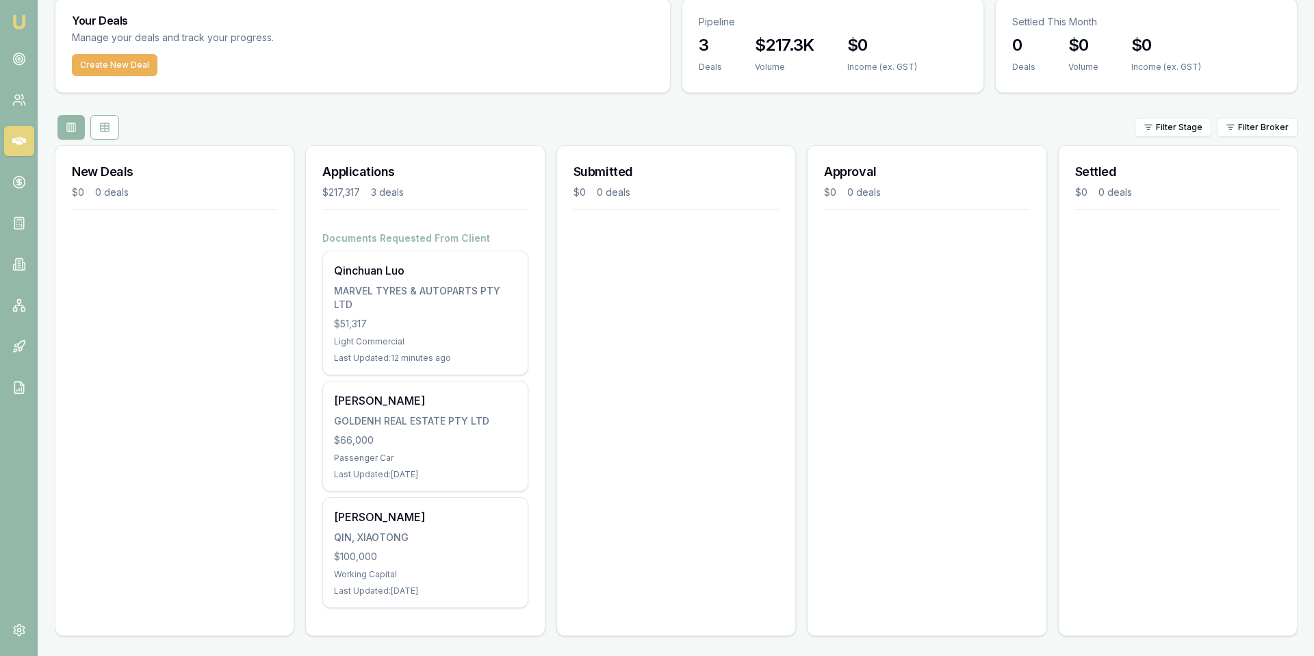
scroll to position [51, 0]
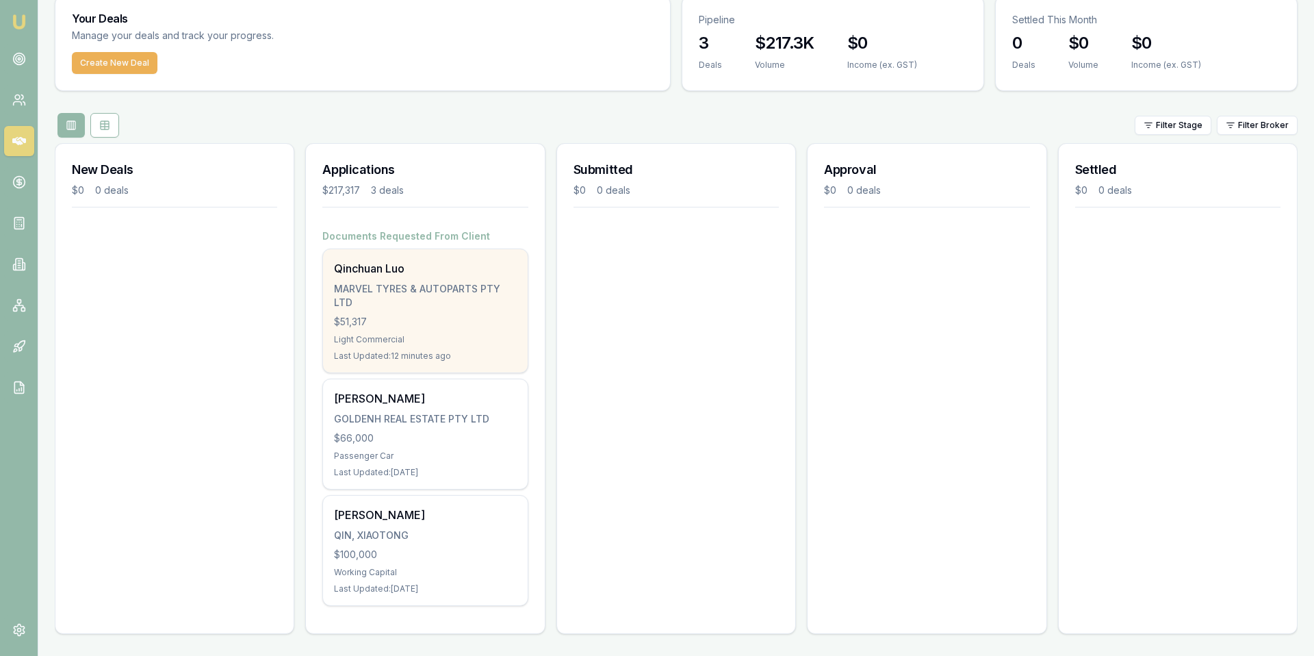
click at [394, 306] on div "MARVEL TYRES & AUTOPARTS PTY LTD" at bounding box center [425, 295] width 182 height 27
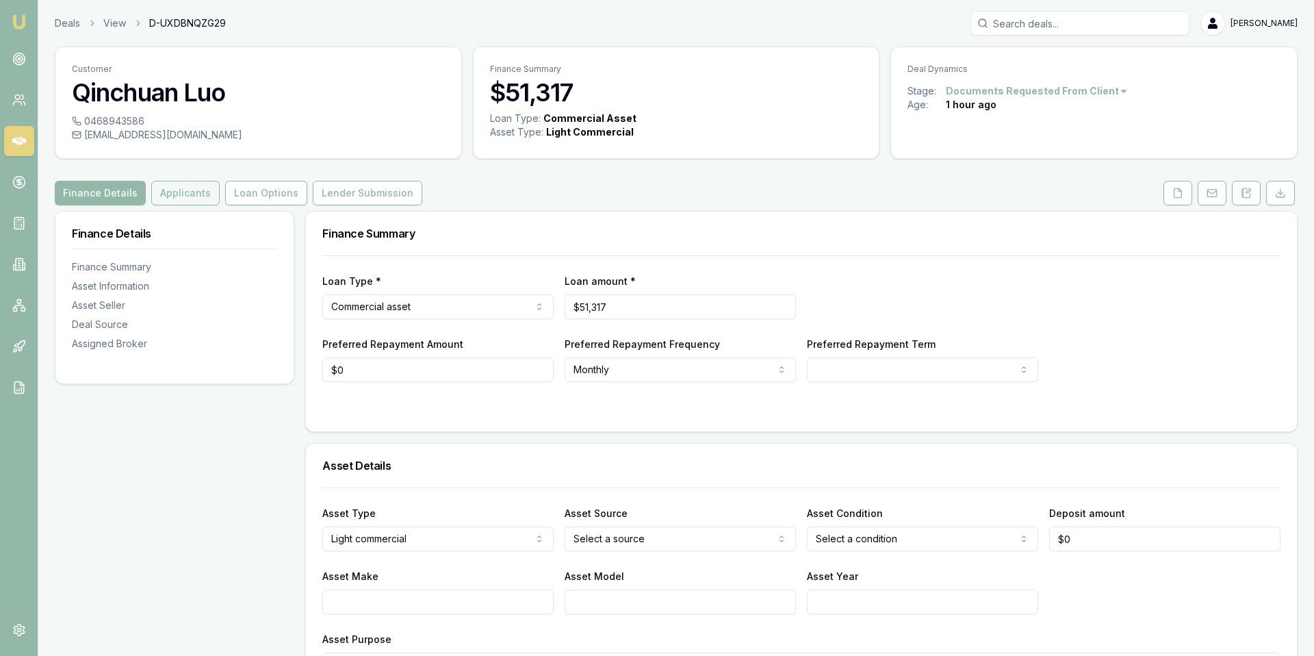
click at [193, 195] on button "Applicants" at bounding box center [185, 193] width 68 height 25
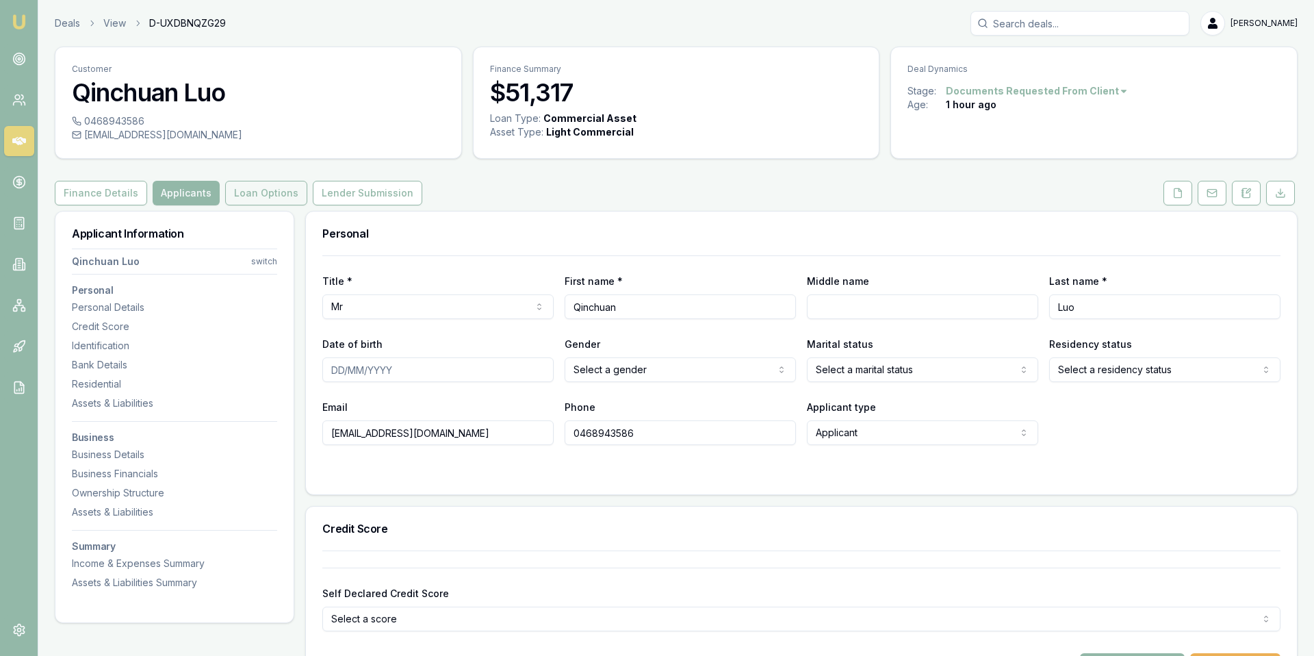
click at [235, 196] on button "Loan Options" at bounding box center [266, 193] width 82 height 25
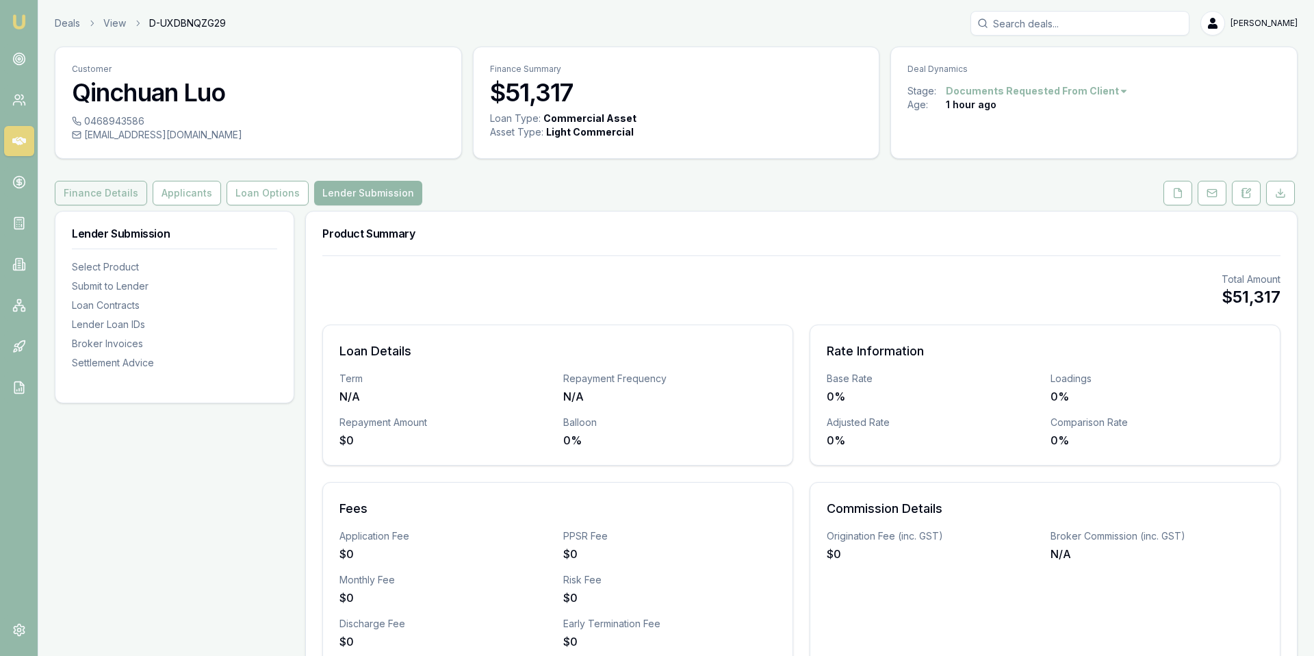
click at [92, 190] on button "Finance Details" at bounding box center [101, 193] width 92 height 25
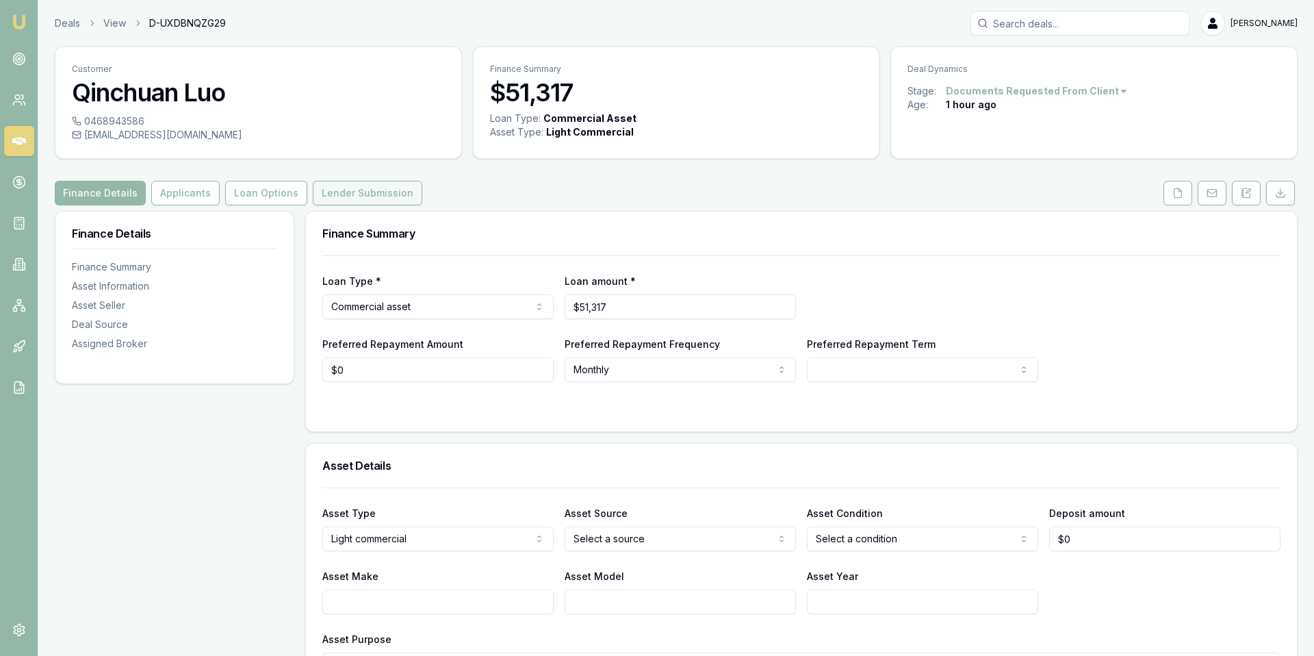
click at [327, 198] on button "Lender Submission" at bounding box center [367, 193] width 109 height 25
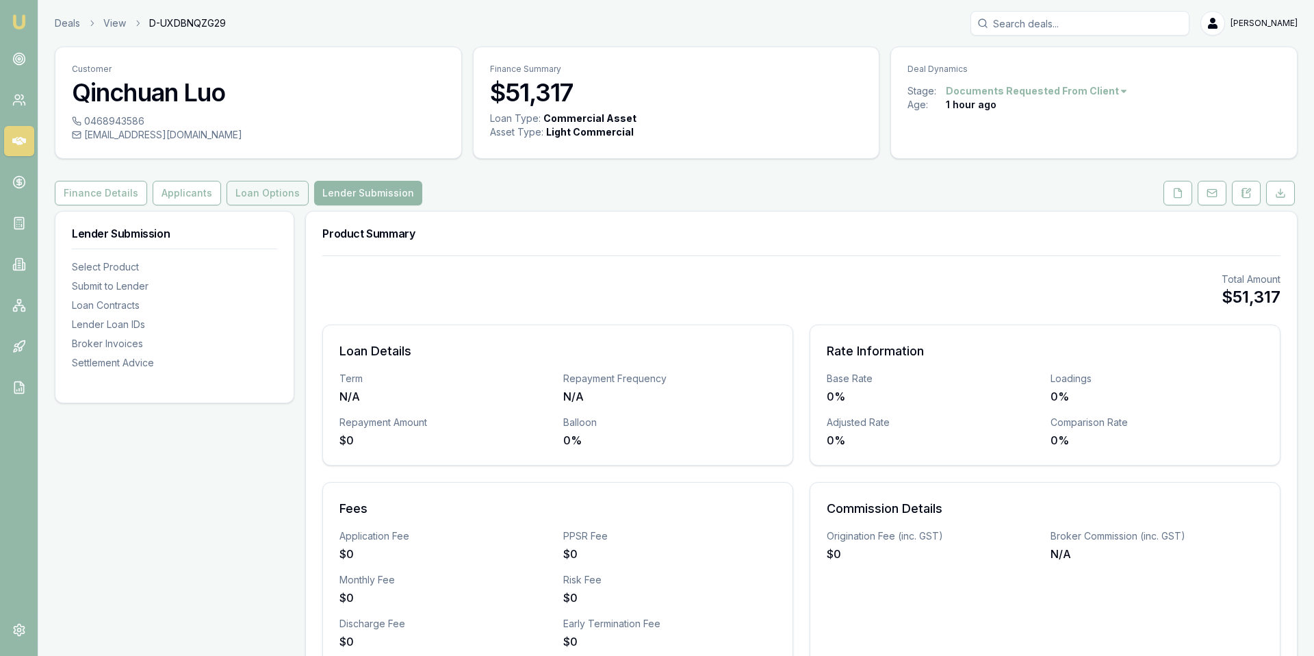
click at [266, 201] on button "Loan Options" at bounding box center [268, 193] width 82 height 25
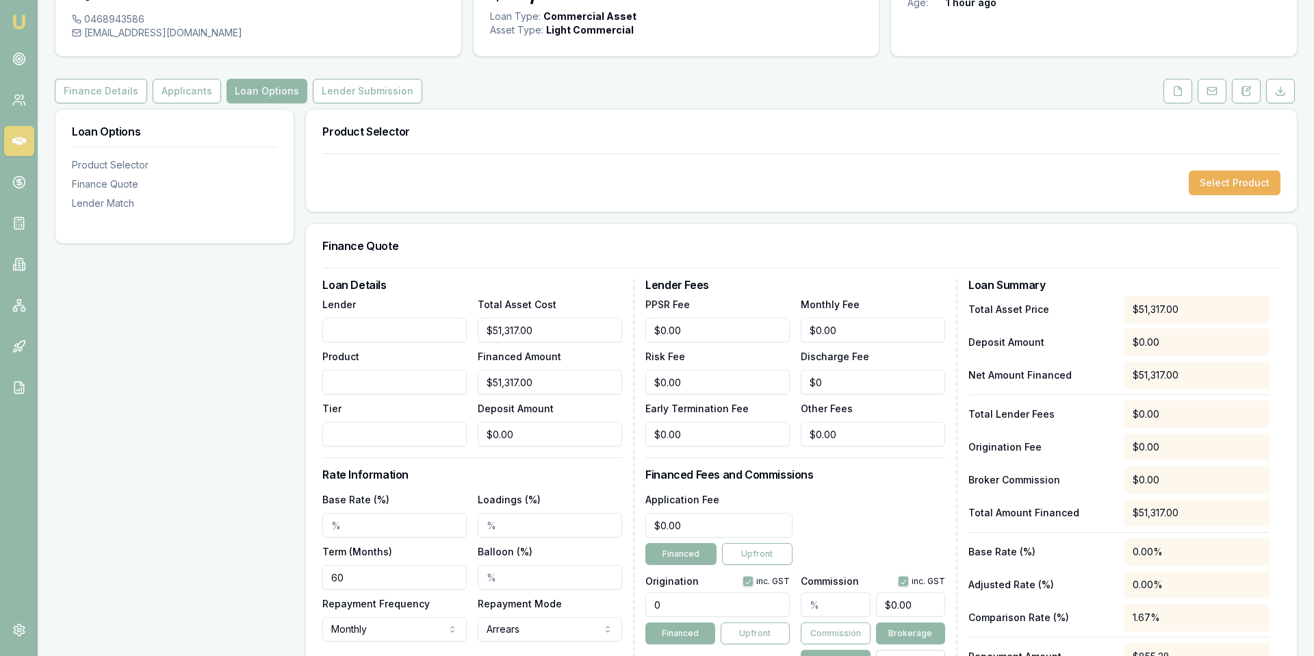
scroll to position [52, 0]
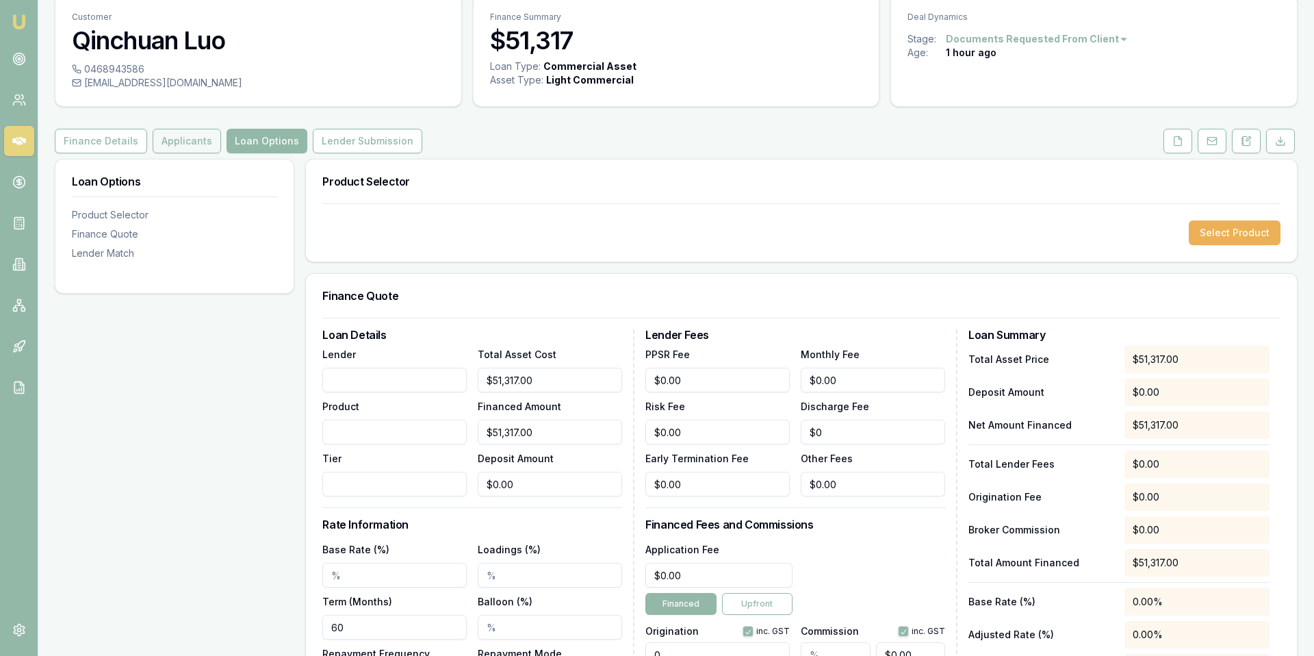
click at [175, 145] on button "Applicants" at bounding box center [187, 141] width 68 height 25
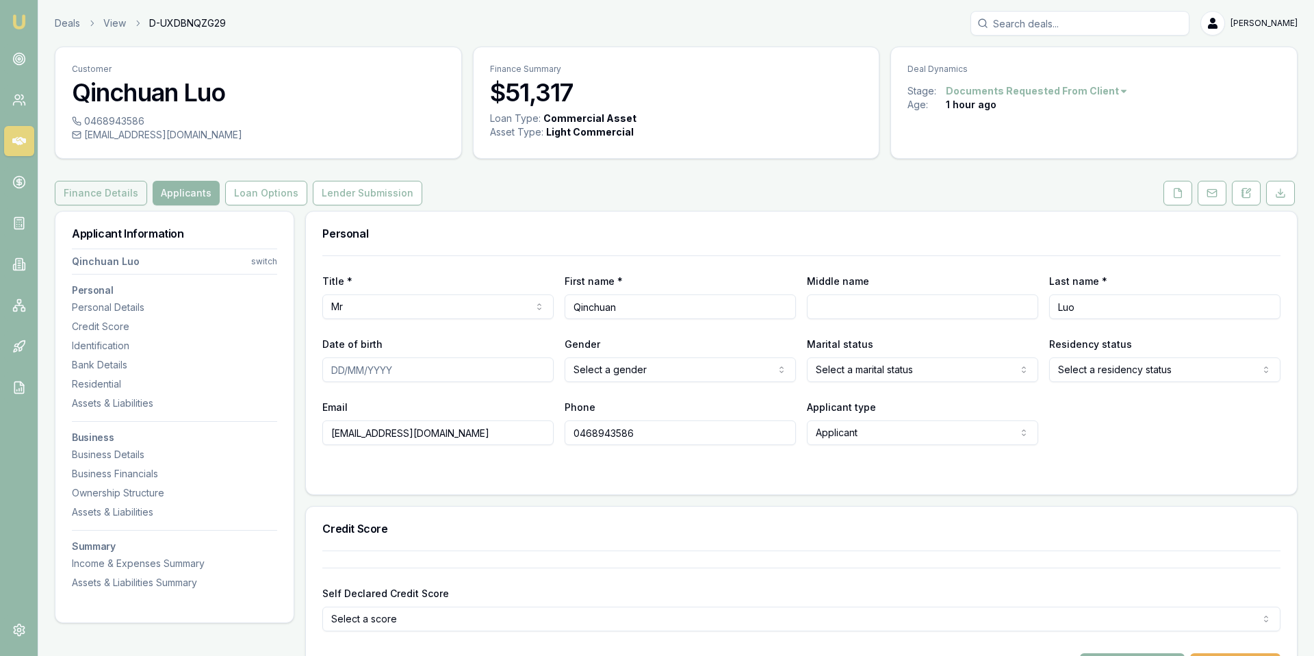
click at [99, 185] on button "Finance Details" at bounding box center [101, 193] width 92 height 25
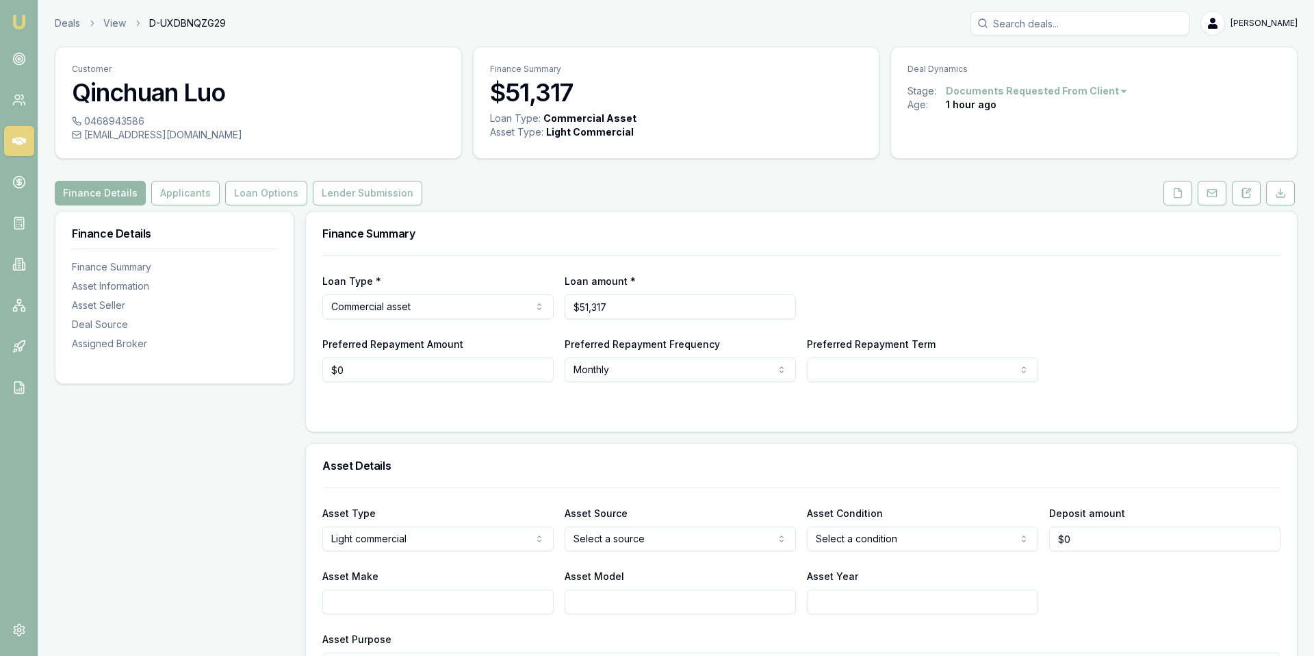
click at [14, 148] on link at bounding box center [19, 141] width 30 height 30
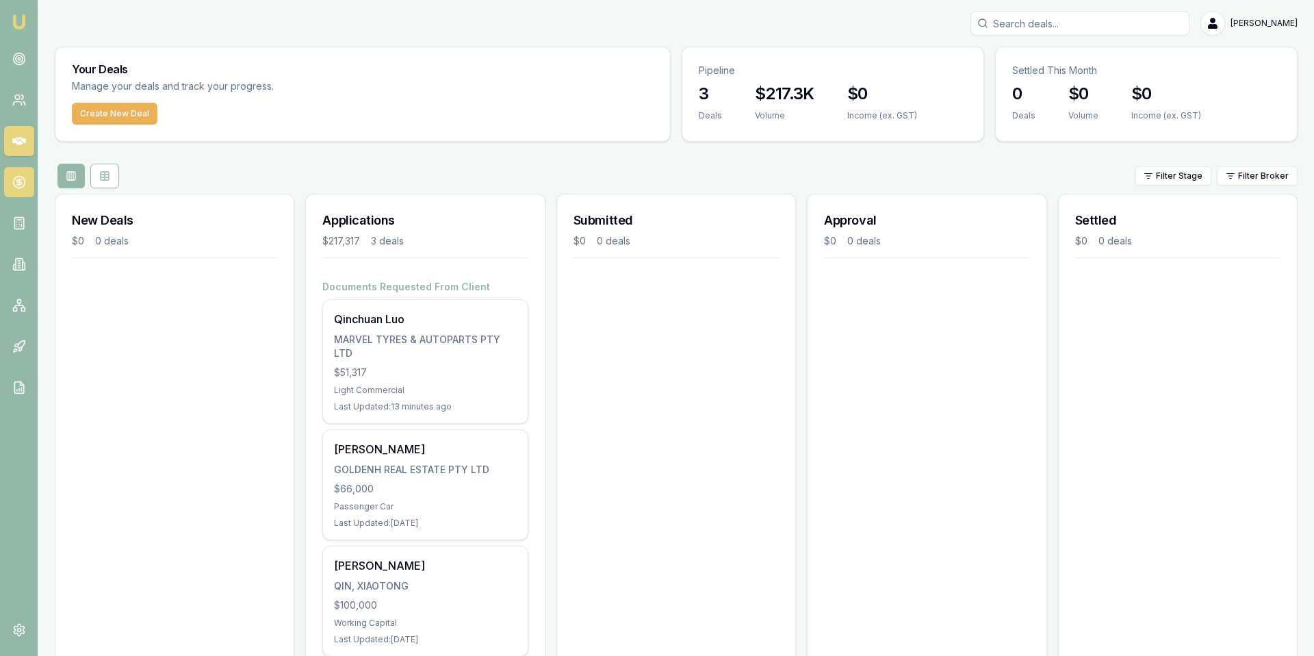
click at [18, 175] on icon at bounding box center [19, 182] width 14 height 14
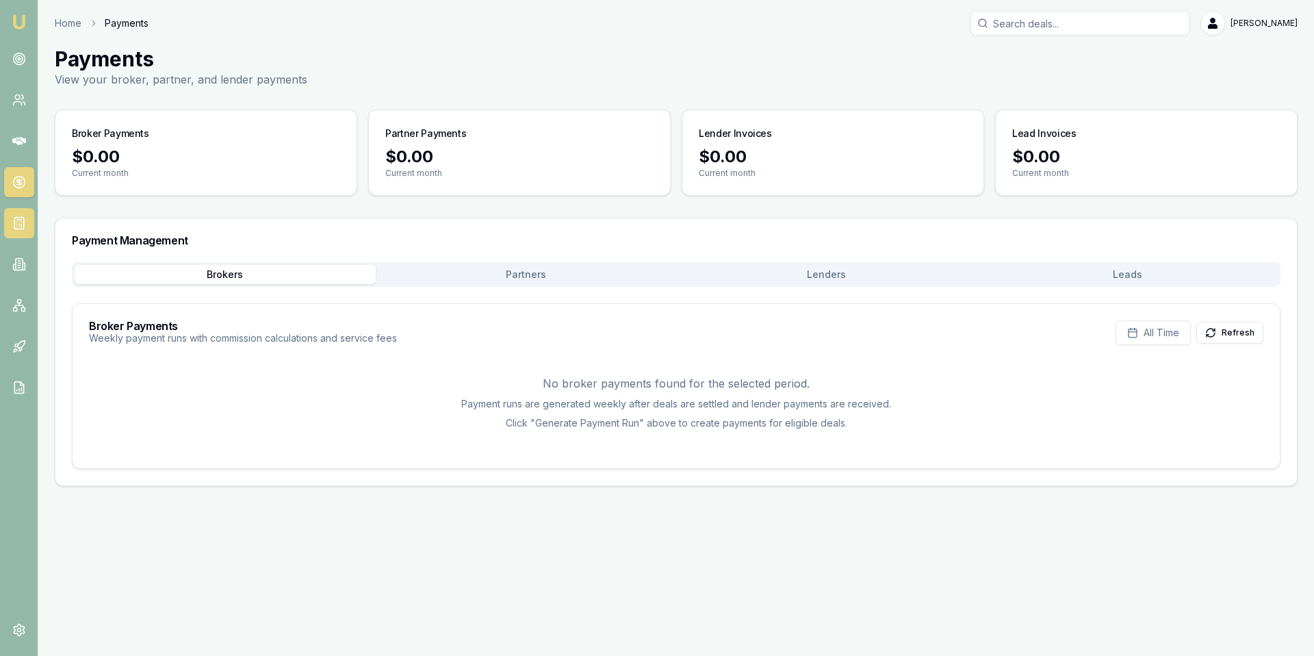
click at [20, 210] on link at bounding box center [19, 223] width 30 height 30
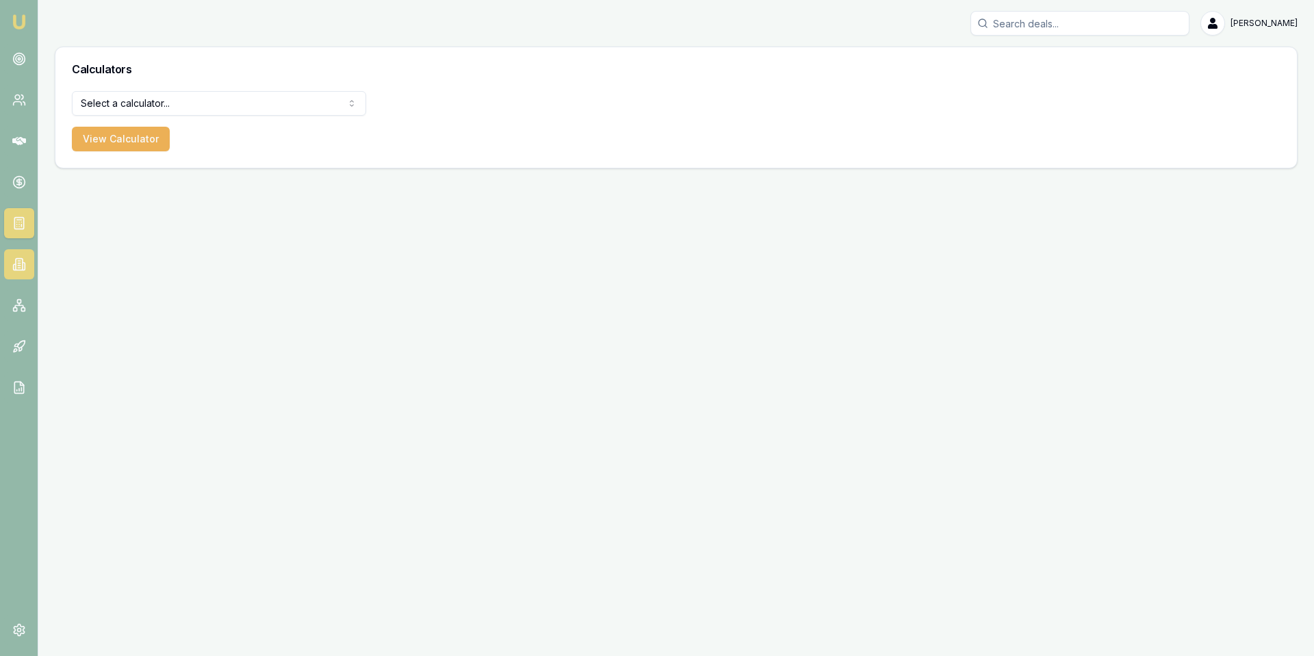
click at [27, 257] on link at bounding box center [19, 264] width 30 height 30
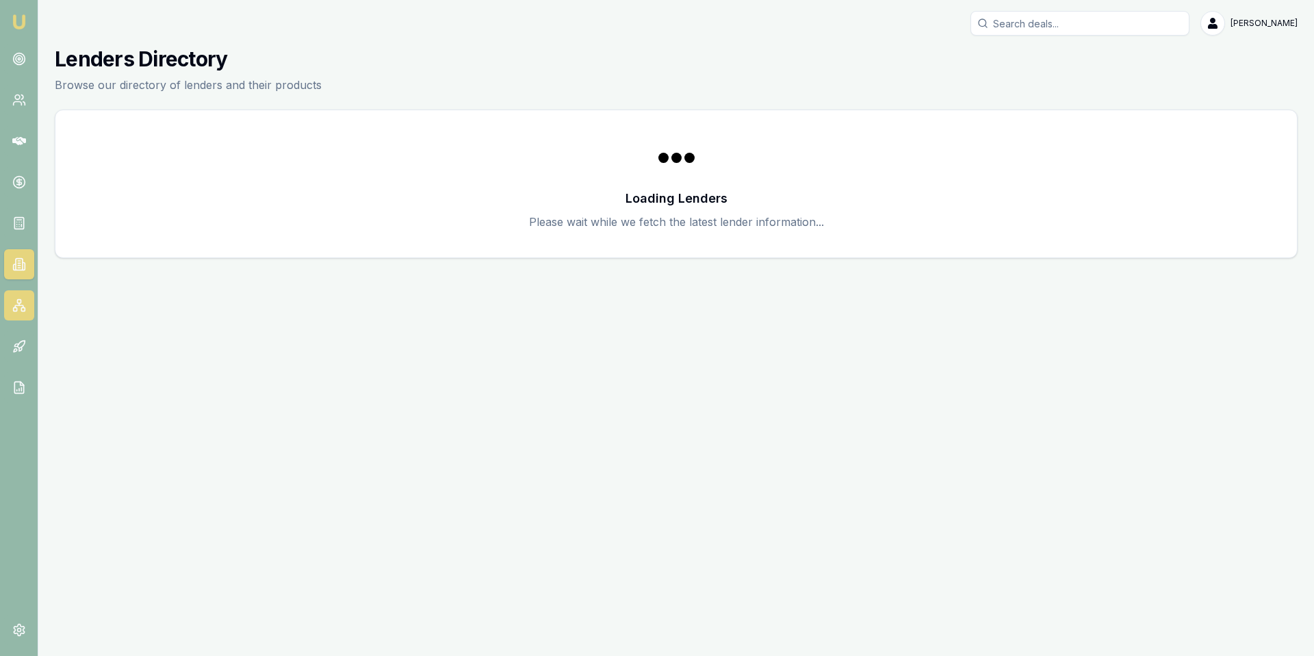
click at [22, 309] on icon at bounding box center [19, 305] width 14 height 14
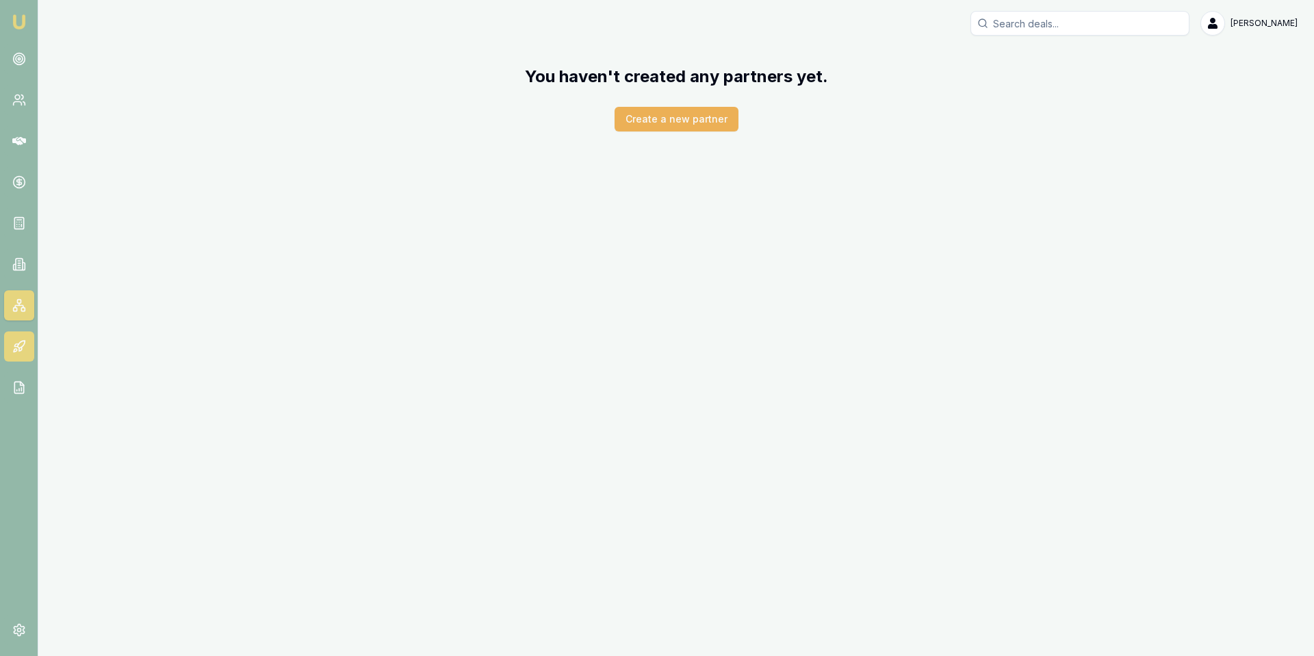
click at [19, 348] on icon at bounding box center [19, 346] width 14 height 14
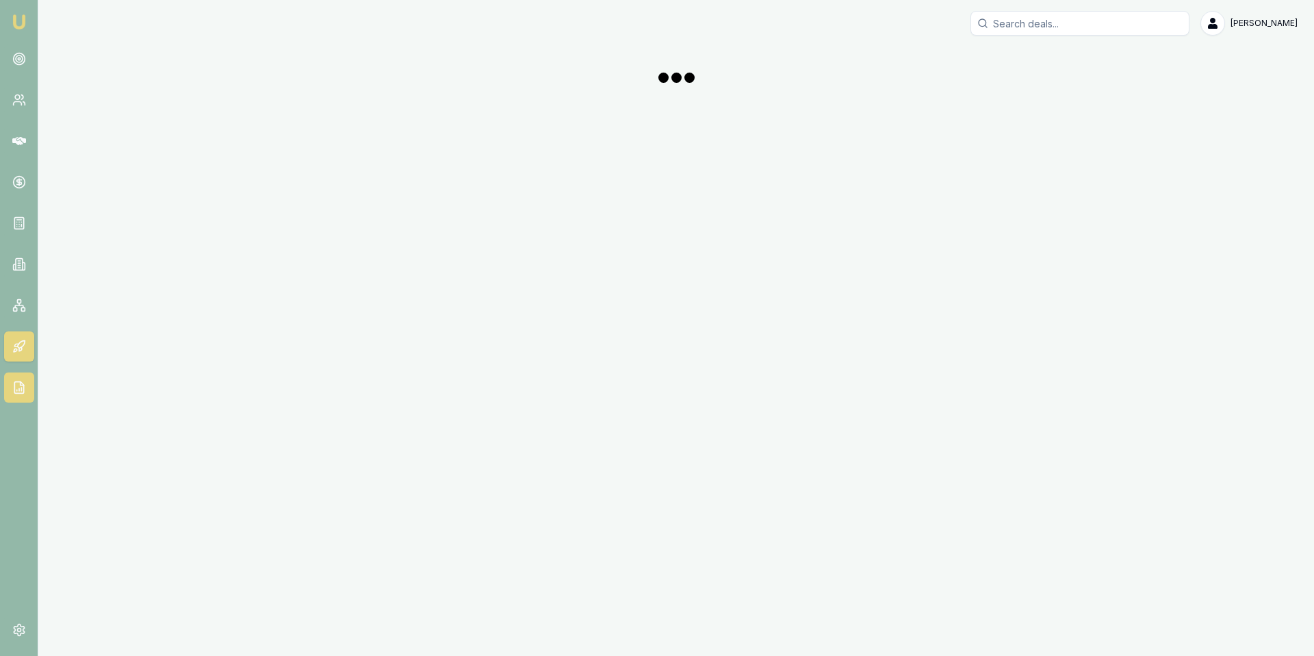
click at [15, 393] on icon at bounding box center [19, 387] width 14 height 14
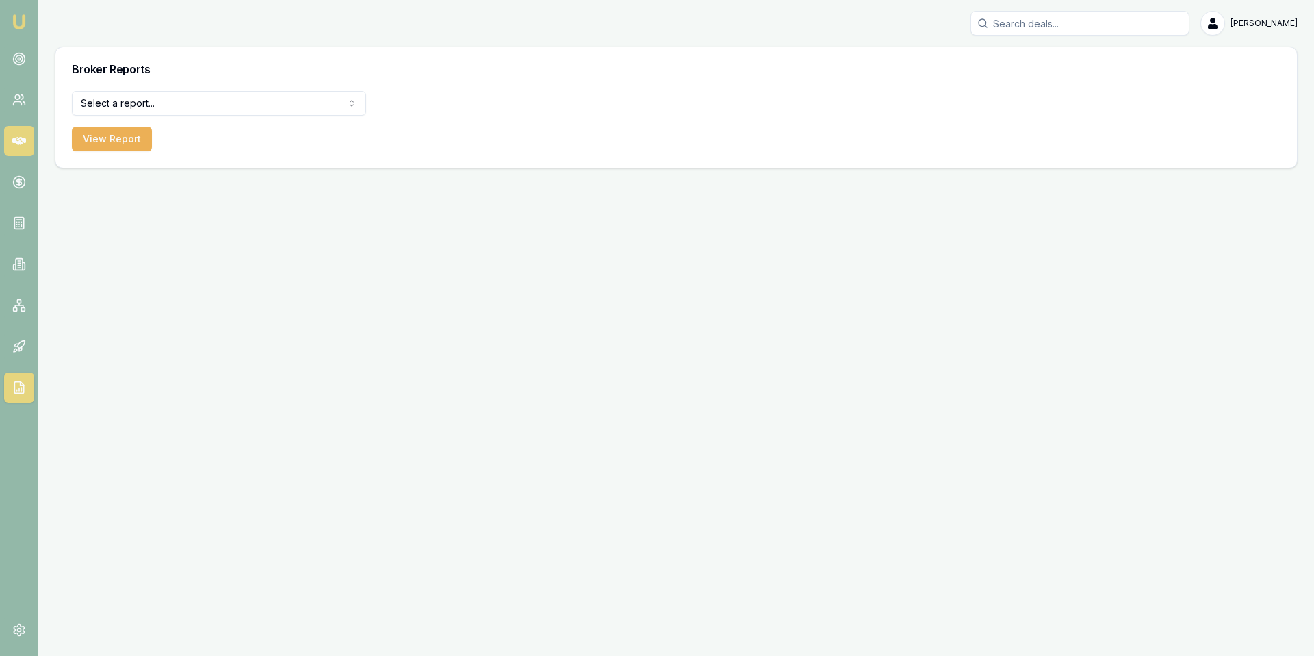
click at [21, 143] on icon at bounding box center [19, 141] width 14 height 8
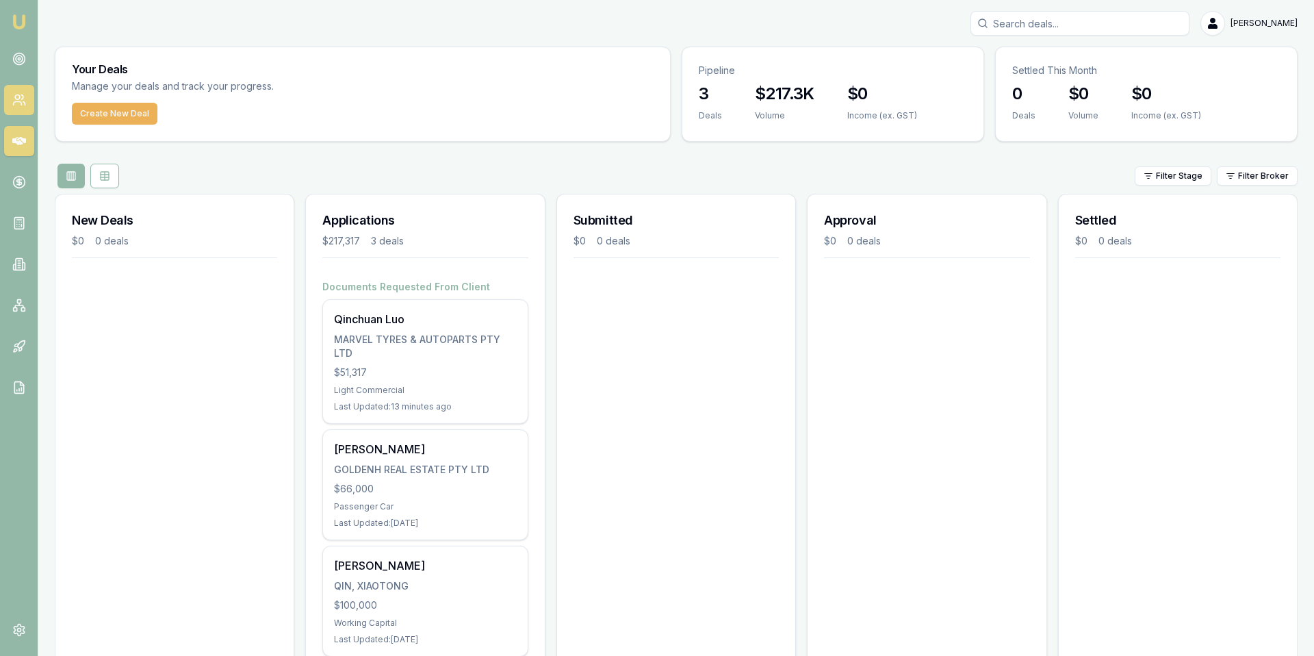
click at [19, 112] on link at bounding box center [19, 100] width 30 height 30
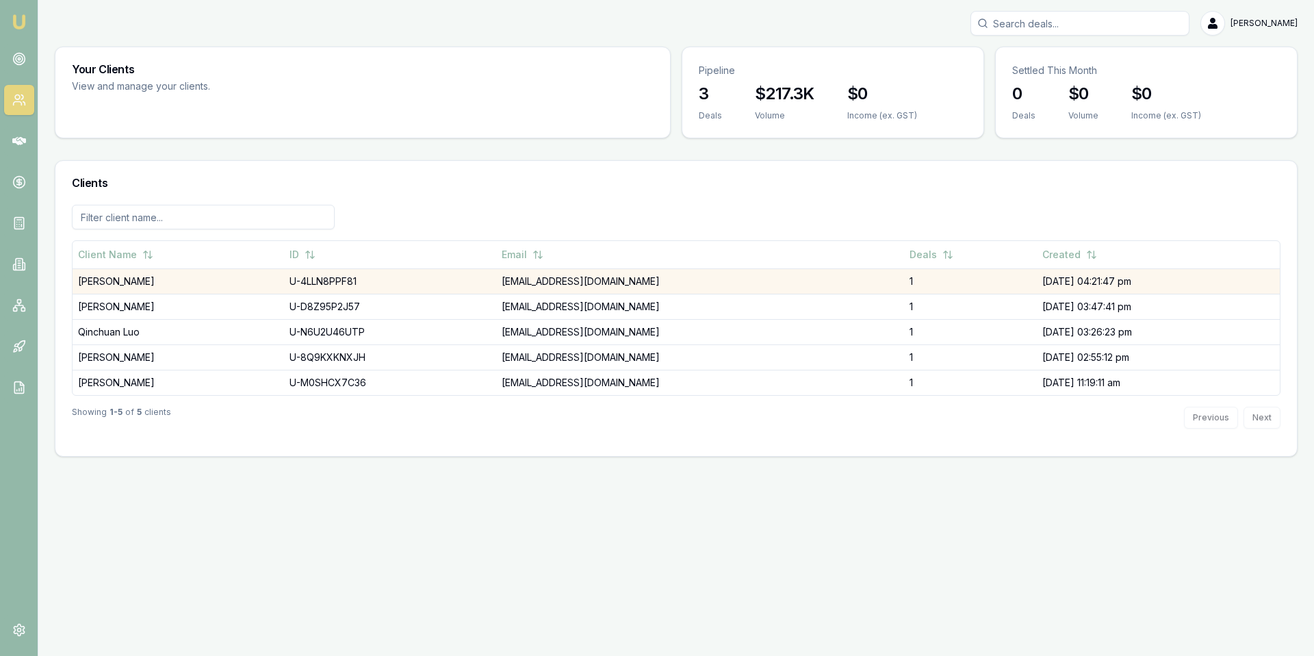
click at [237, 276] on td "He Li" at bounding box center [178, 280] width 211 height 25
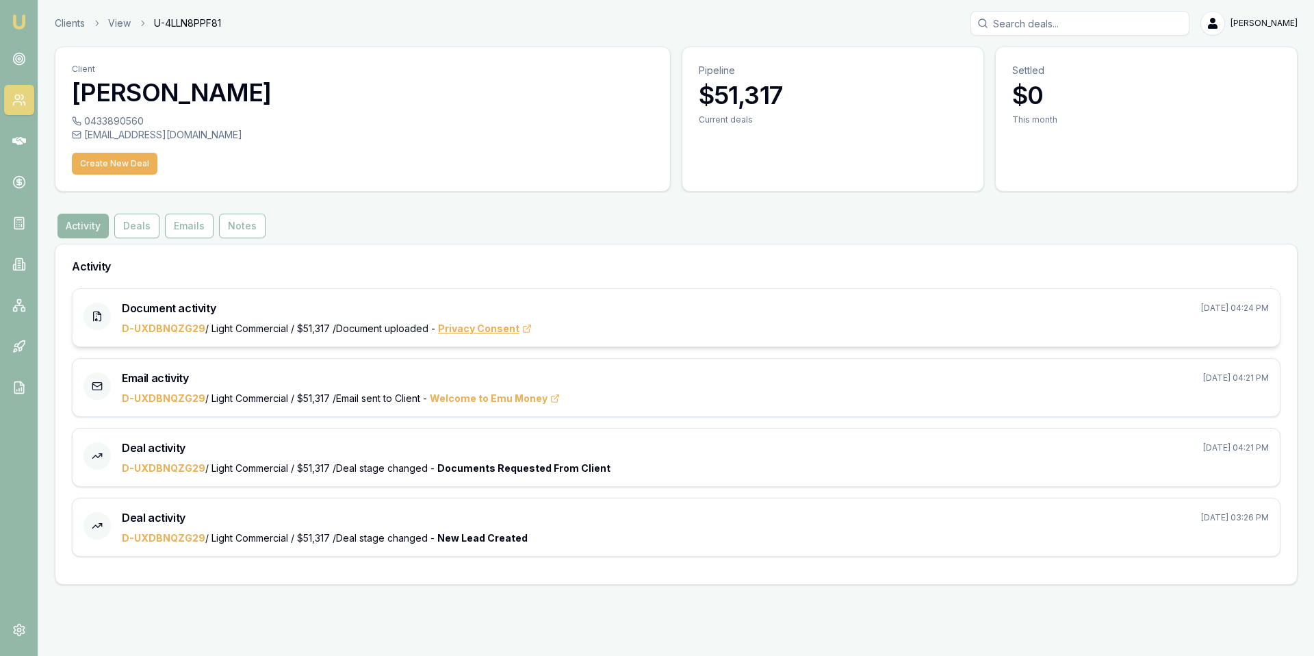
click at [447, 331] on span "Privacy Consent" at bounding box center [485, 329] width 94 height 14
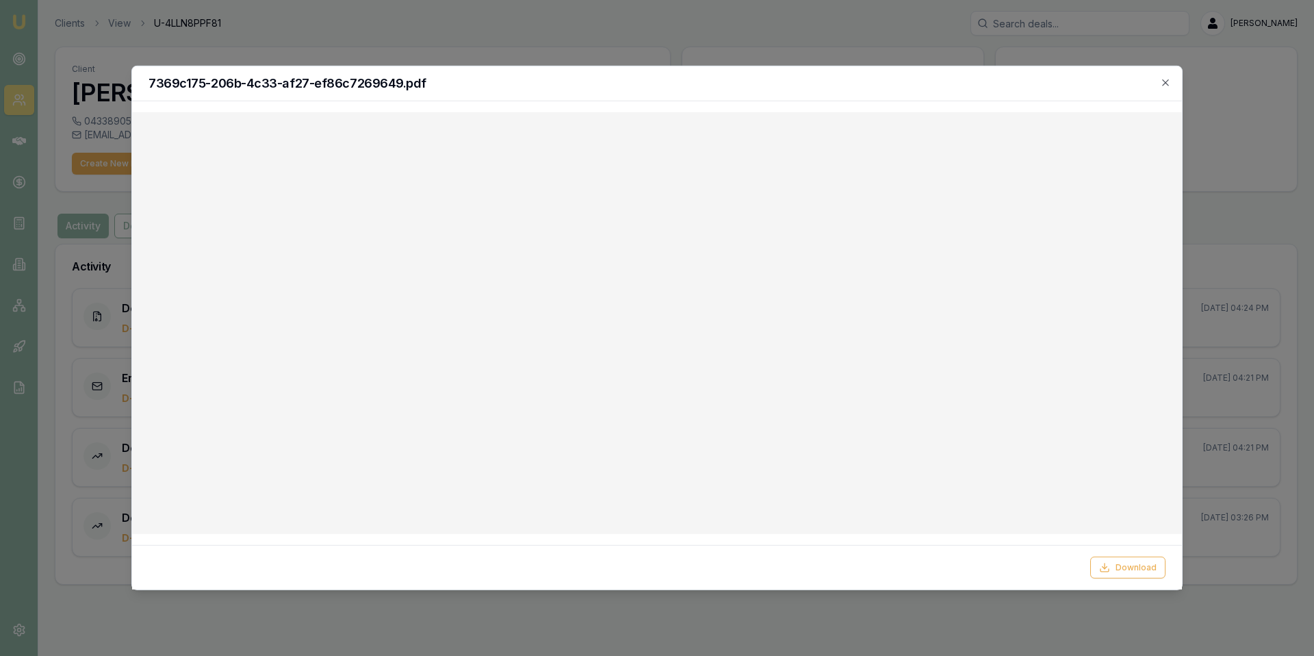
click at [368, 54] on div at bounding box center [657, 328] width 1314 height 656
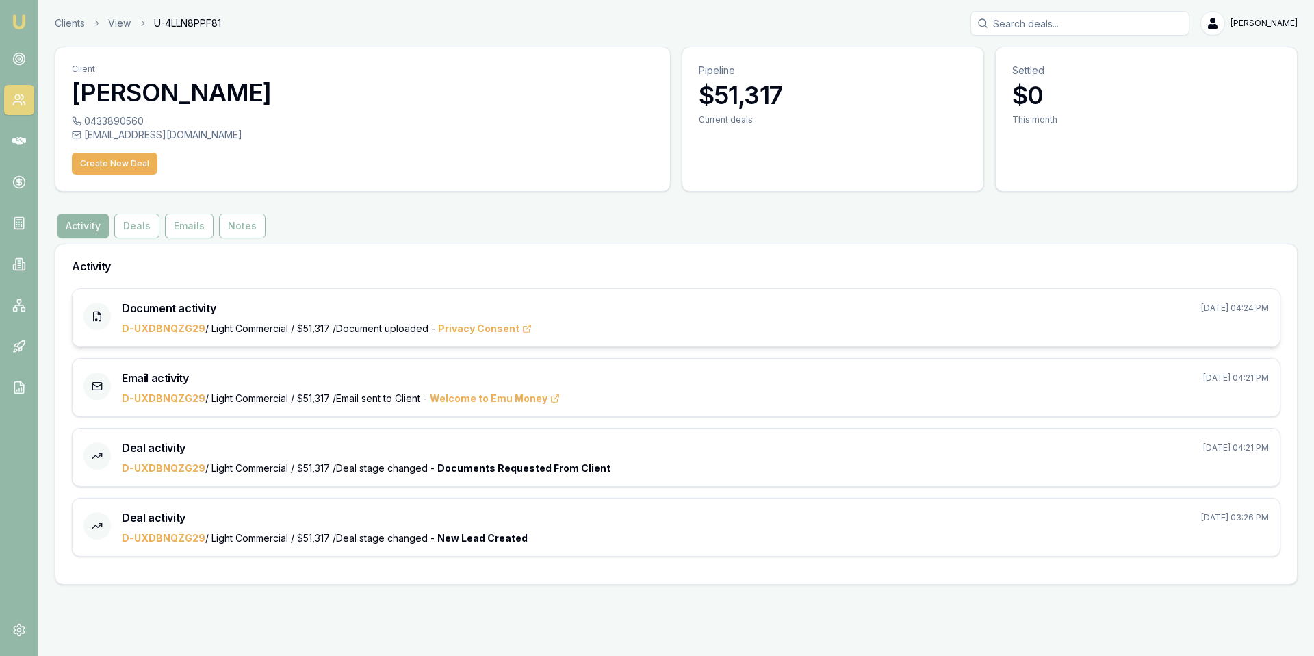
click at [508, 331] on span "Privacy Consent" at bounding box center [485, 329] width 94 height 14
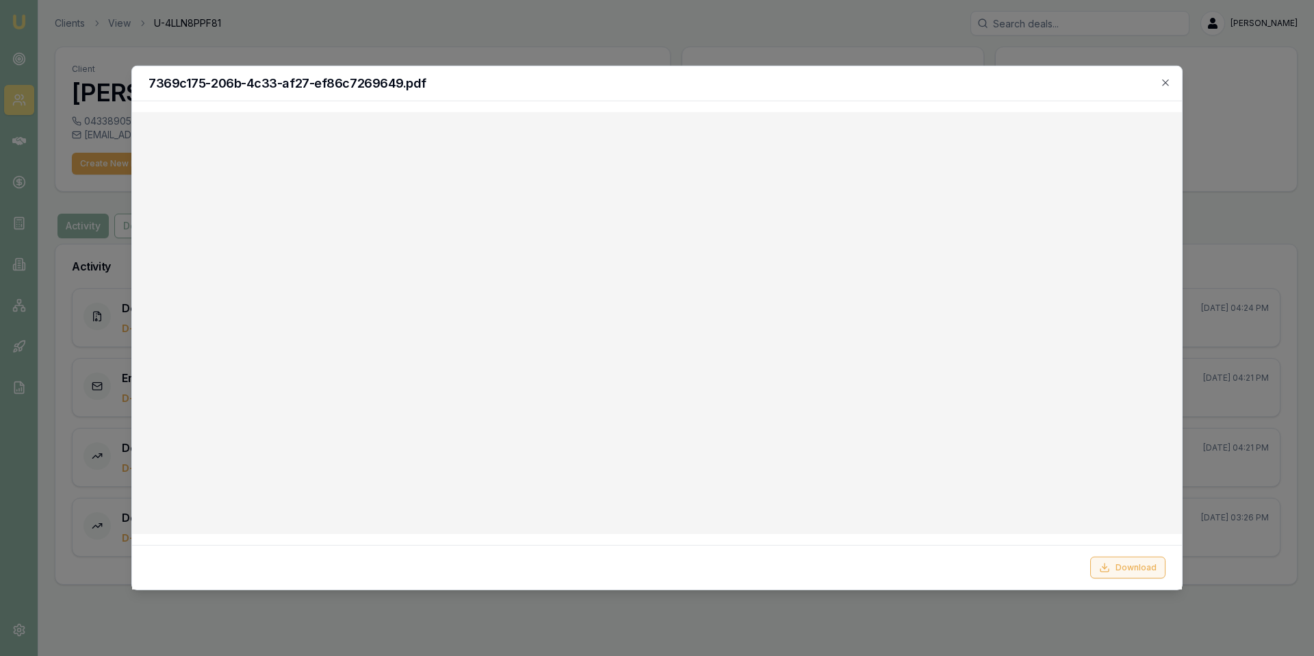
click at [1120, 567] on button "Download" at bounding box center [1127, 567] width 75 height 22
click at [1161, 79] on icon "button" at bounding box center [1165, 82] width 11 height 11
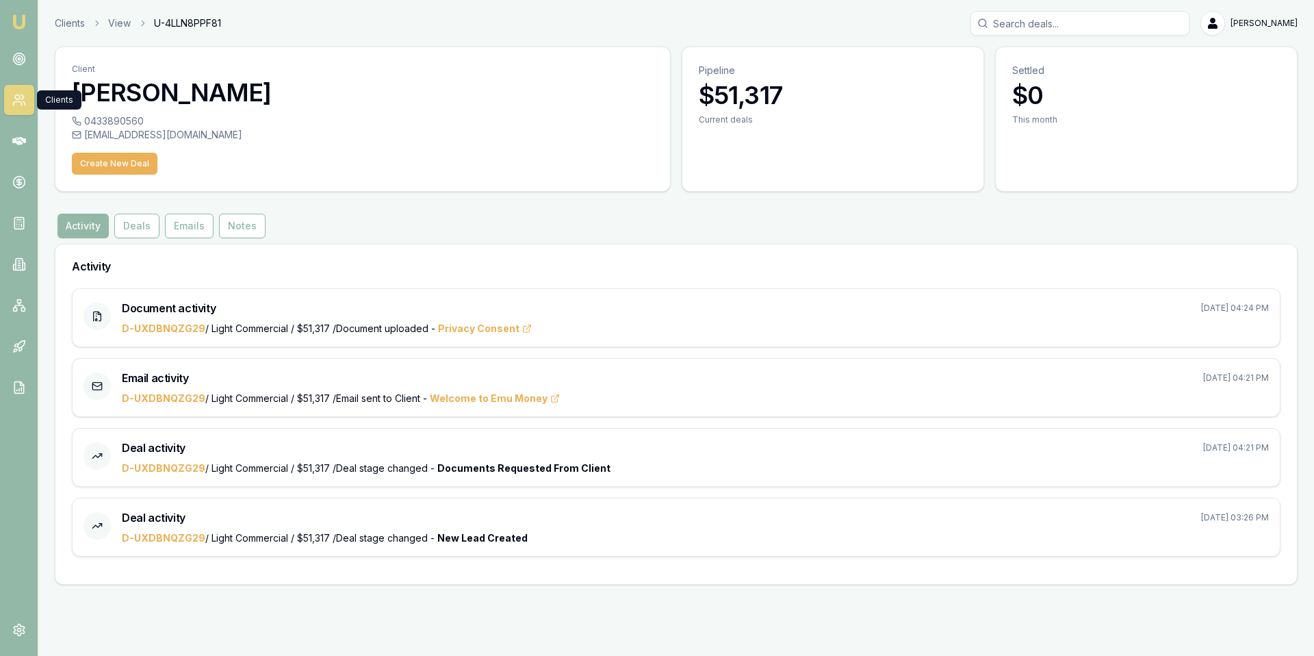
click at [10, 105] on link at bounding box center [19, 100] width 30 height 30
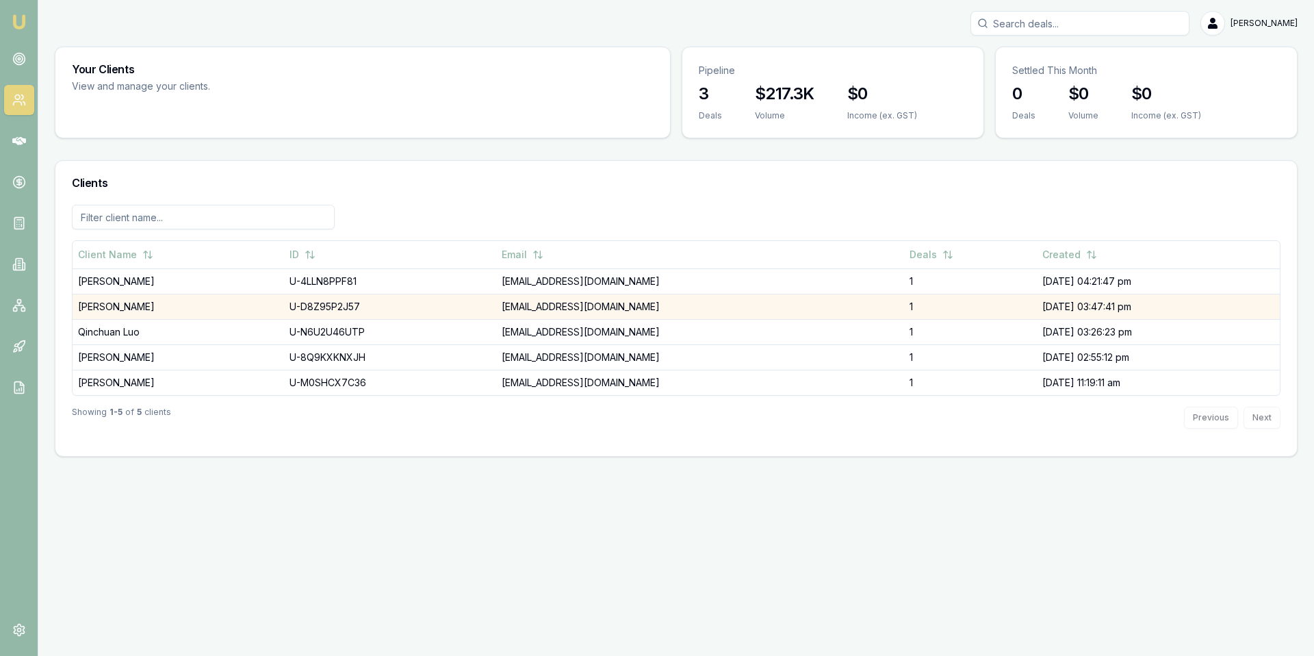
click at [104, 311] on td "Jian Liu" at bounding box center [178, 306] width 211 height 25
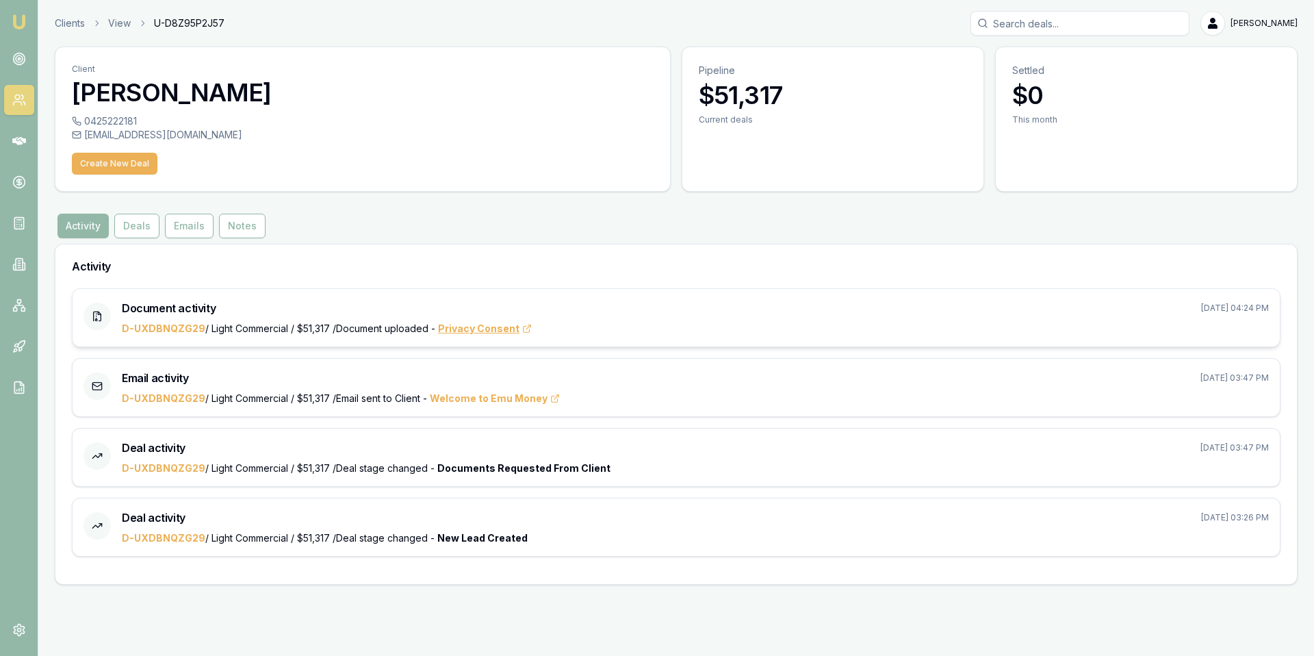
click at [452, 326] on span "Privacy Consent" at bounding box center [485, 329] width 94 height 14
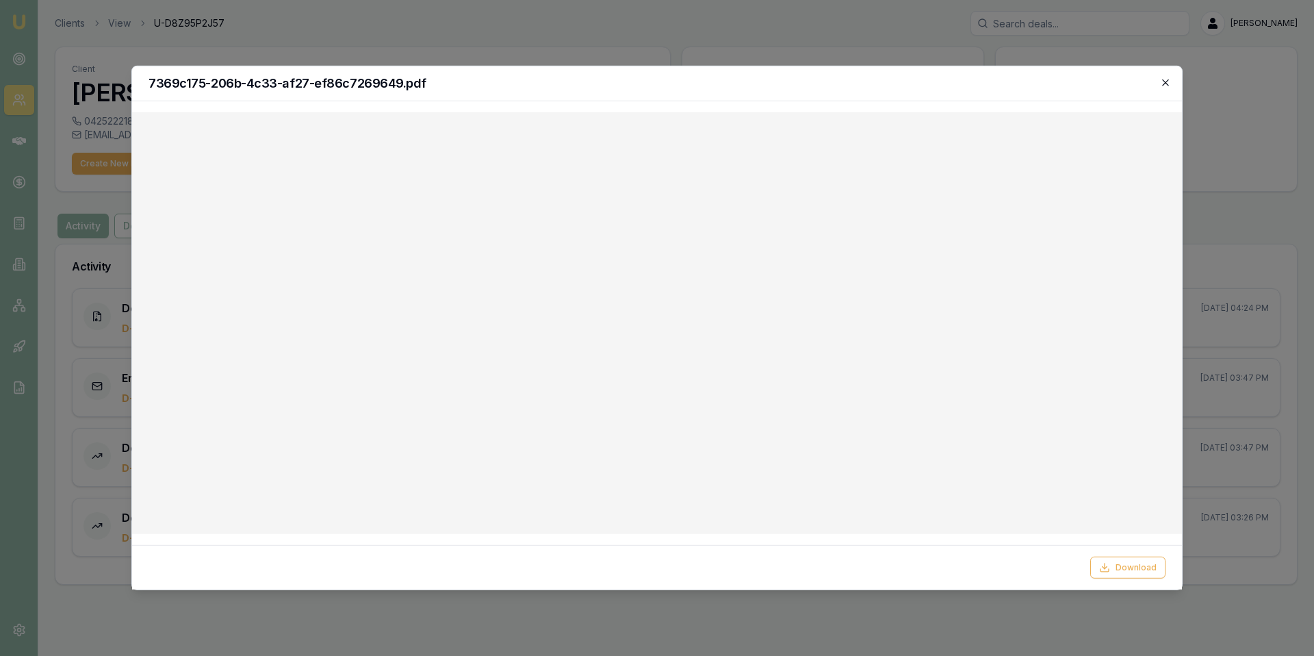
click at [1165, 85] on icon "button" at bounding box center [1165, 82] width 11 height 11
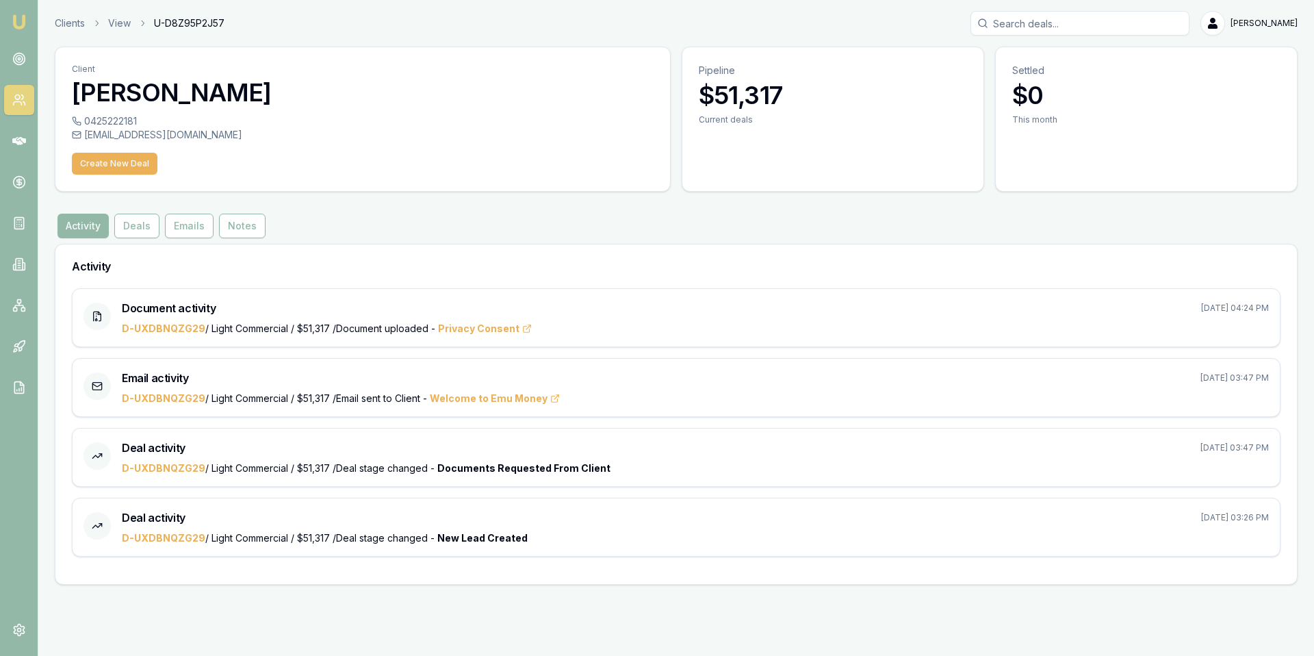
click at [21, 99] on icon at bounding box center [22, 97] width 2 height 4
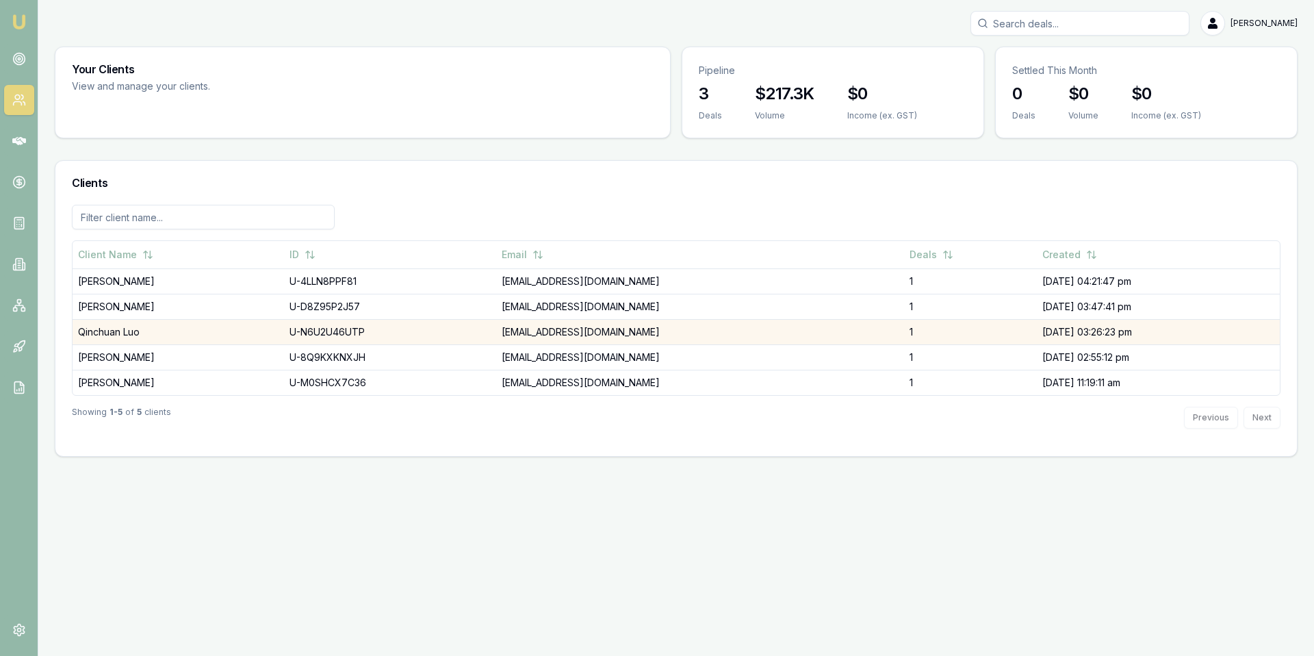
click at [105, 328] on td "Qinchuan Luo" at bounding box center [178, 331] width 211 height 25
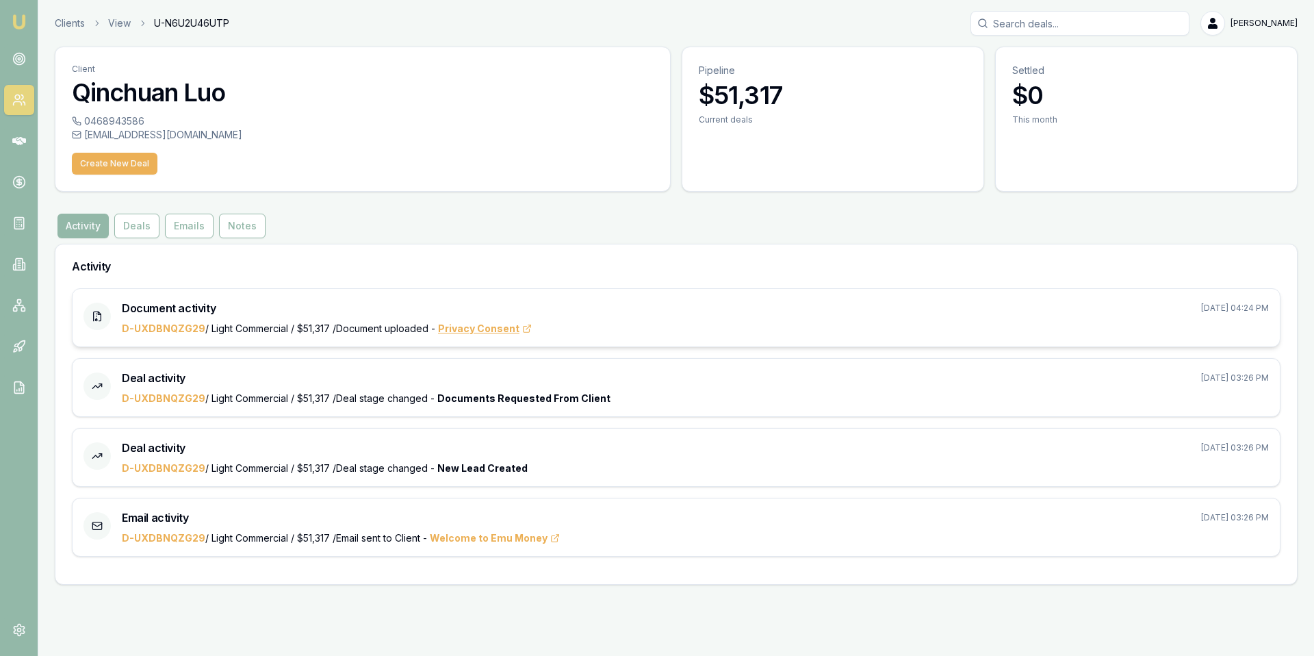
click at [474, 330] on span "Privacy Consent" at bounding box center [485, 329] width 94 height 14
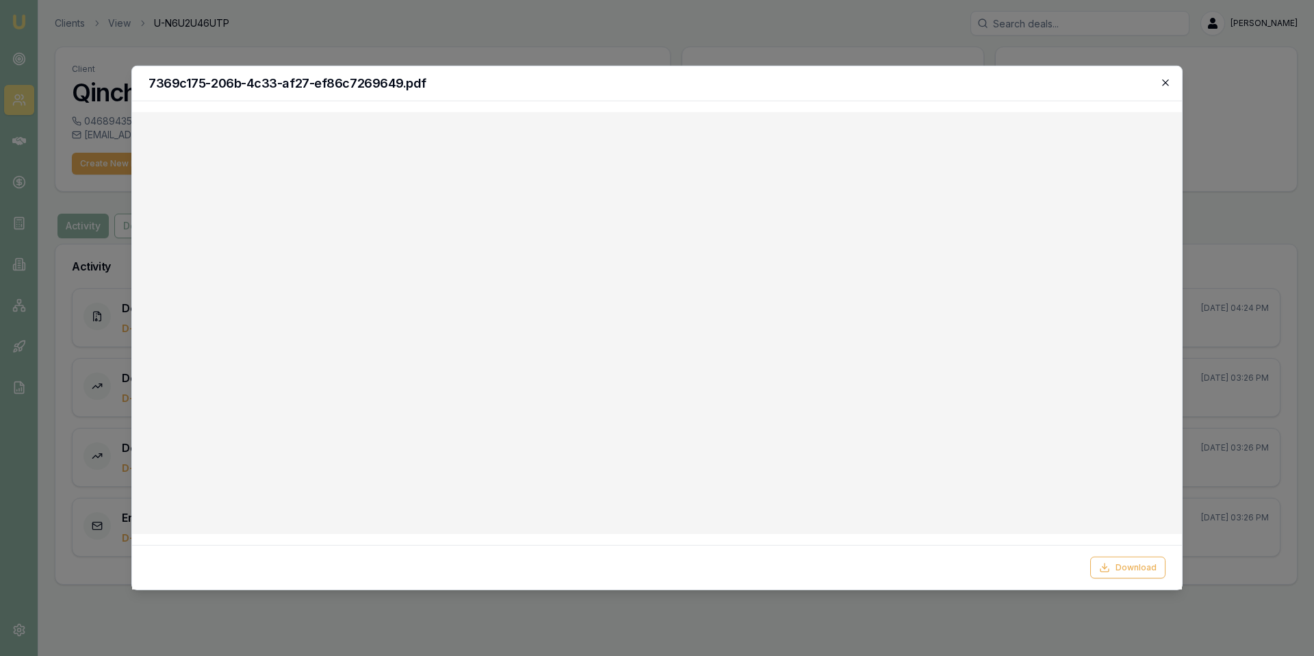
click at [1166, 83] on icon "button" at bounding box center [1165, 82] width 11 height 11
